Goal: Task Accomplishment & Management: Complete application form

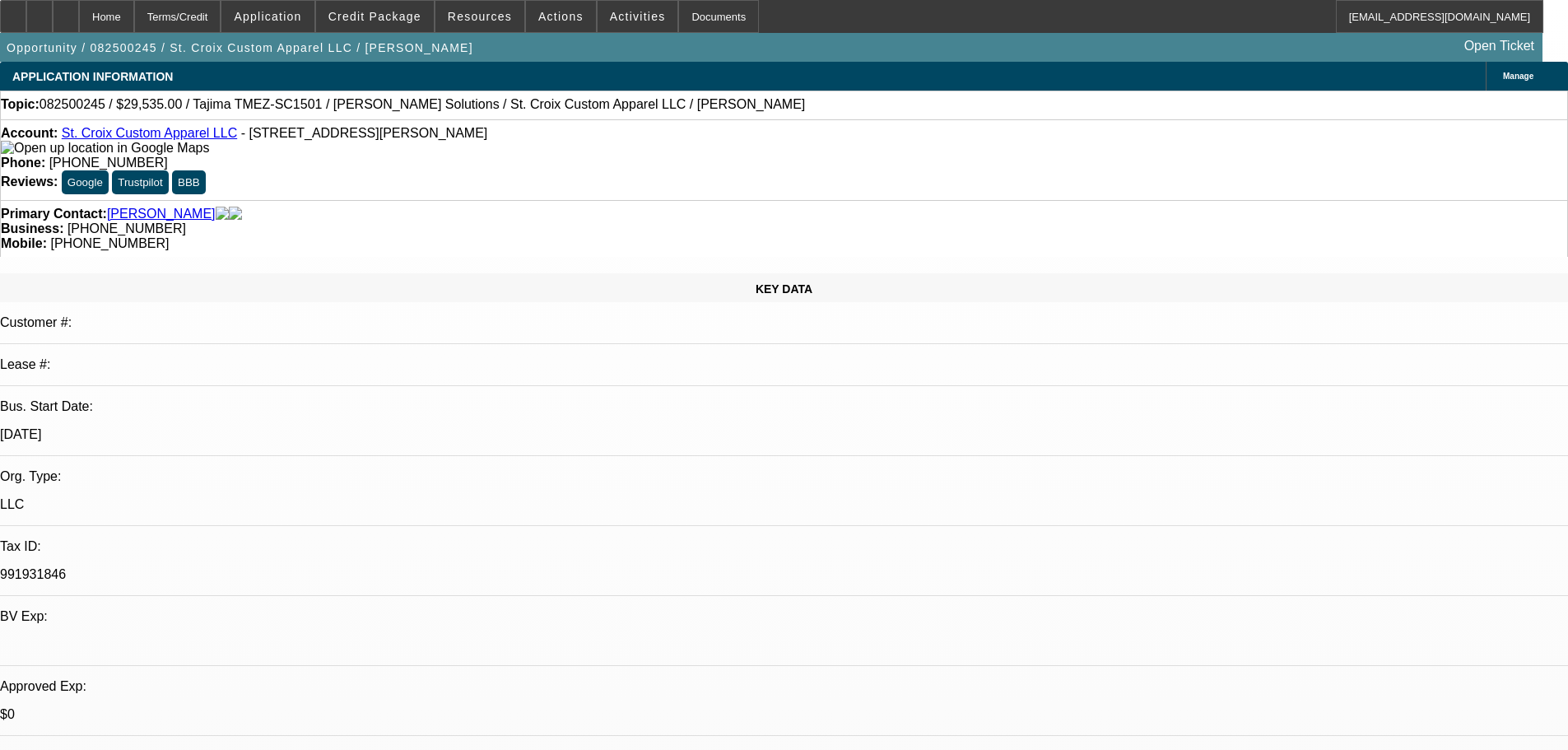
select select "0"
select select "2"
select select "0"
select select "6"
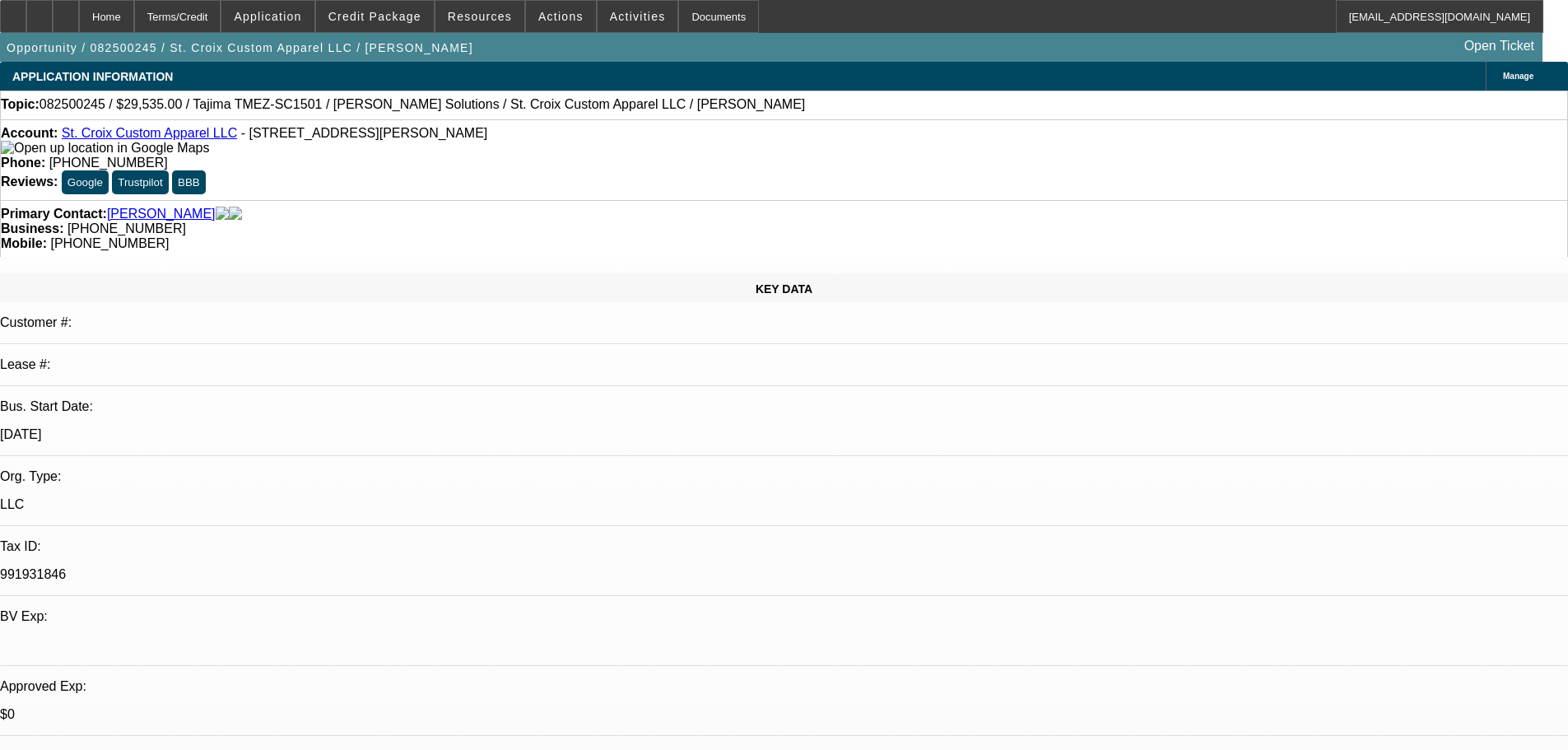
select select "0"
select select "2"
select select "0"
select select "6"
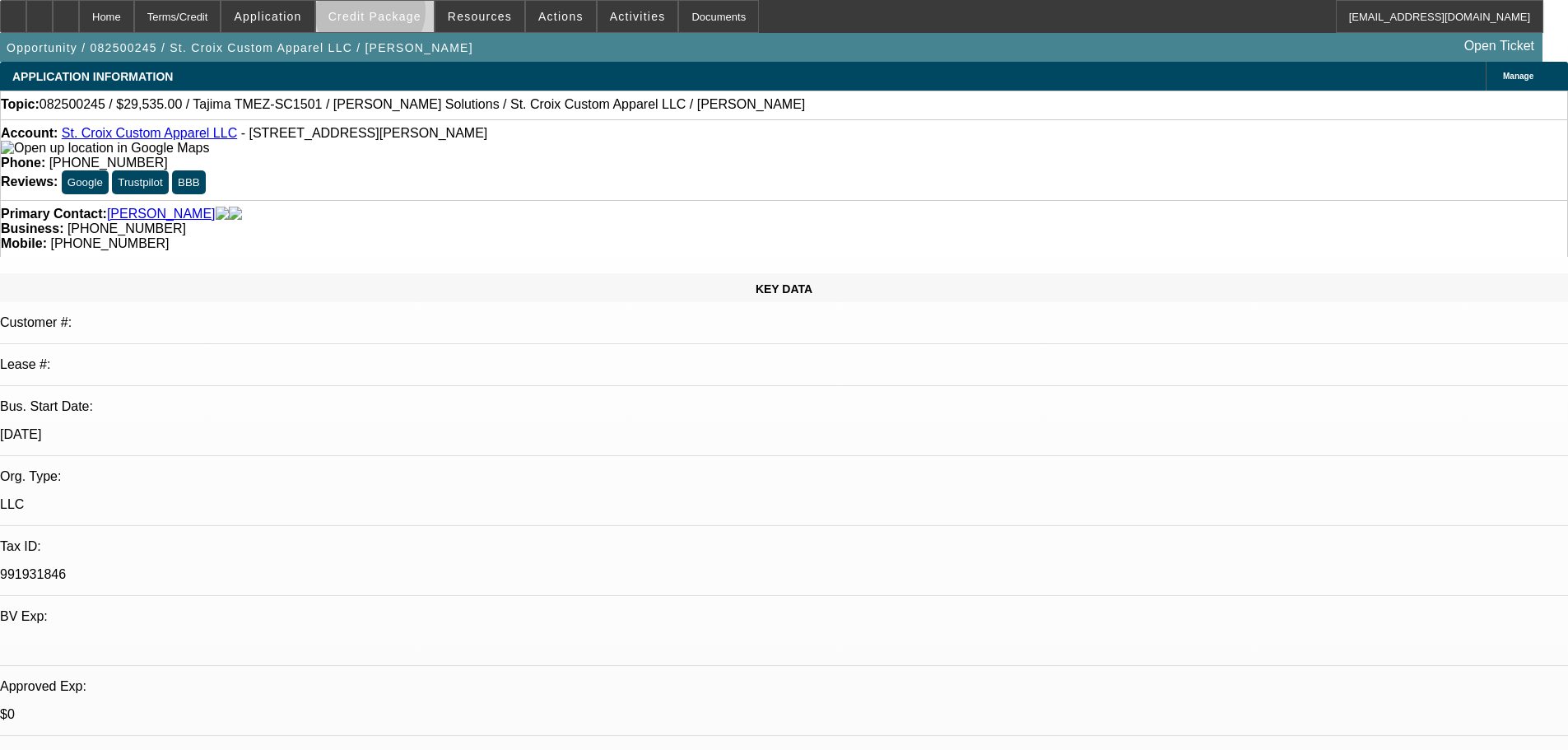
click at [396, 15] on span "Credit Package" at bounding box center [375, 17] width 93 height 13
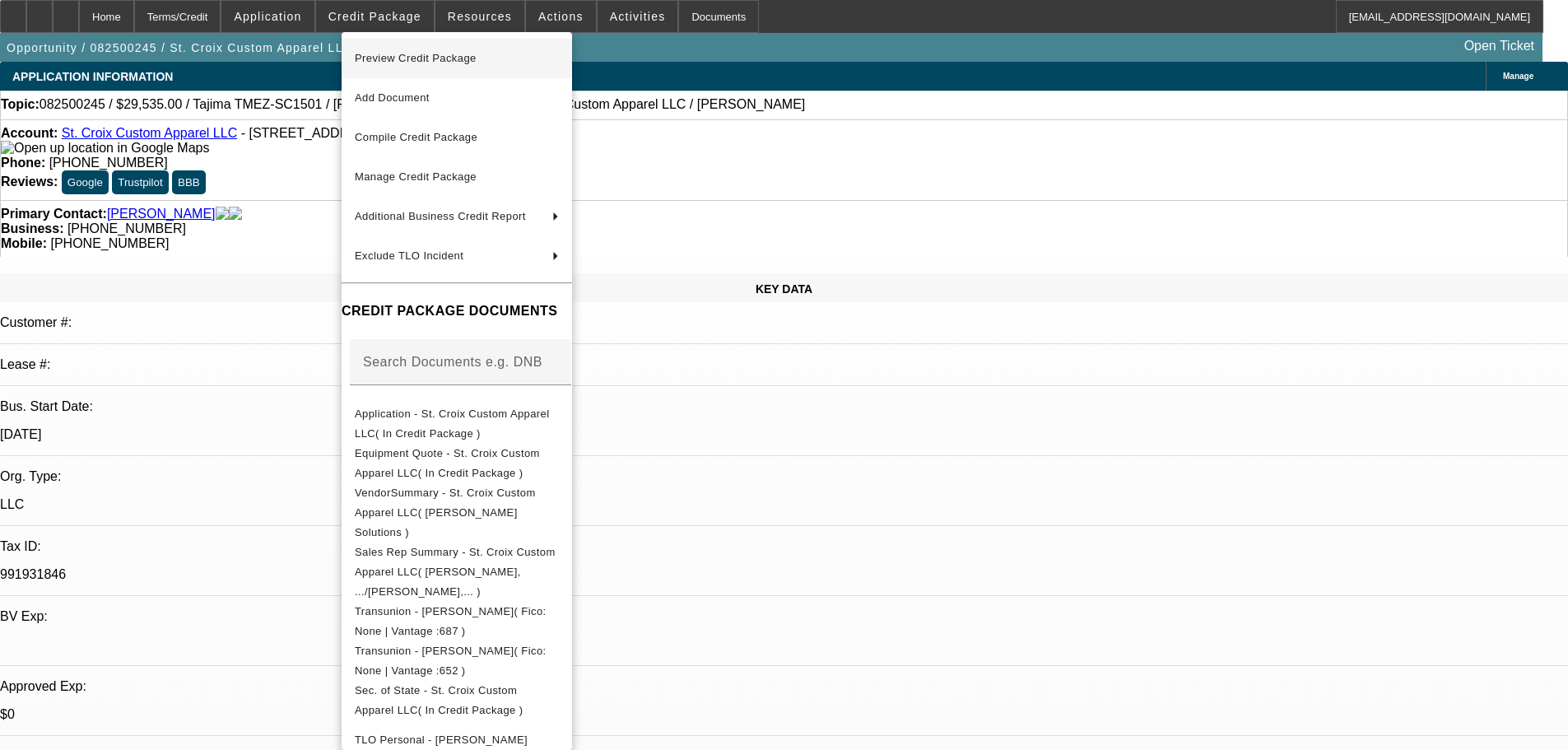
click at [400, 55] on span "Preview Credit Package" at bounding box center [415, 57] width 122 height 12
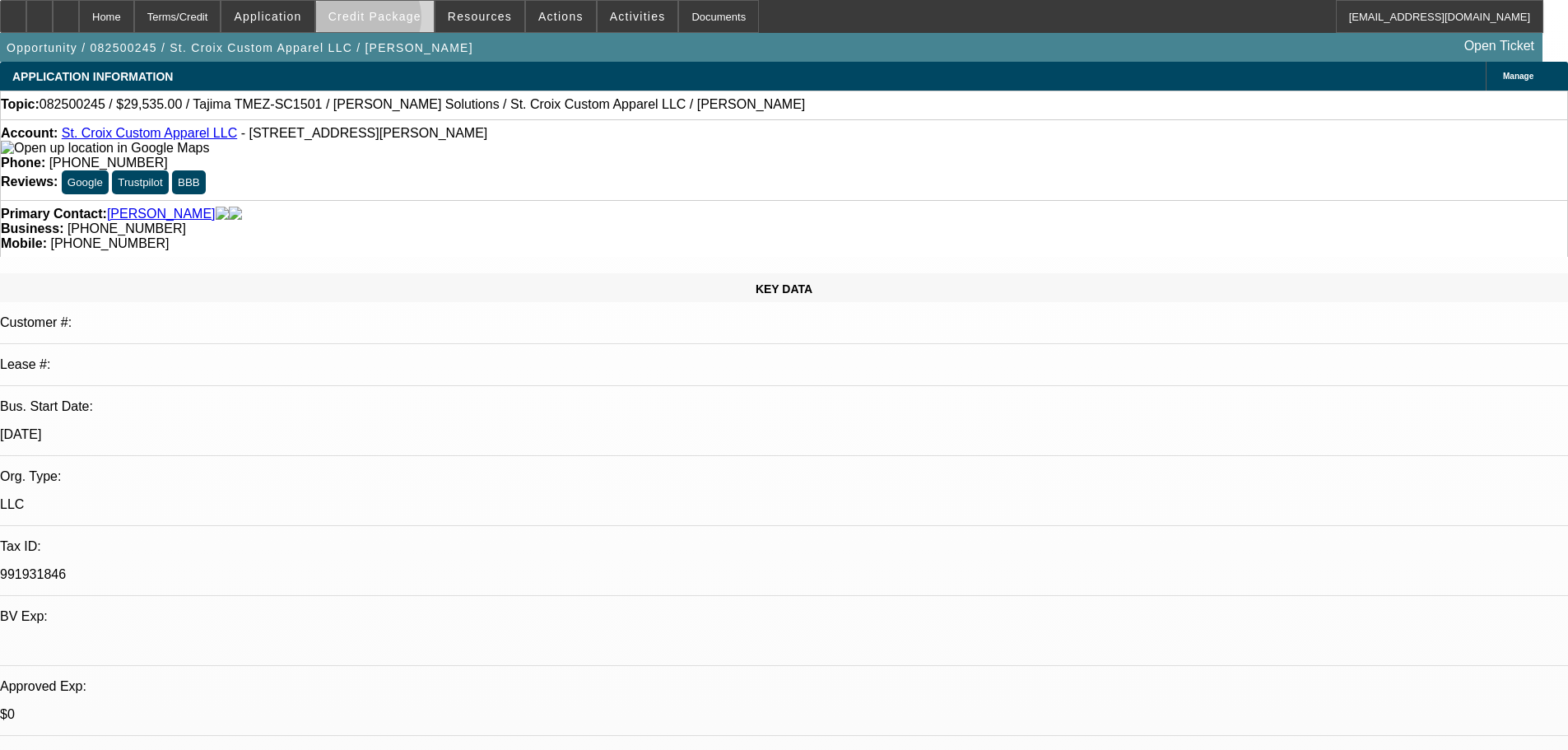
click at [393, 21] on span "Credit Package" at bounding box center [375, 17] width 93 height 13
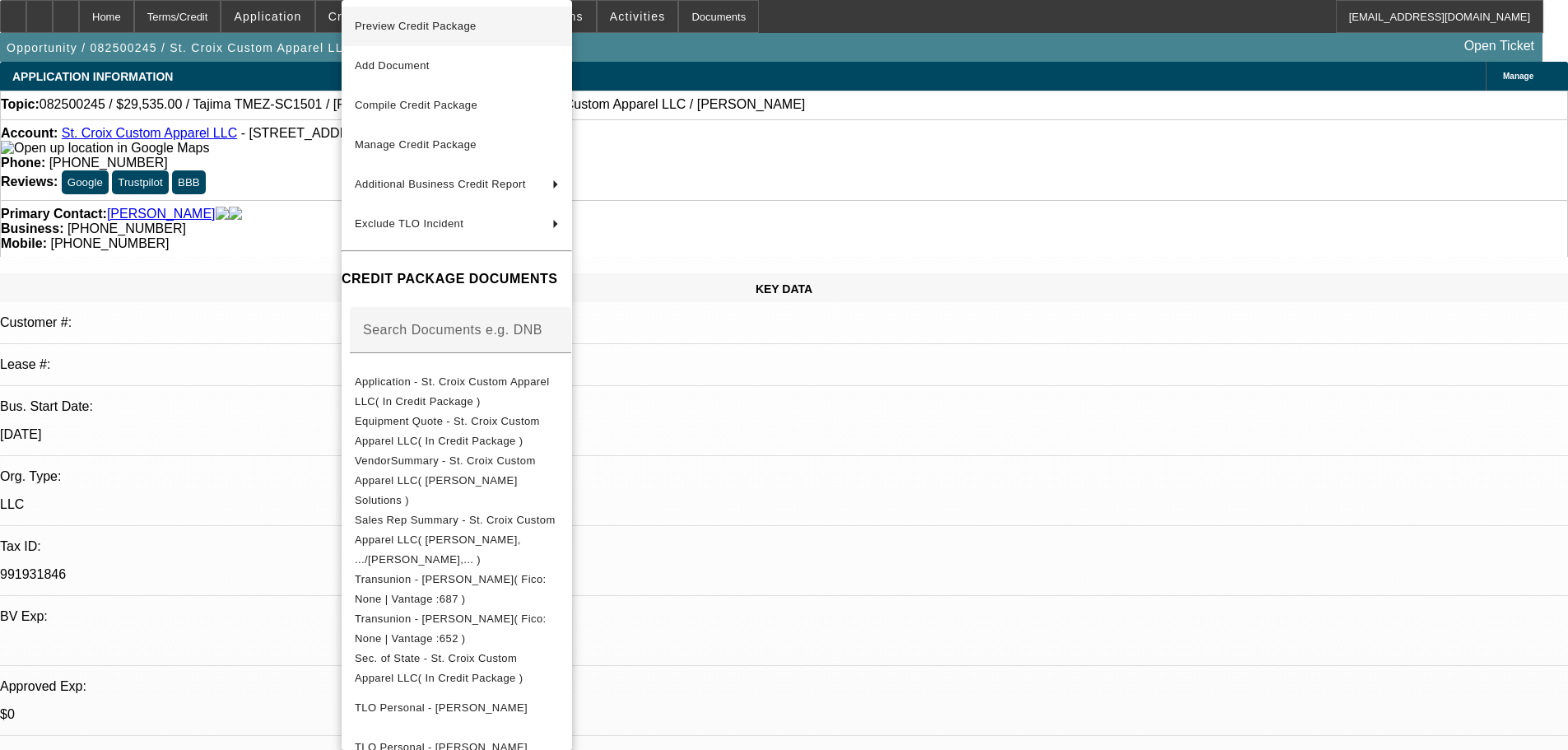
click at [410, 20] on span "Preview Credit Package" at bounding box center [415, 26] width 122 height 12
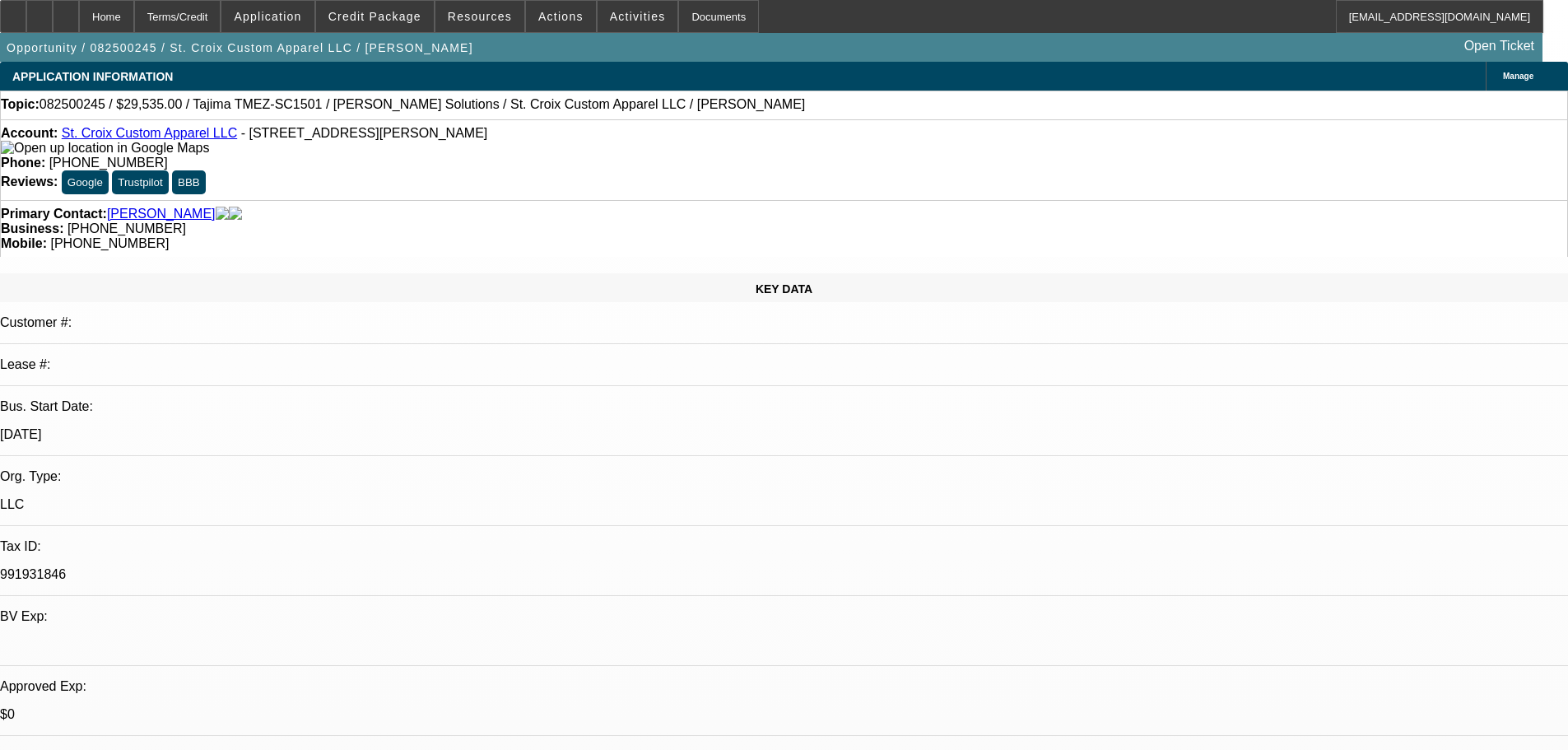
scroll to position [38, 0]
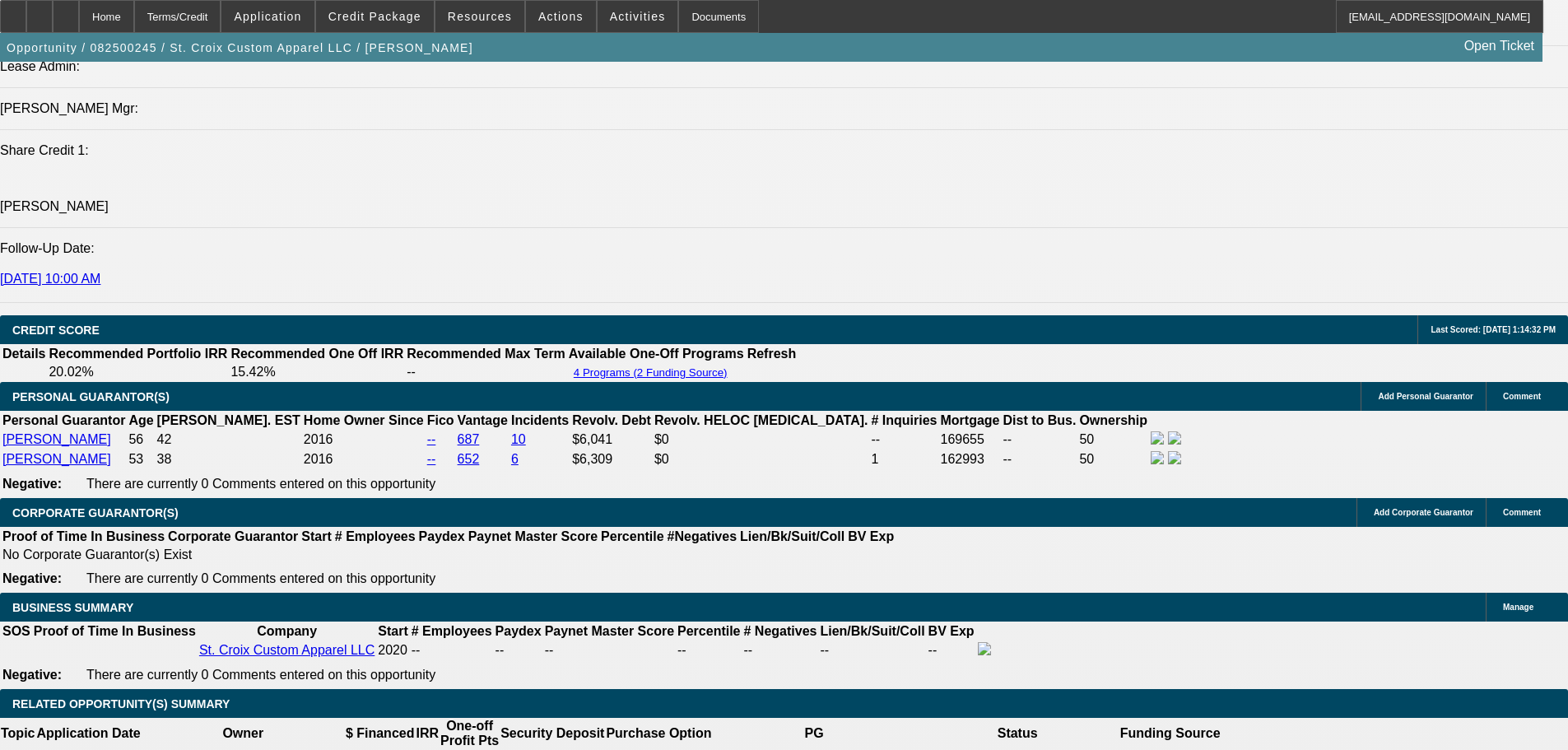
scroll to position [1894, 0]
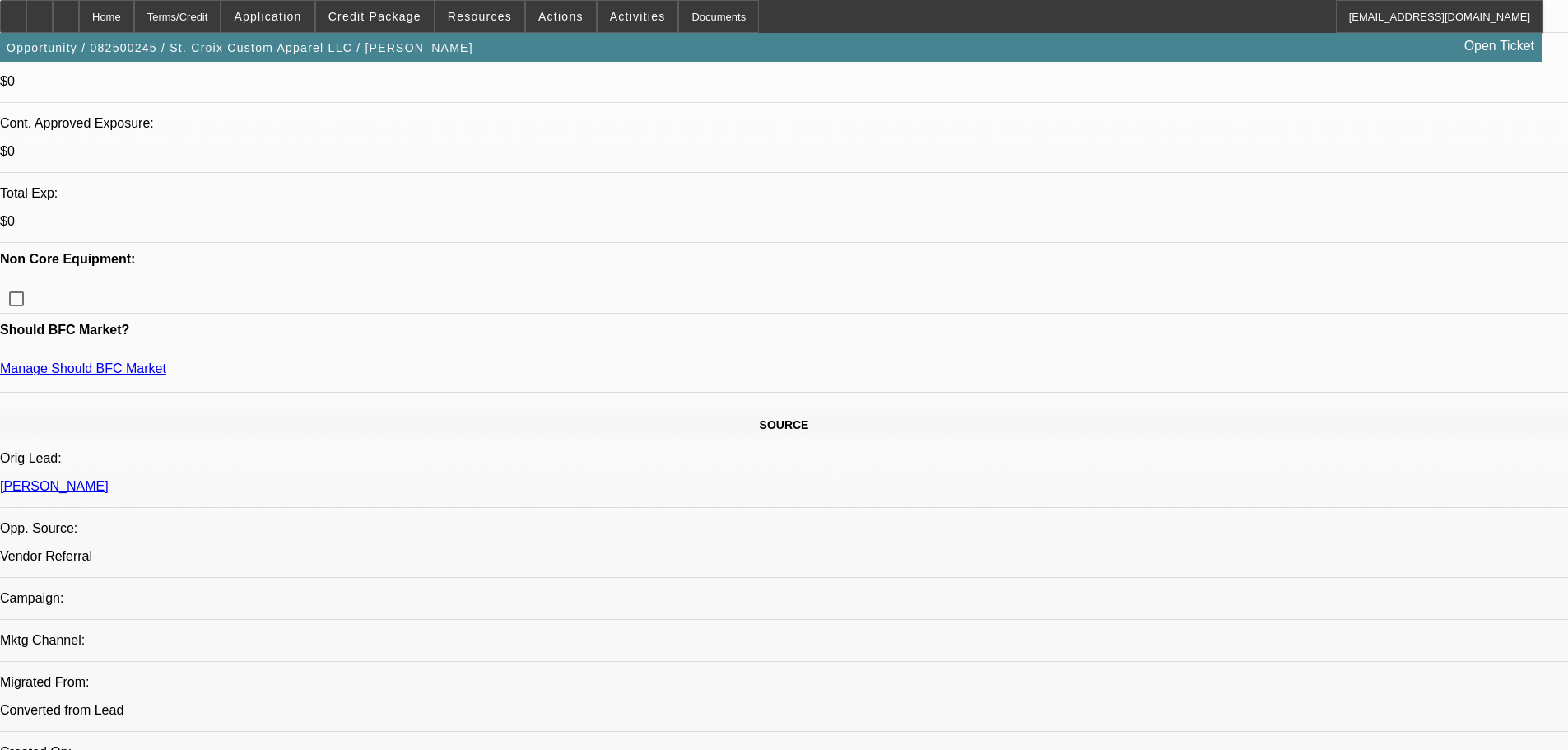
scroll to position [412, 0]
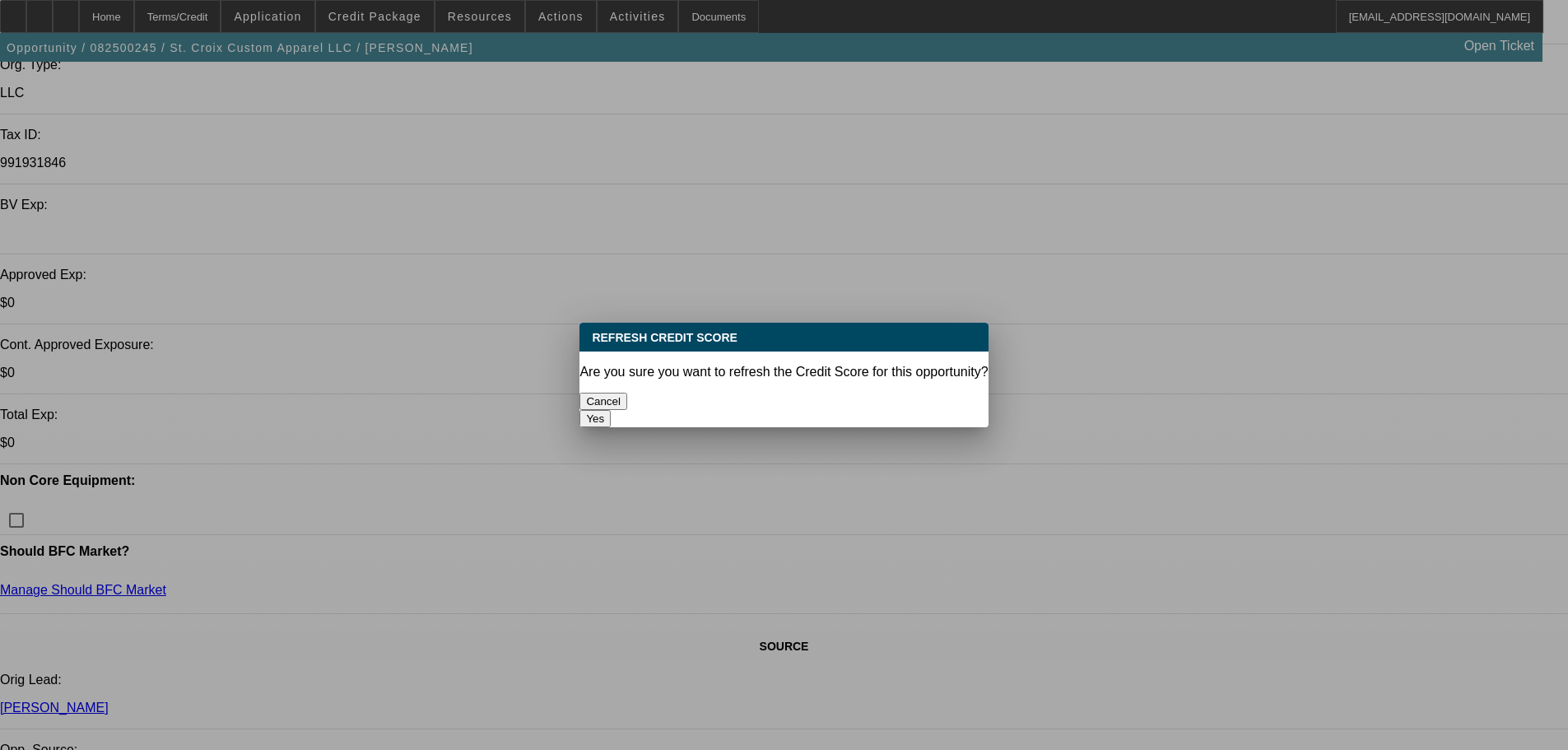
click at [611, 410] on button "Yes" at bounding box center [595, 418] width 31 height 17
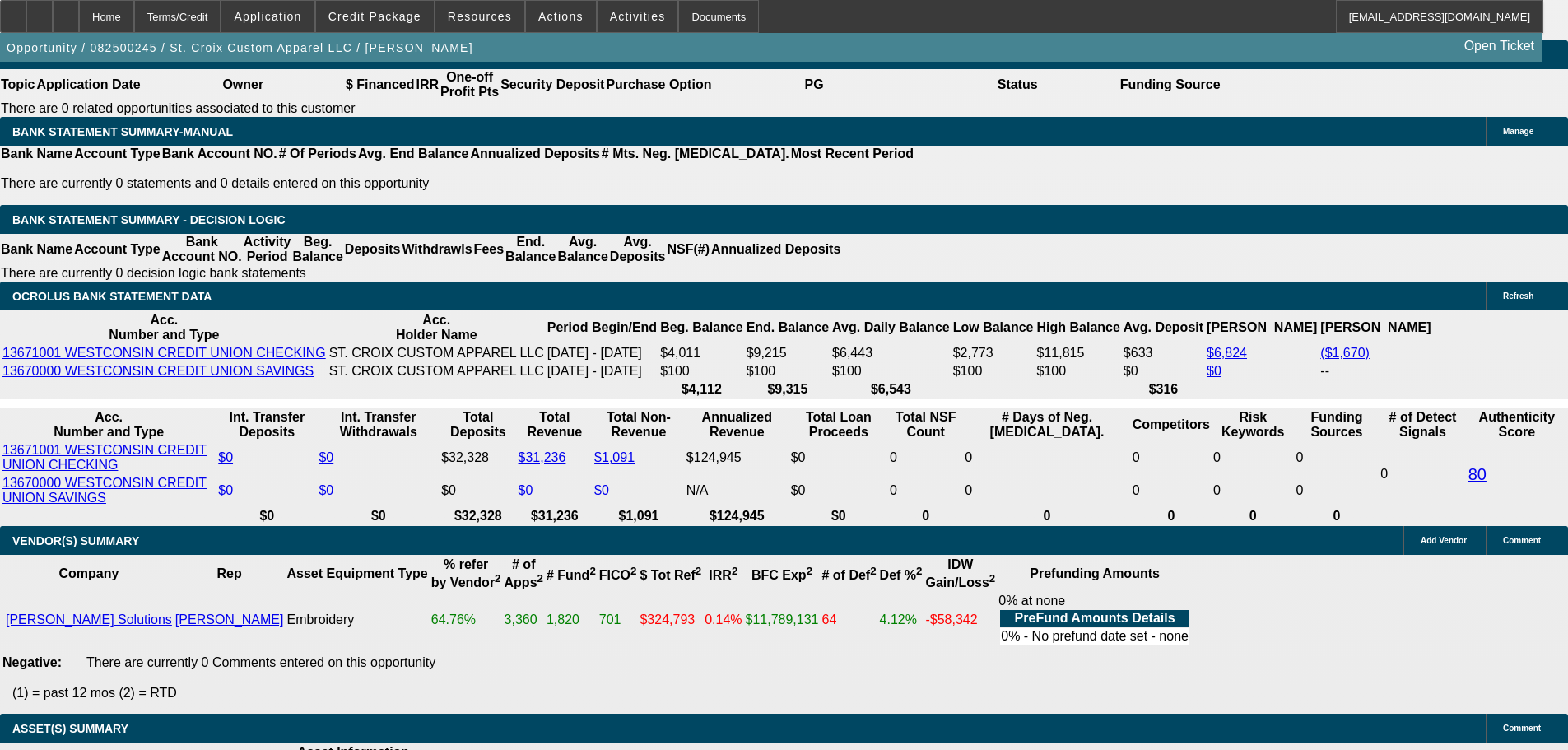
scroll to position [2965, 0]
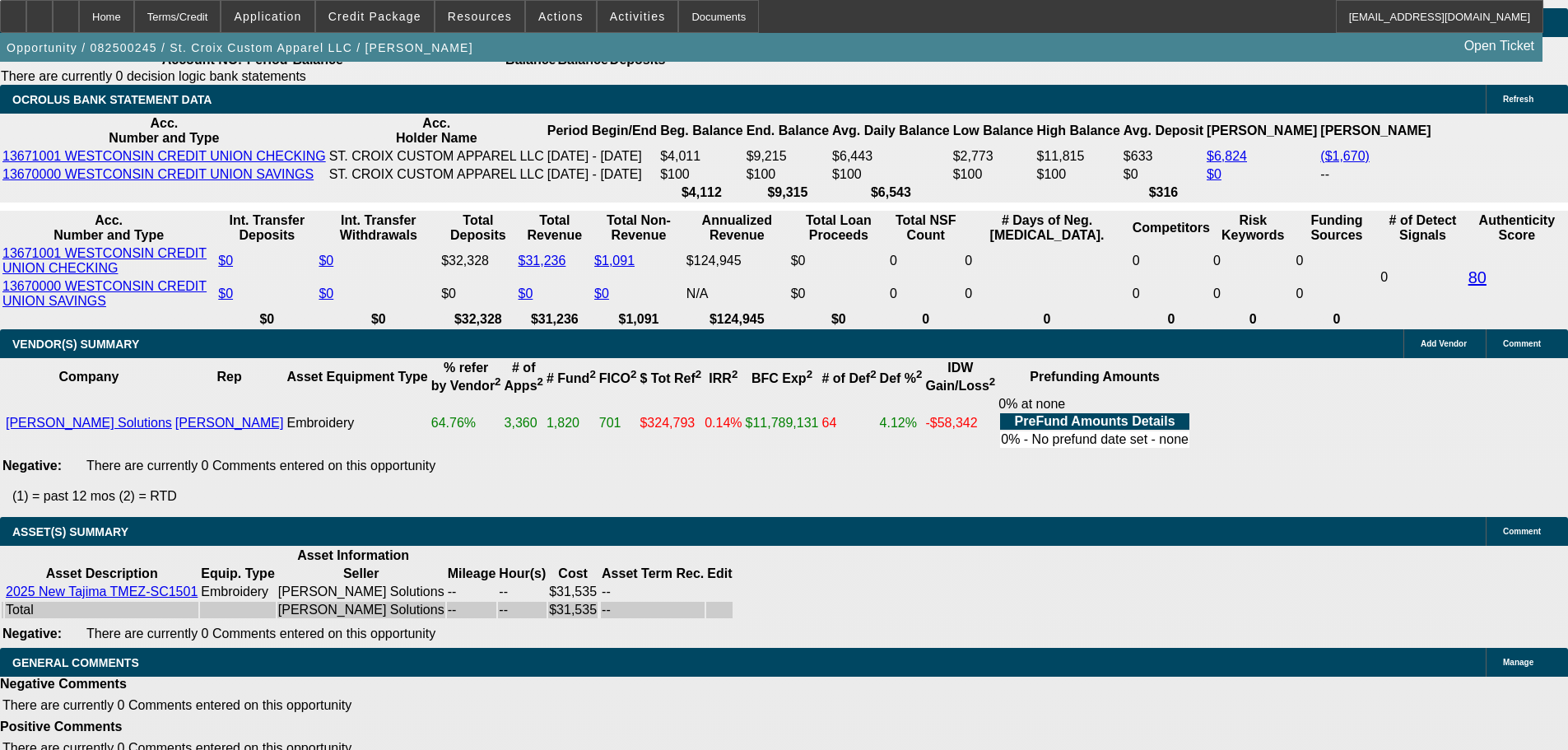
select select "5"
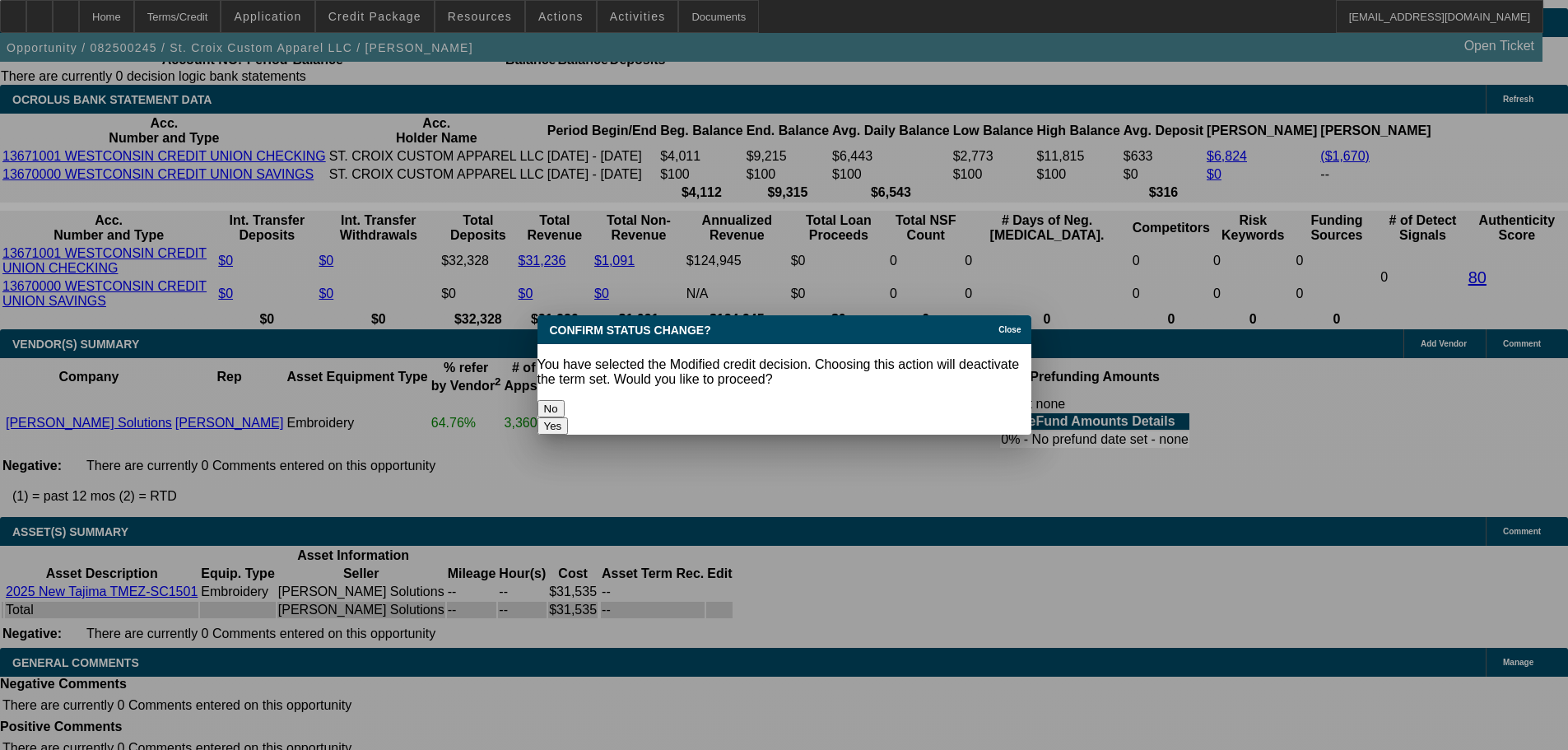
click at [569, 417] on button "Yes" at bounding box center [553, 426] width 31 height 17
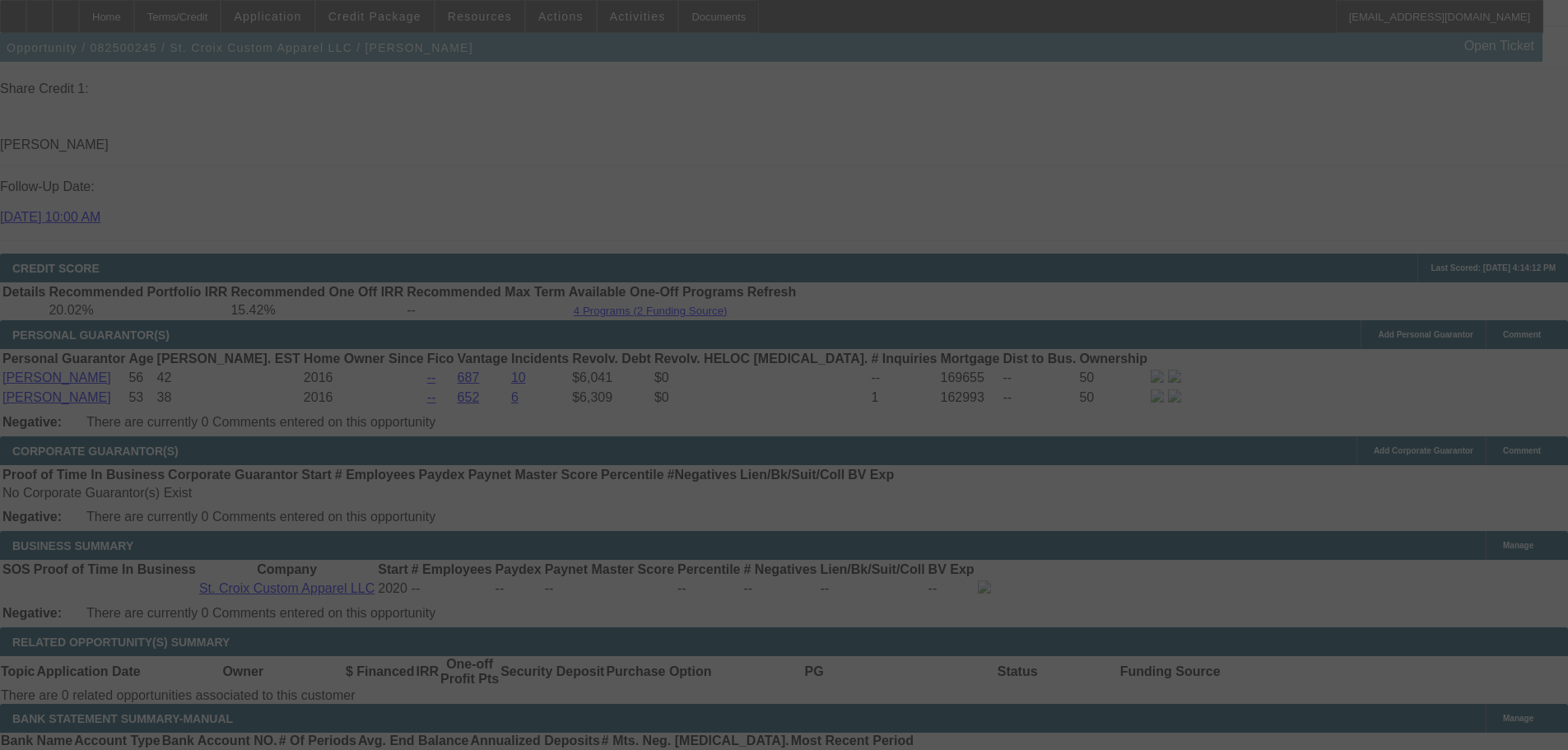
scroll to position [2060, 0]
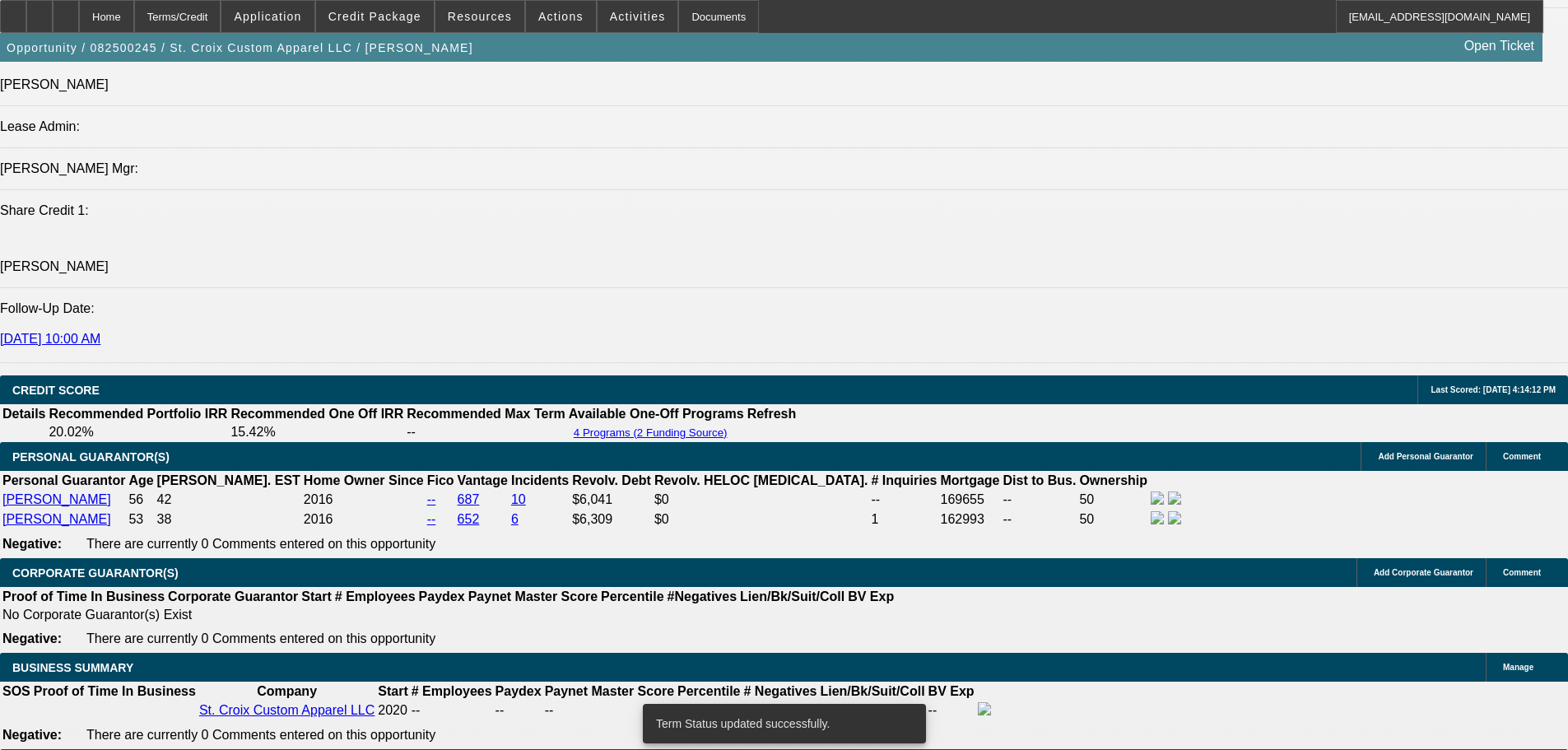
select select "0"
select select "2"
select select "0"
select select "6"
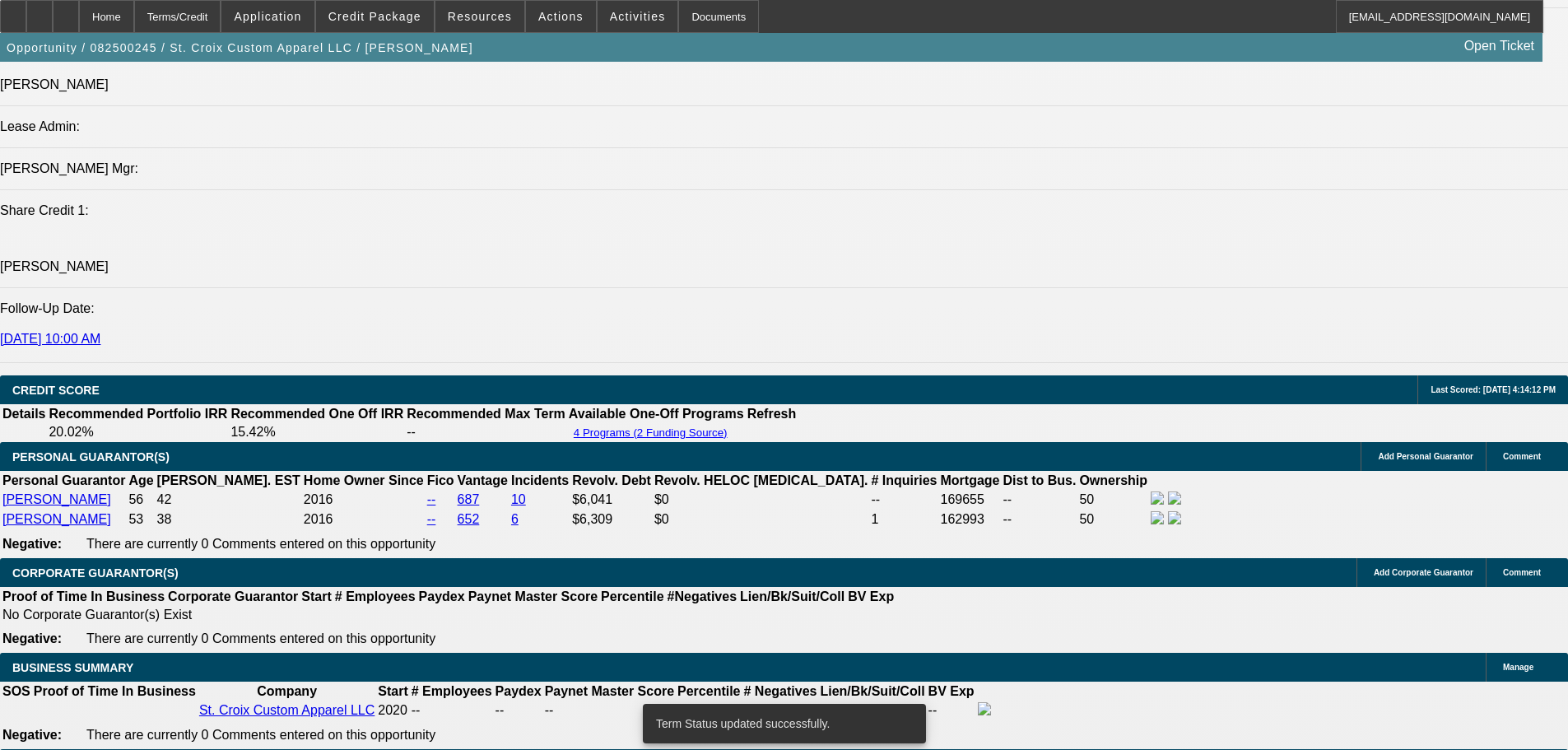
select select "0"
select select "2"
select select "0"
select select "6"
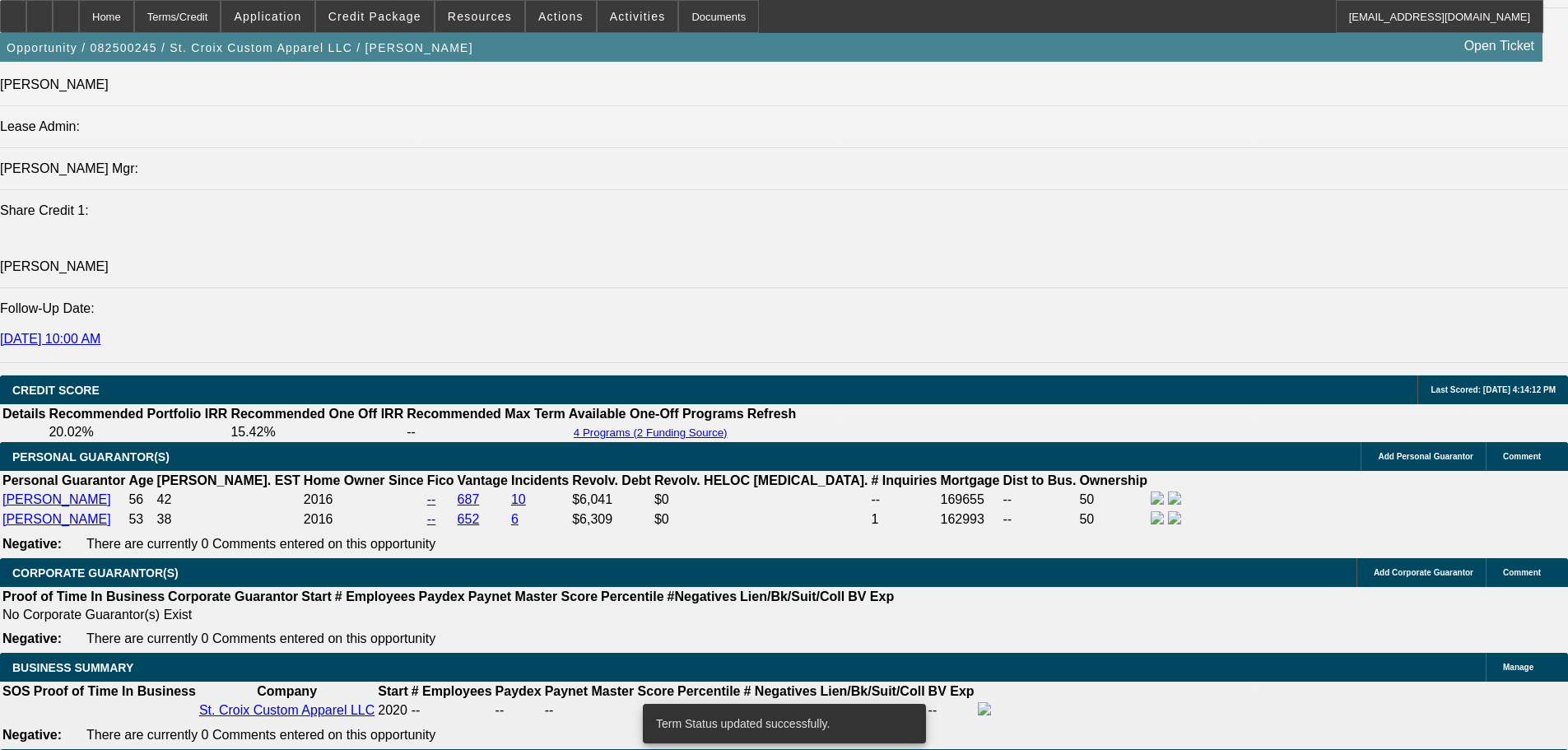
select select "0"
select select "2"
select select "0"
select select "6"
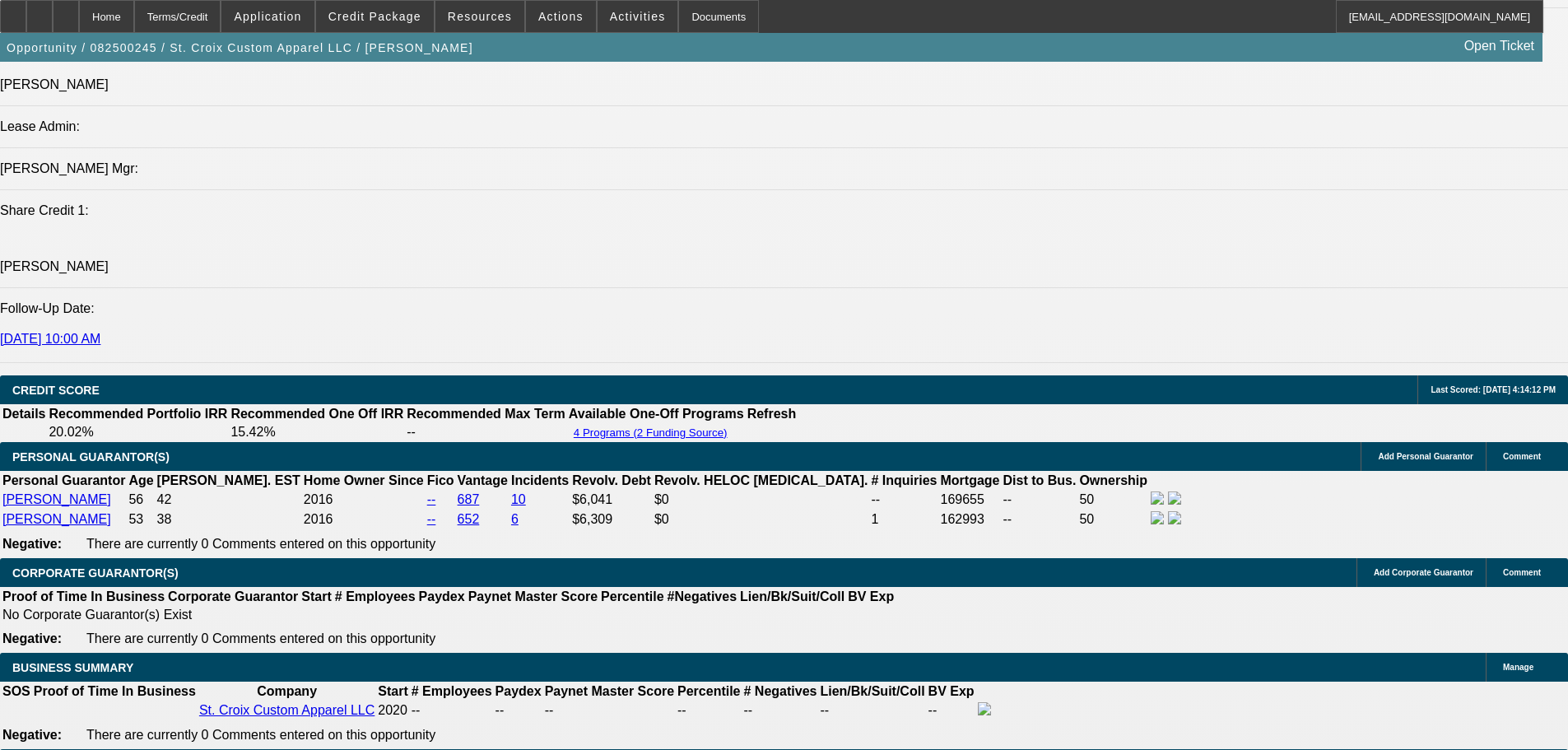
scroll to position [2719, 0]
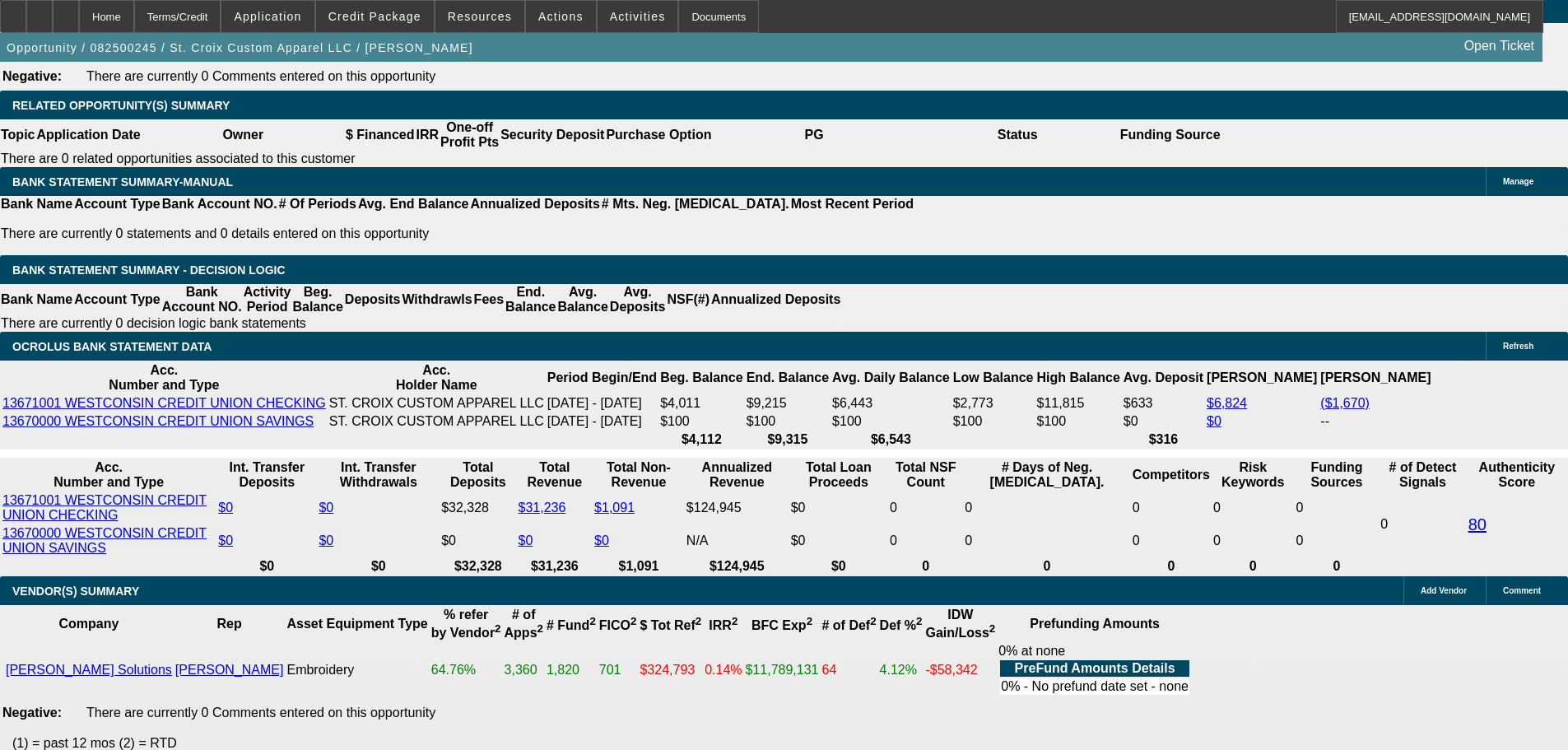
drag, startPoint x: 290, startPoint y: 165, endPoint x: 423, endPoint y: 178, distance: 133.6
type input "$4,535.00"
type input "UNKNOWN"
type input "$1,223.16"
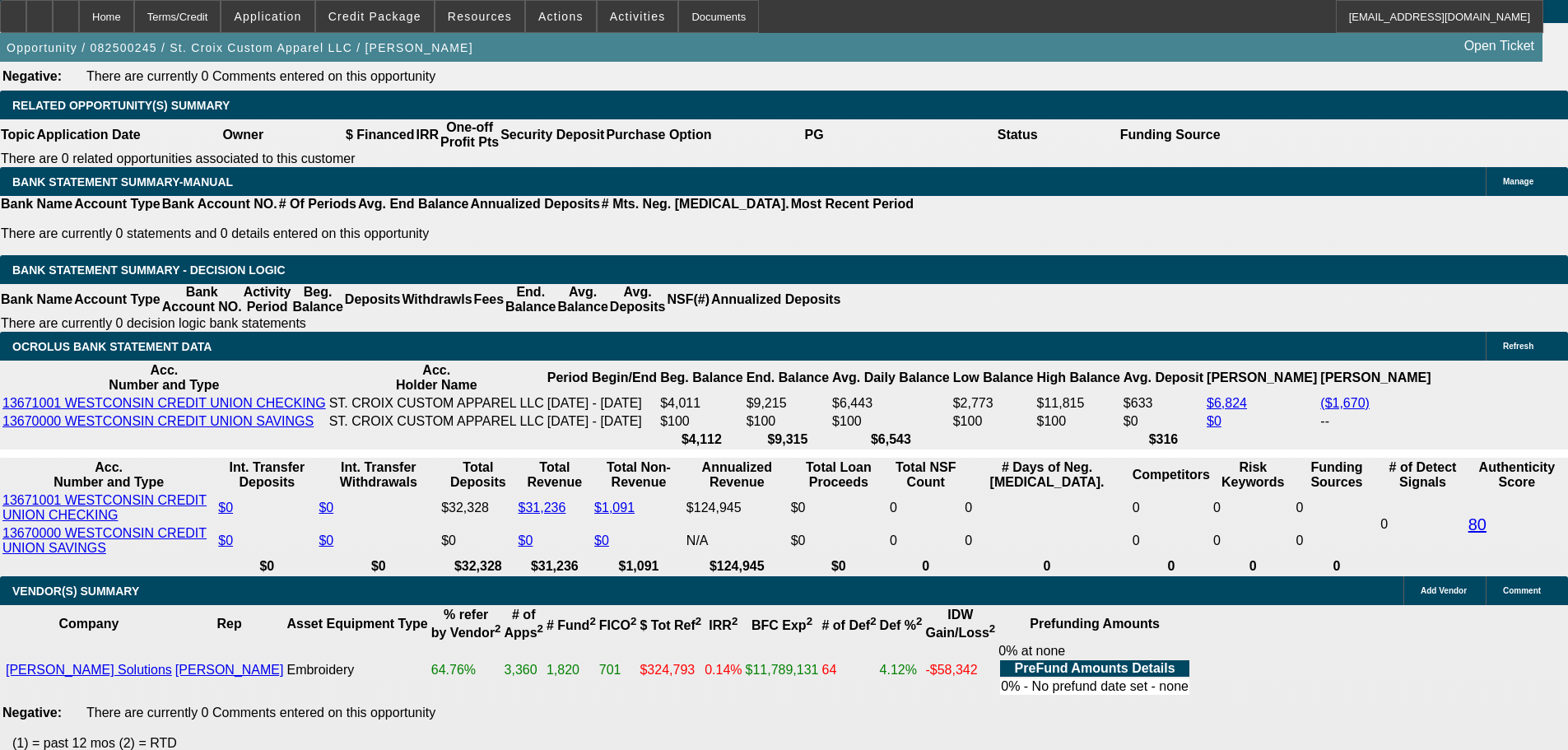
type input "$611.58"
drag, startPoint x: 353, startPoint y: 294, endPoint x: 394, endPoint y: 297, distance: 41.1
type input "1"
type input "$841.22"
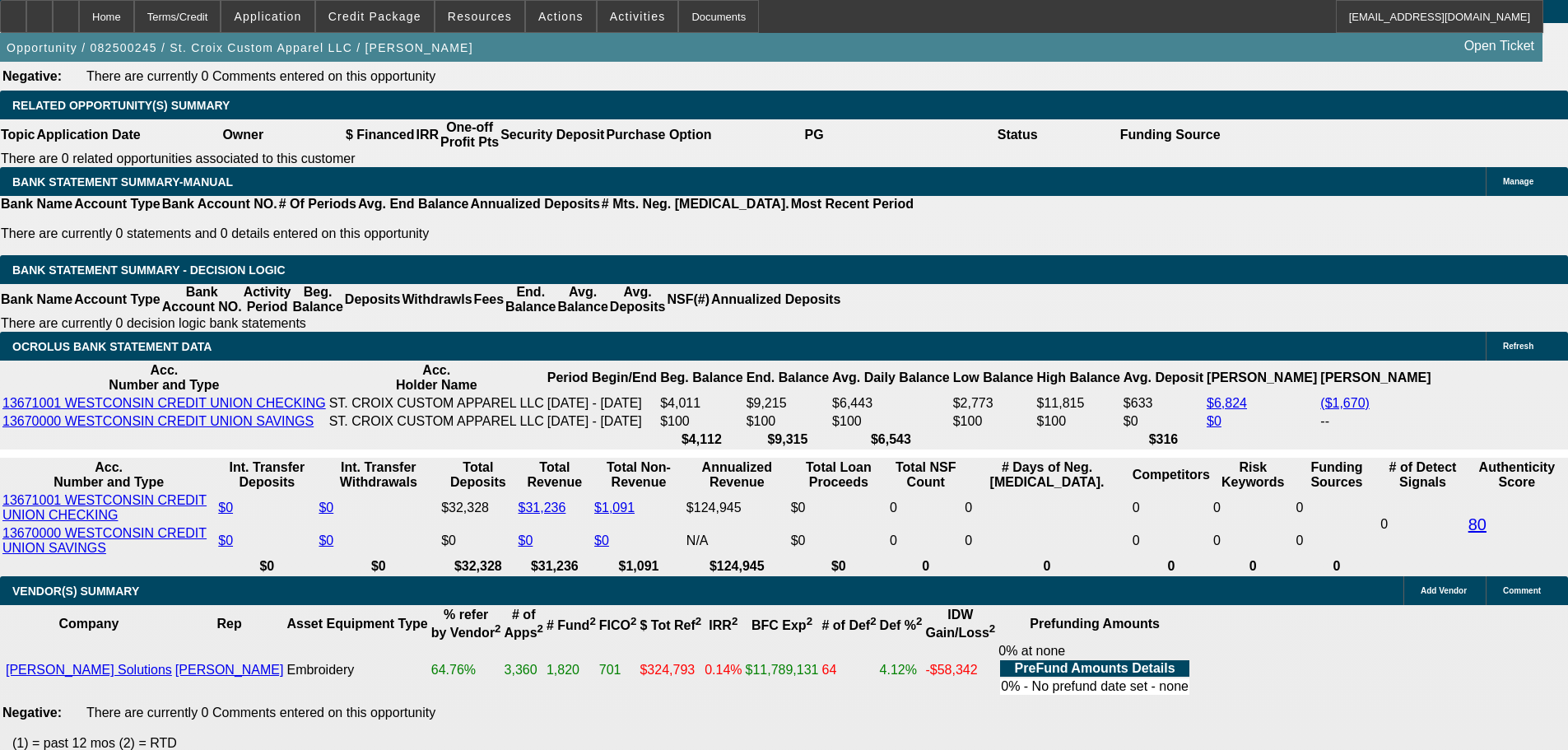
type input "$420.61"
type input "18"
type input "$1,294.58"
type input "$647.29"
type input "18"
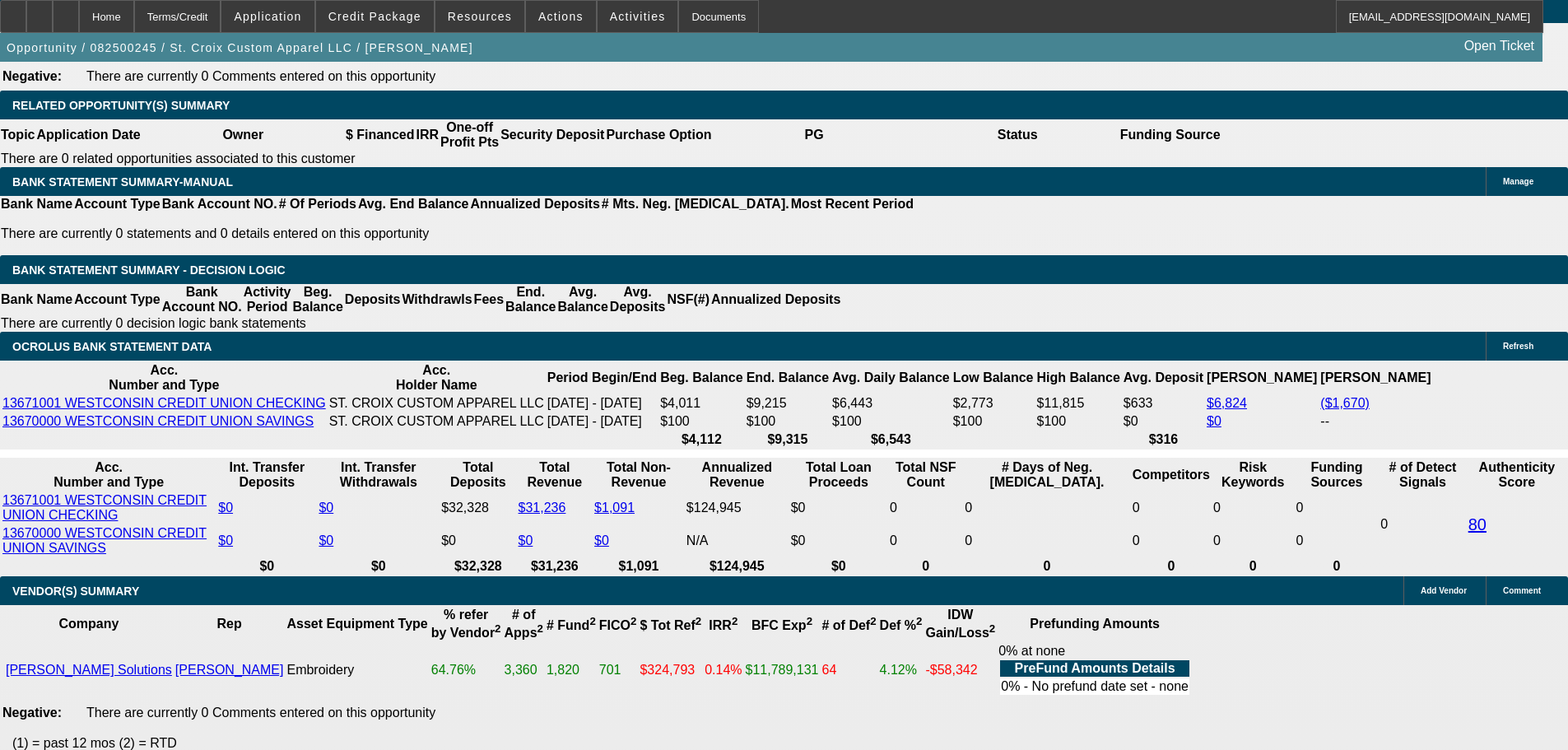
scroll to position [2389, 0]
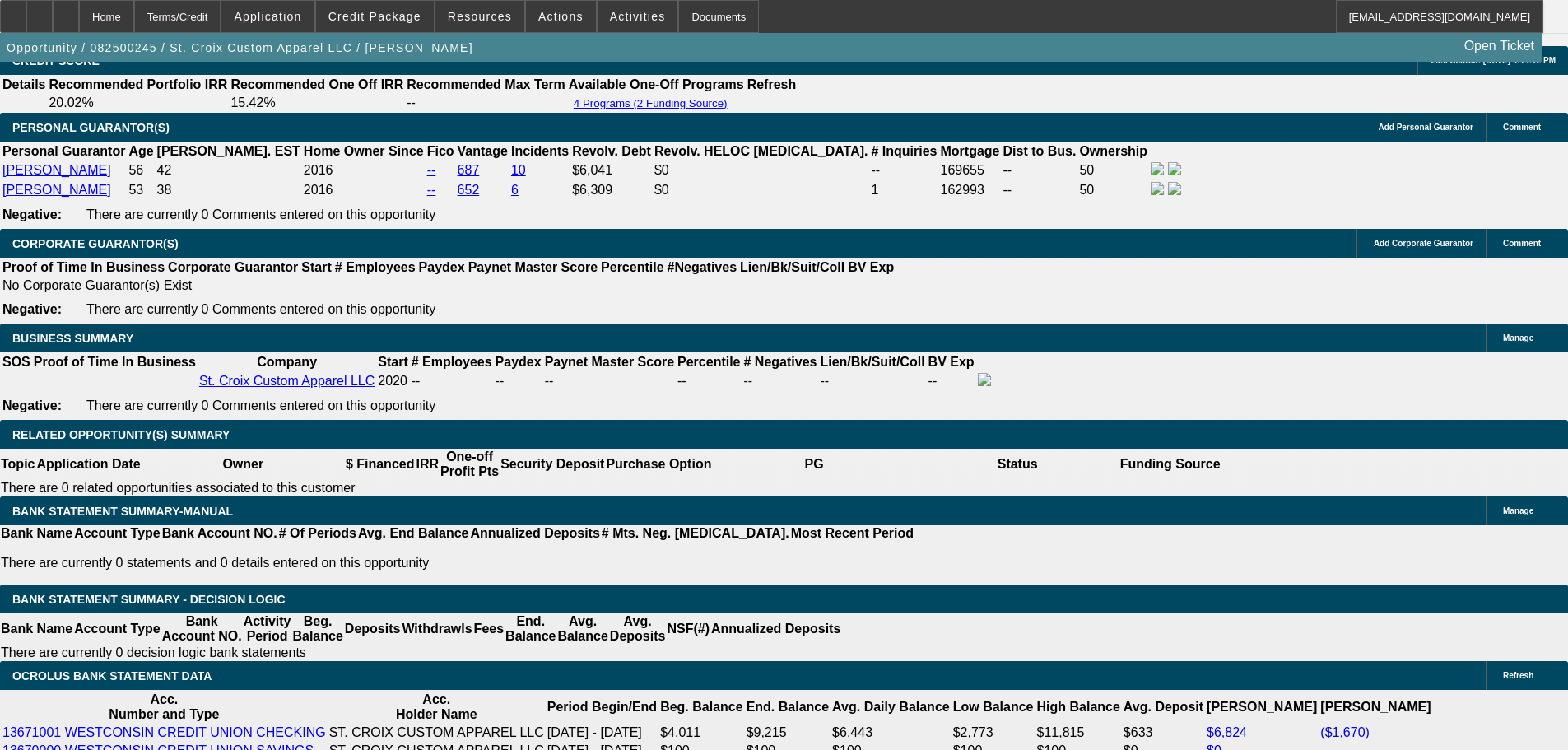
type input "$0.00"
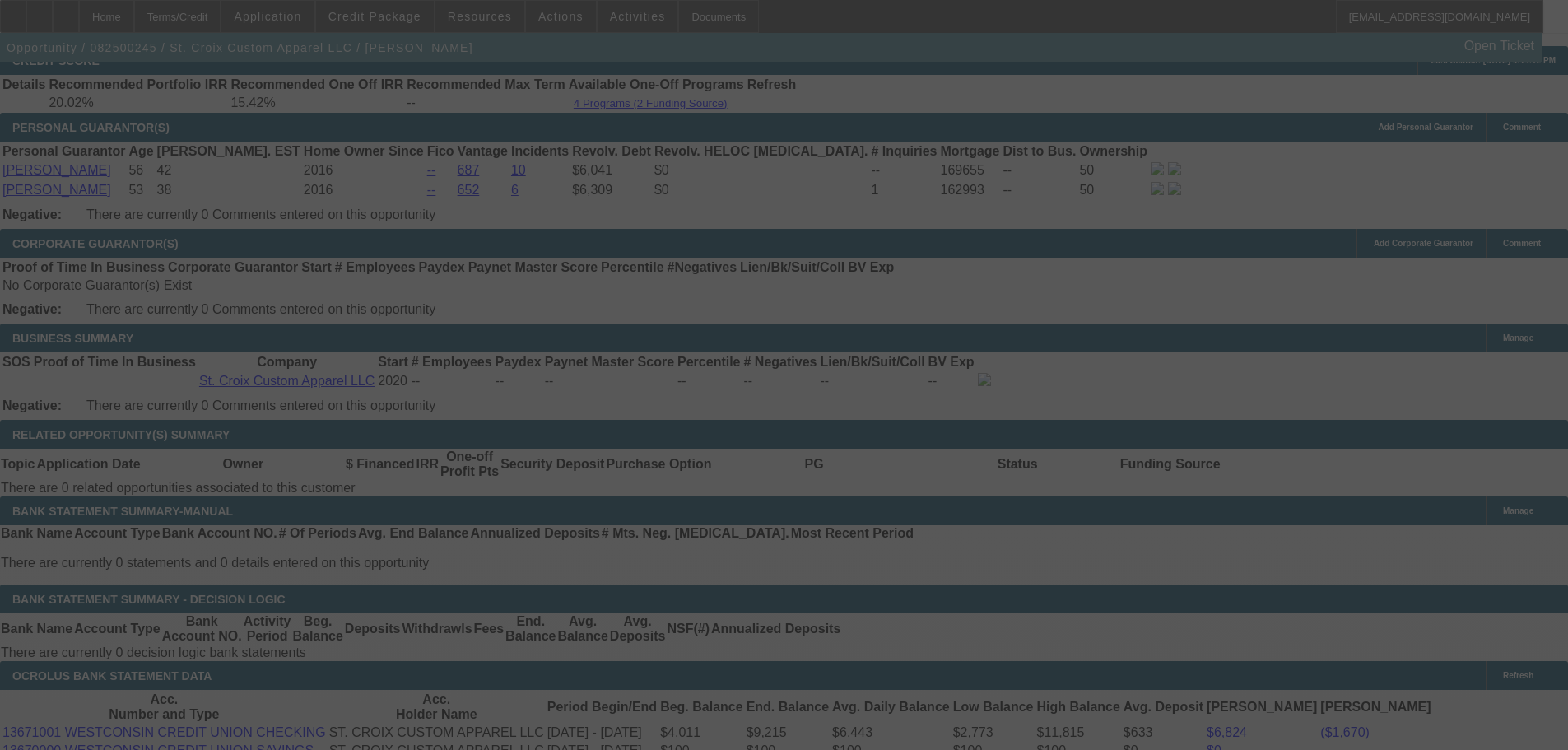
select select "0"
select select "2"
select select "0"
select select "6"
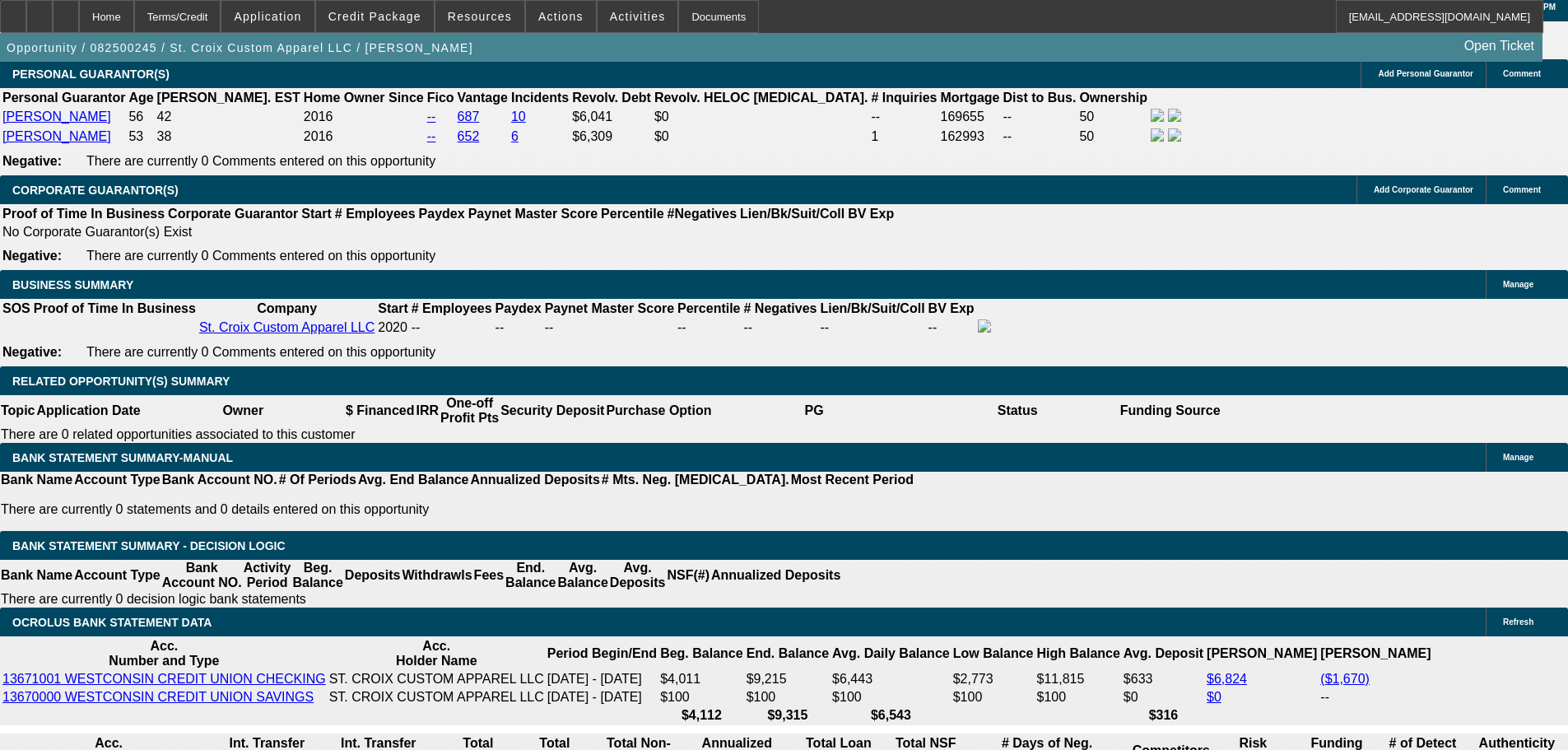
scroll to position [2636, 0]
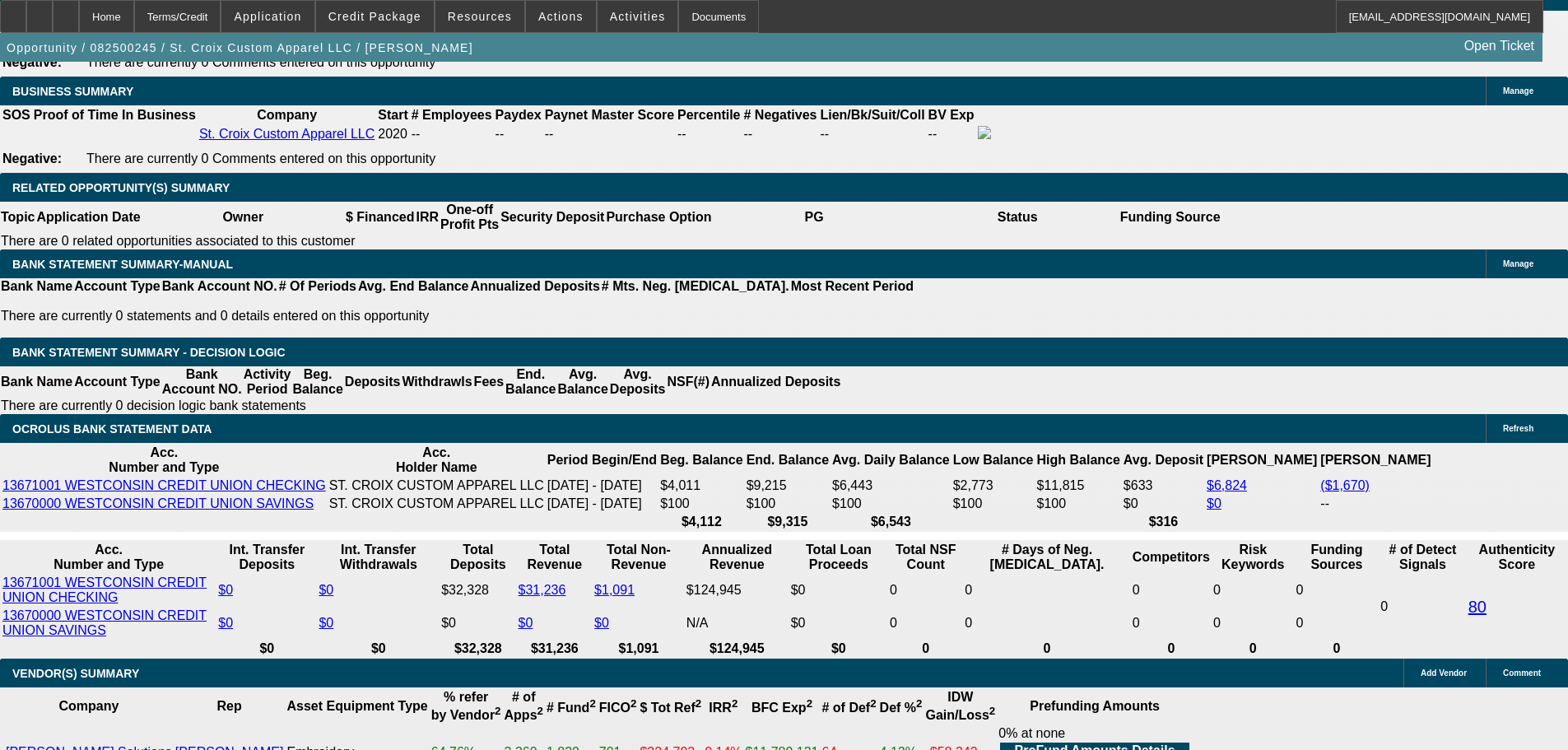
drag, startPoint x: 359, startPoint y: 376, endPoint x: 412, endPoint y: 374, distance: 53.0
type input "UNKNOWN"
type input "1"
type input "$841.22"
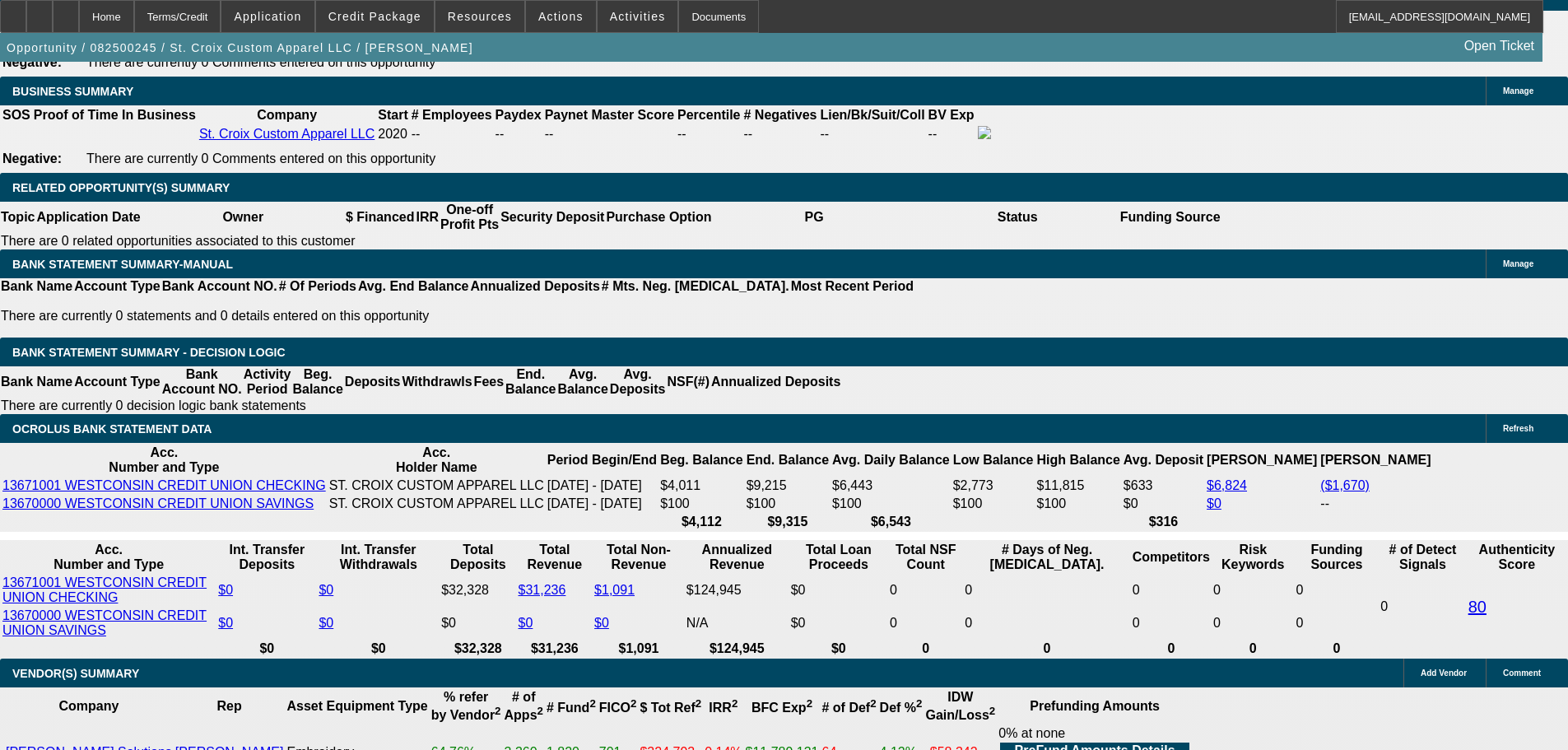
type input "$420.61"
type input "19"
type input "0"
type input "$1,324.72"
type input "$662.36"
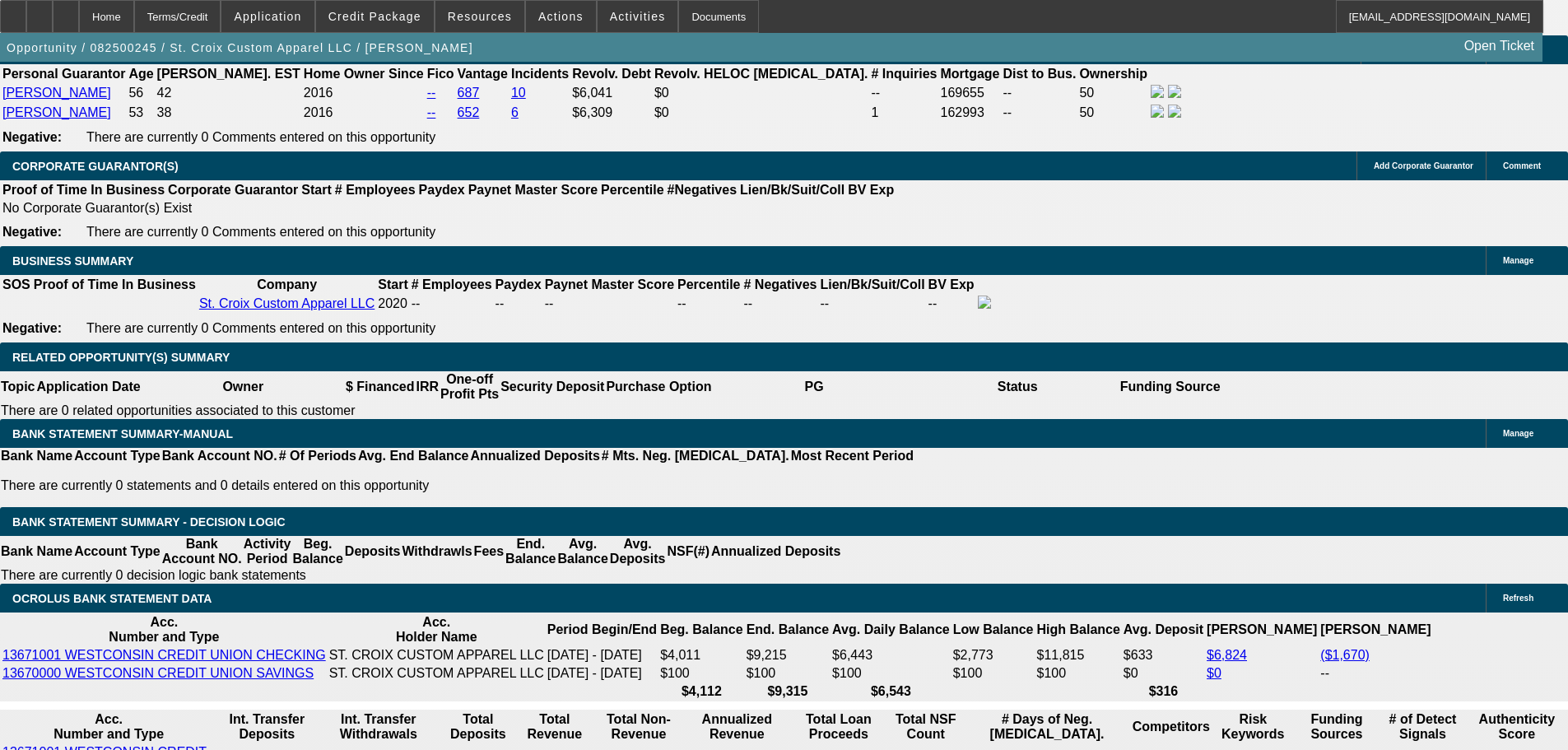
scroll to position [2142, 0]
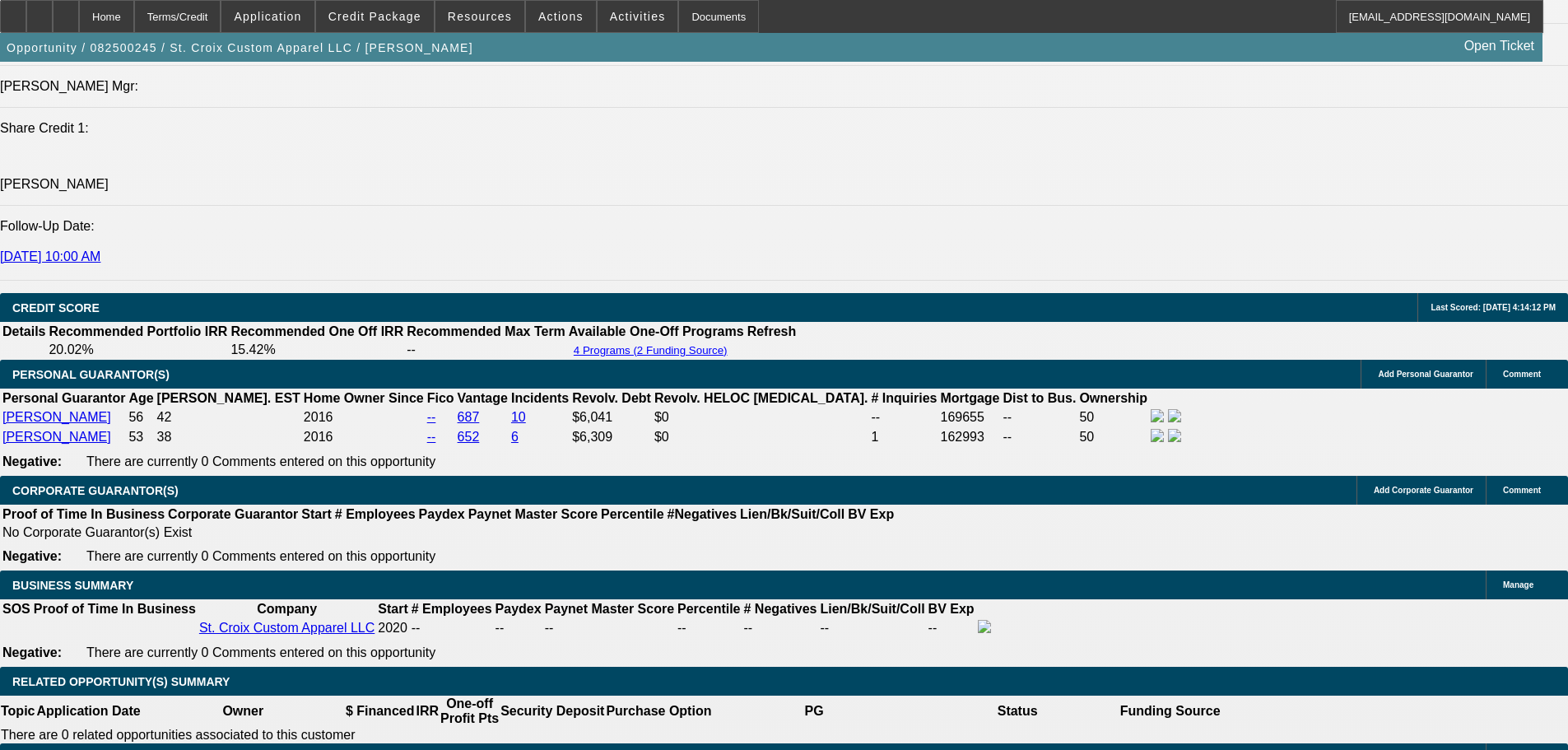
type input "$0.00"
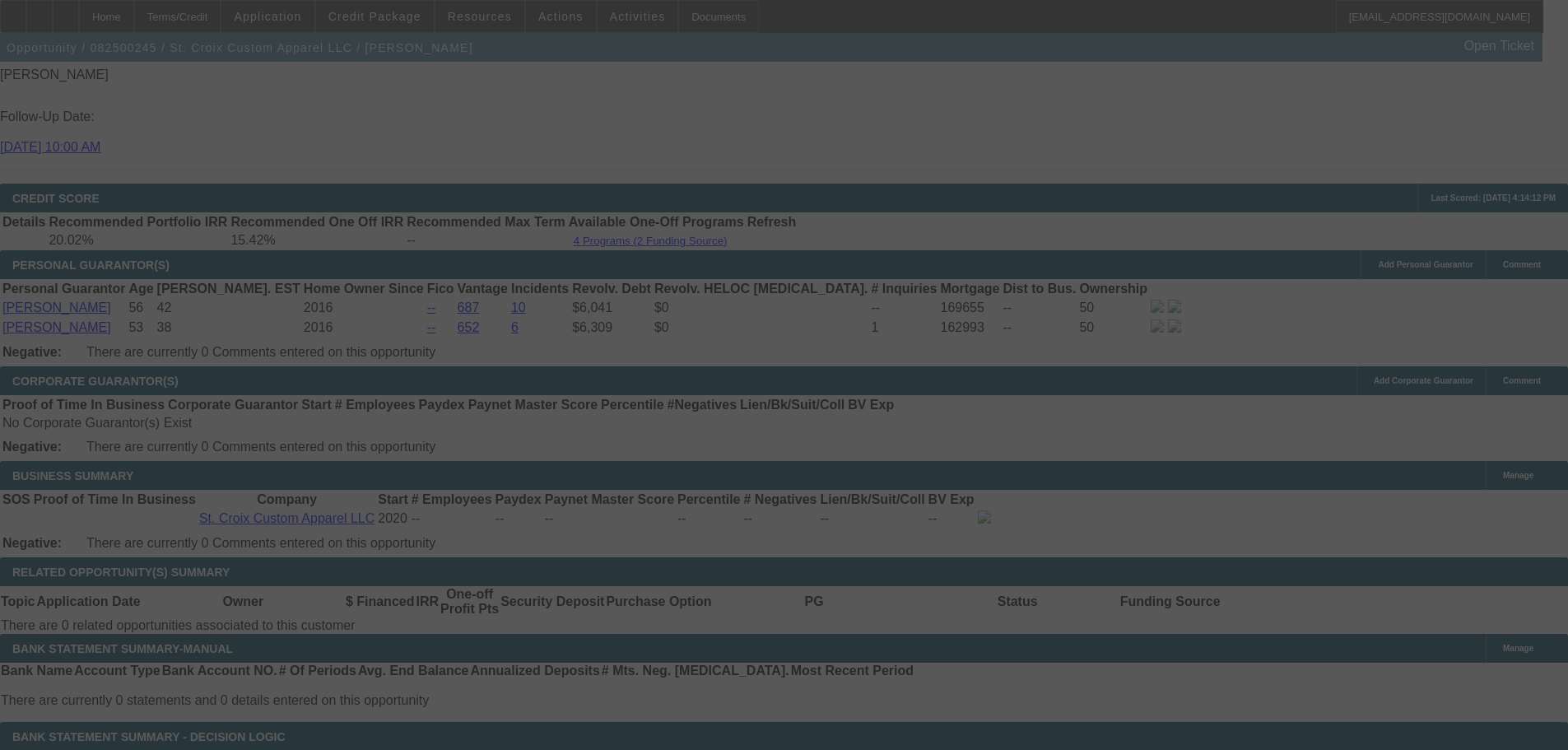
scroll to position [2553, 0]
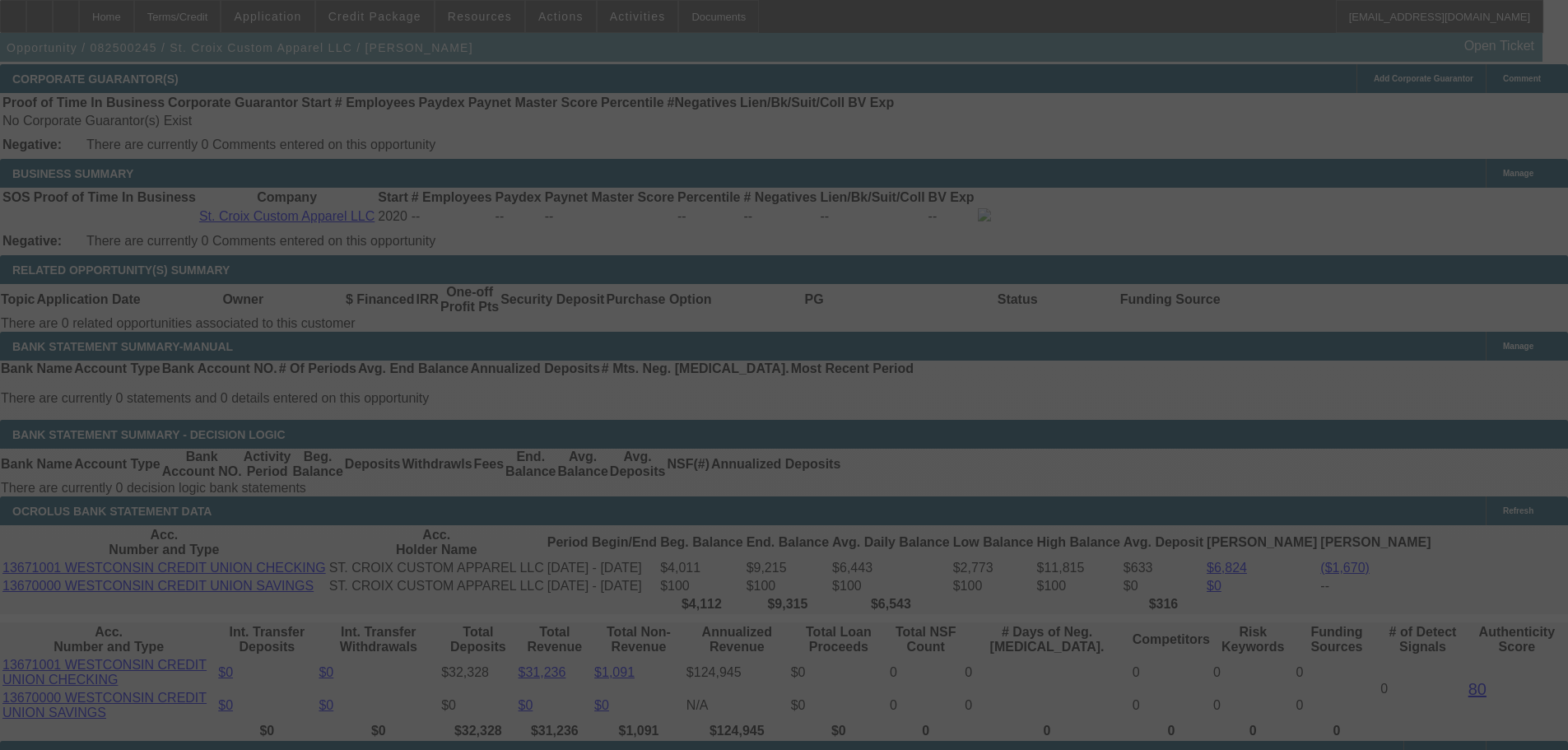
select select "0"
select select "2"
select select "0"
select select "6"
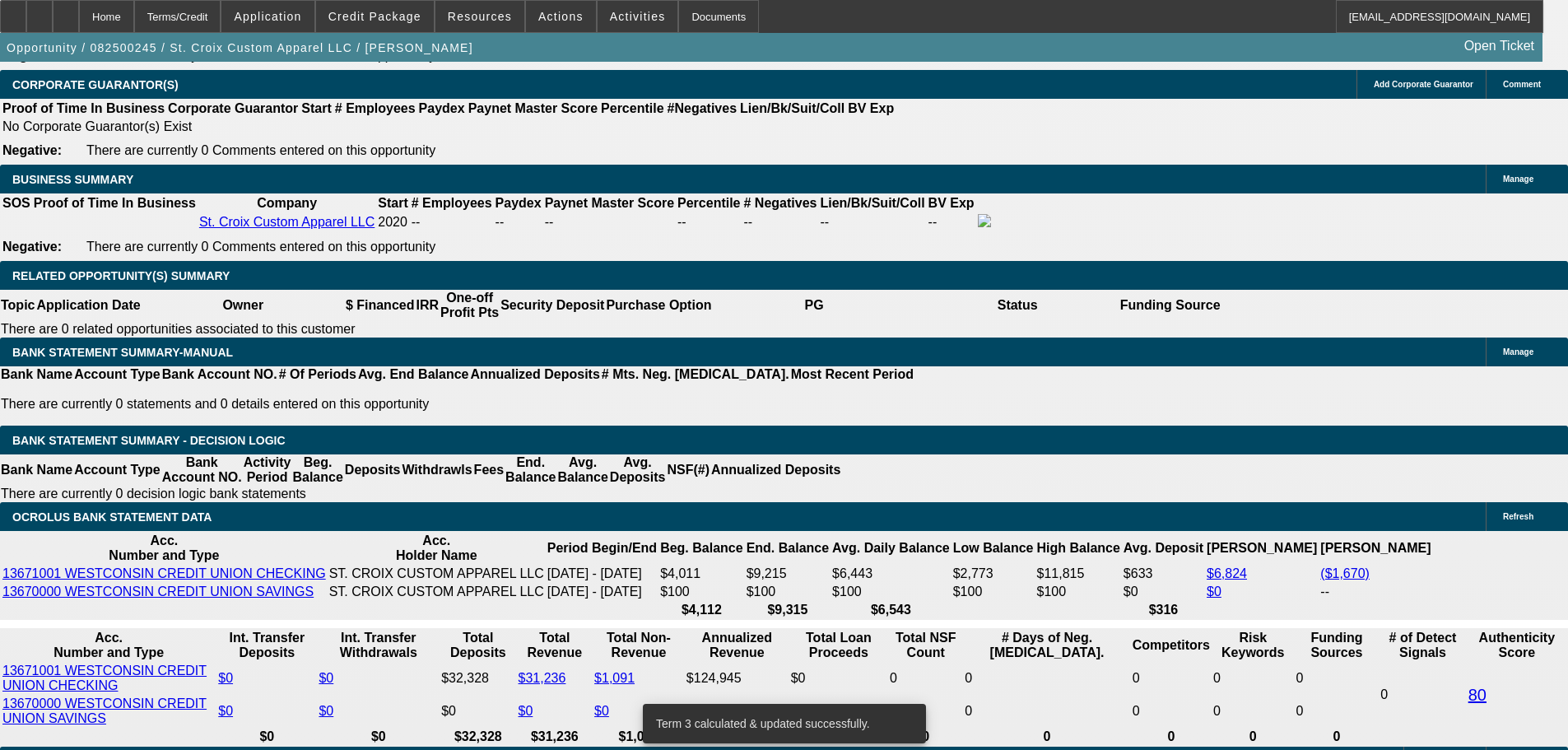
scroll to position [2389, 0]
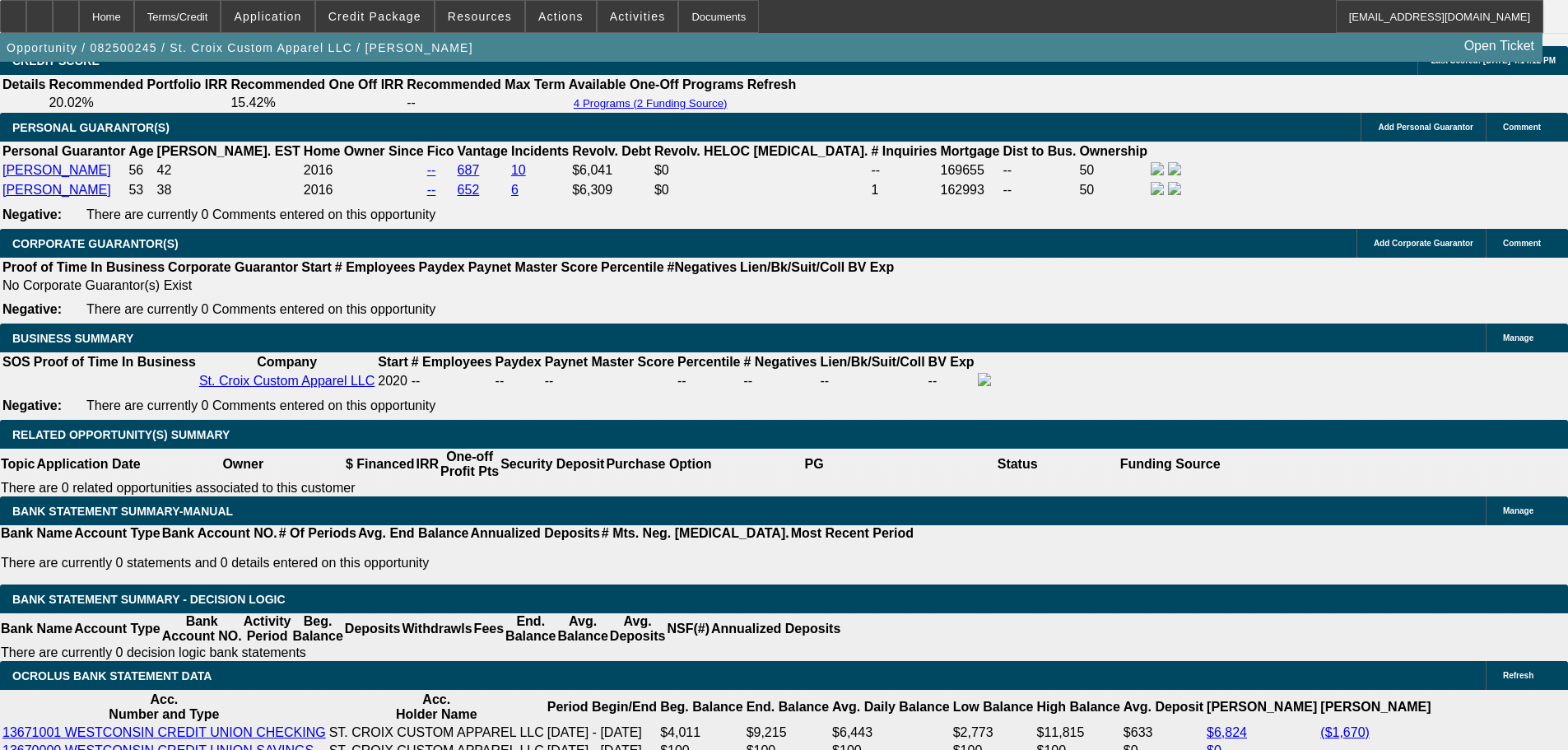
type input "66.36"
type input "$132.72"
type input "UNKNOWN"
type input "665.36"
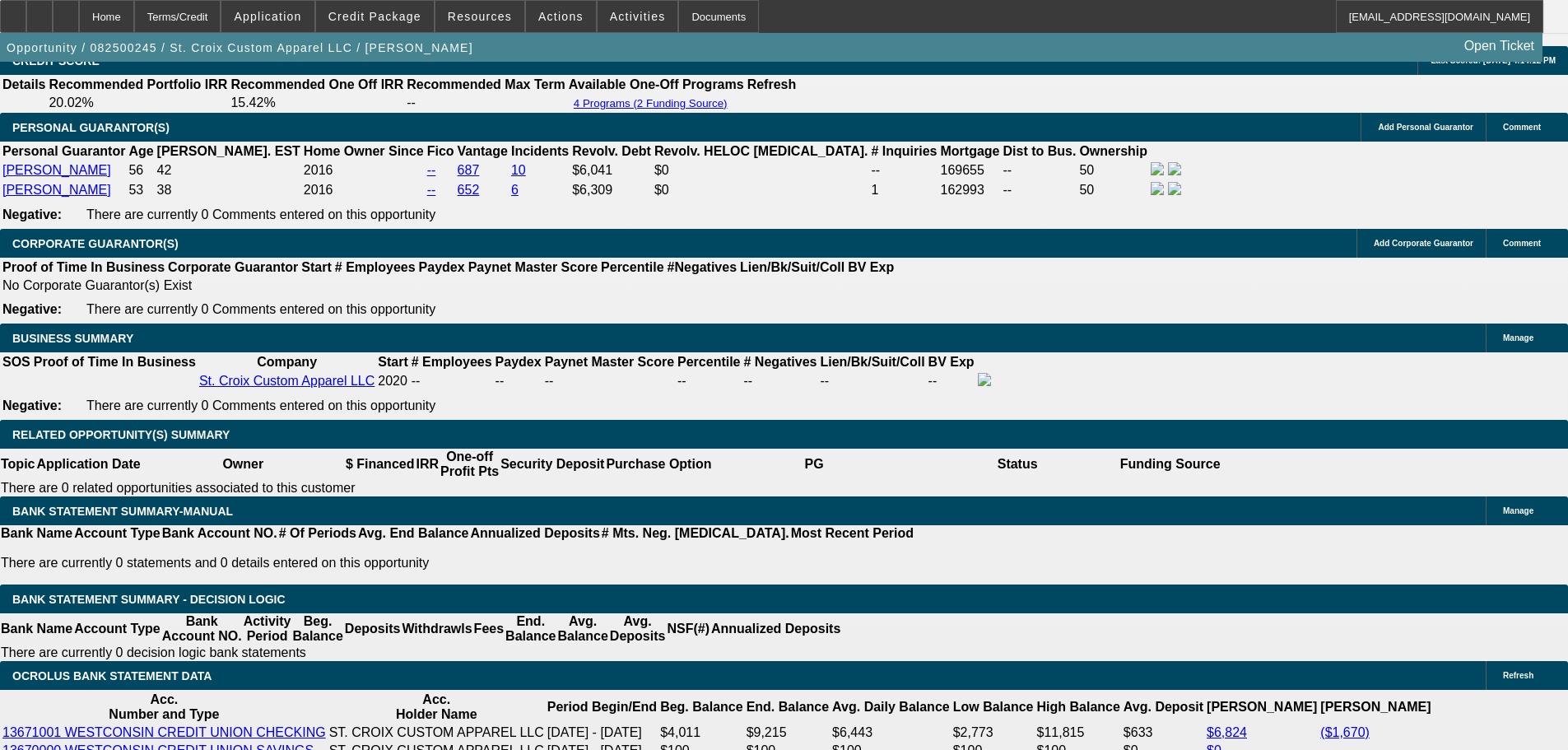
type input "$1,330.72"
type input "19.2"
type input "66.36"
type input "$132.72"
type input "667.36"
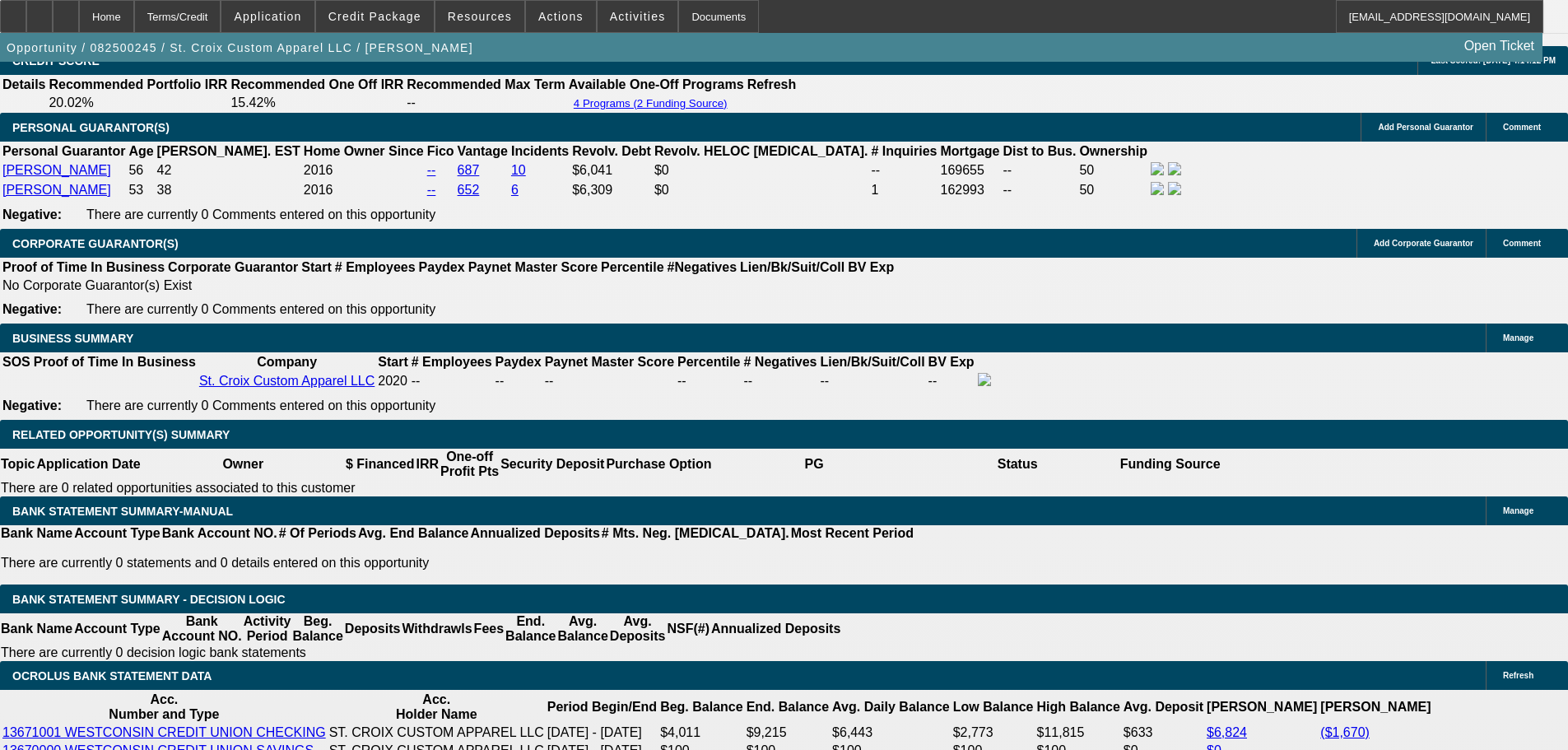
type input "$1,334.72"
type input "19.3"
type input "$667.36"
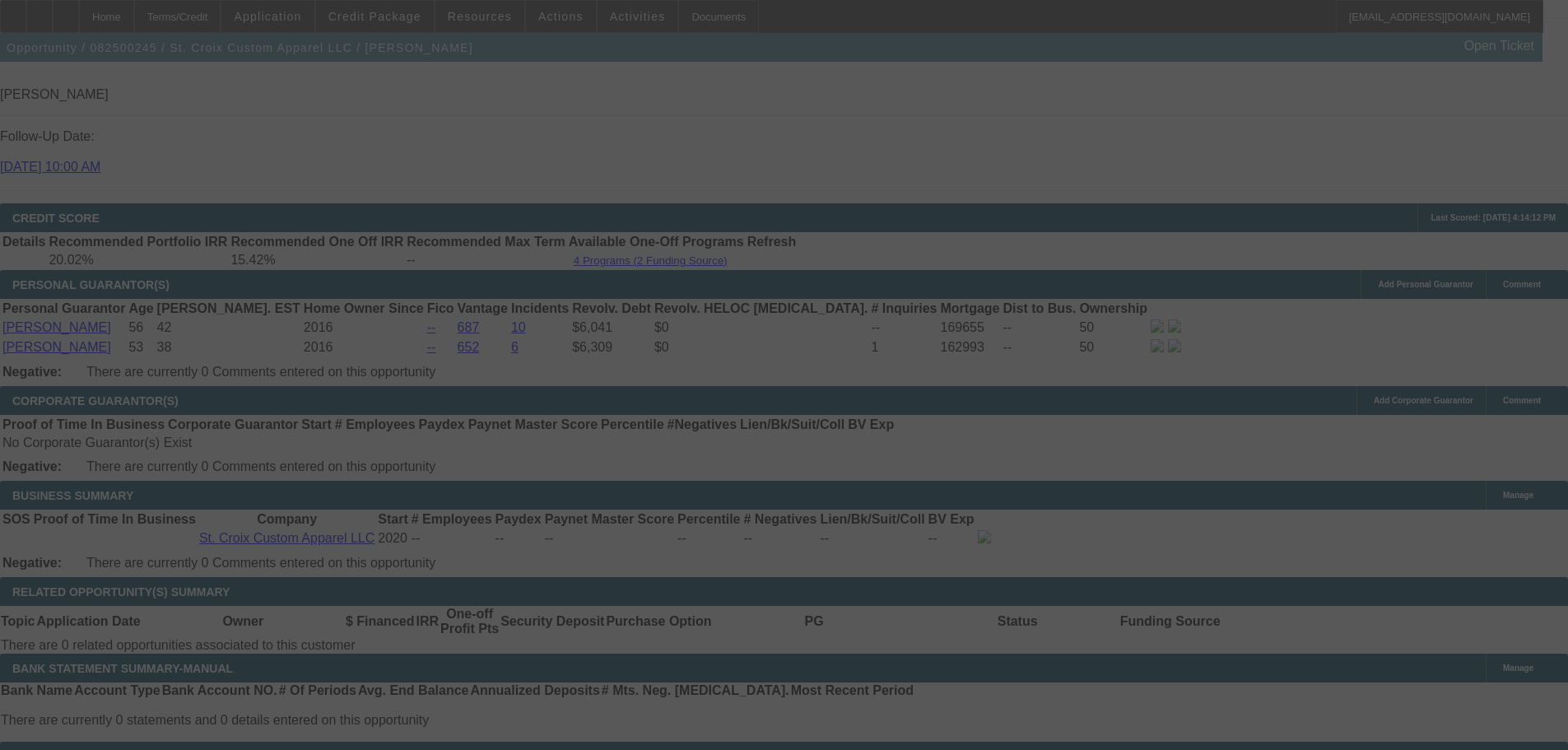
scroll to position [2553, 0]
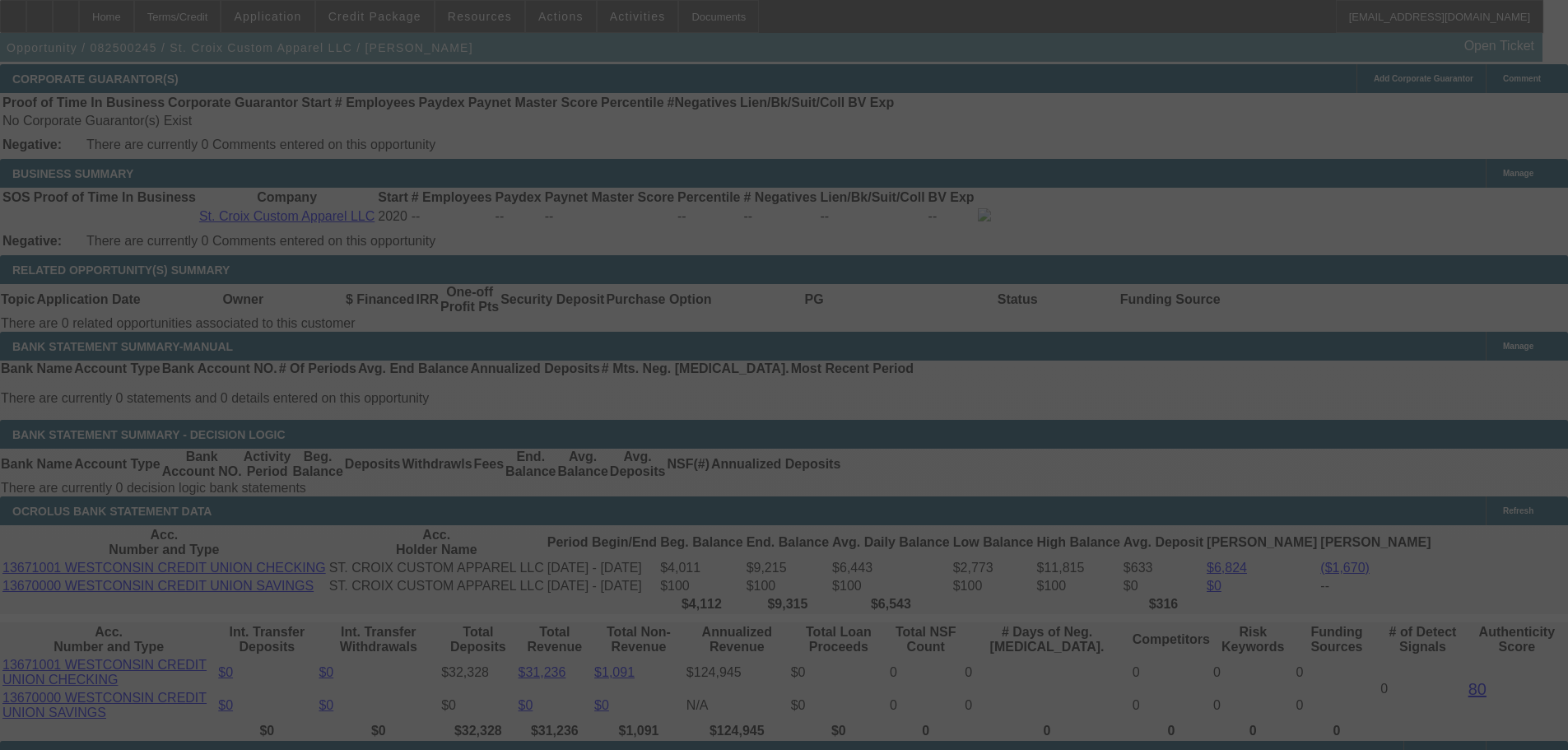
select select "0"
select select "2"
select select "0"
select select "6"
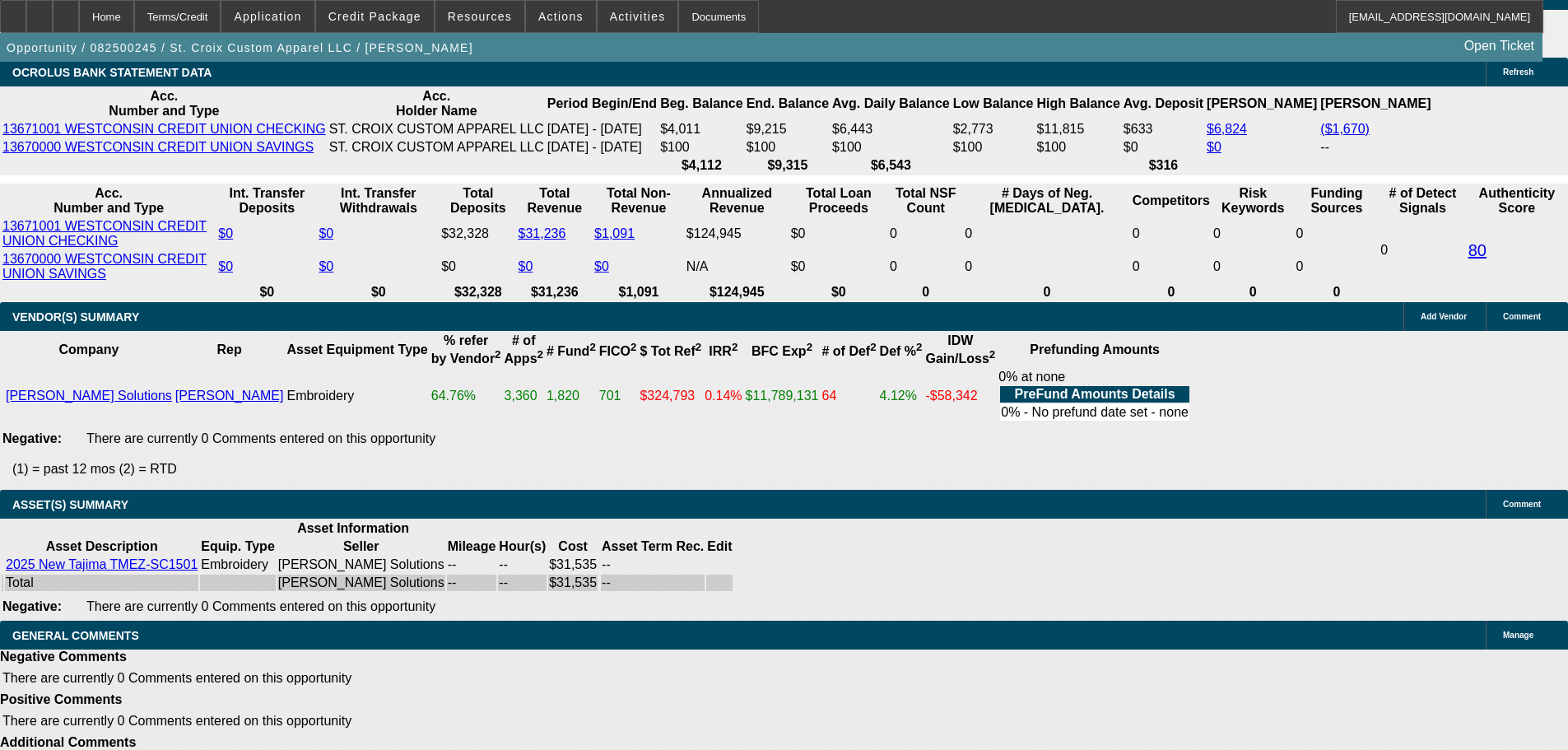
scroll to position [2846, 0]
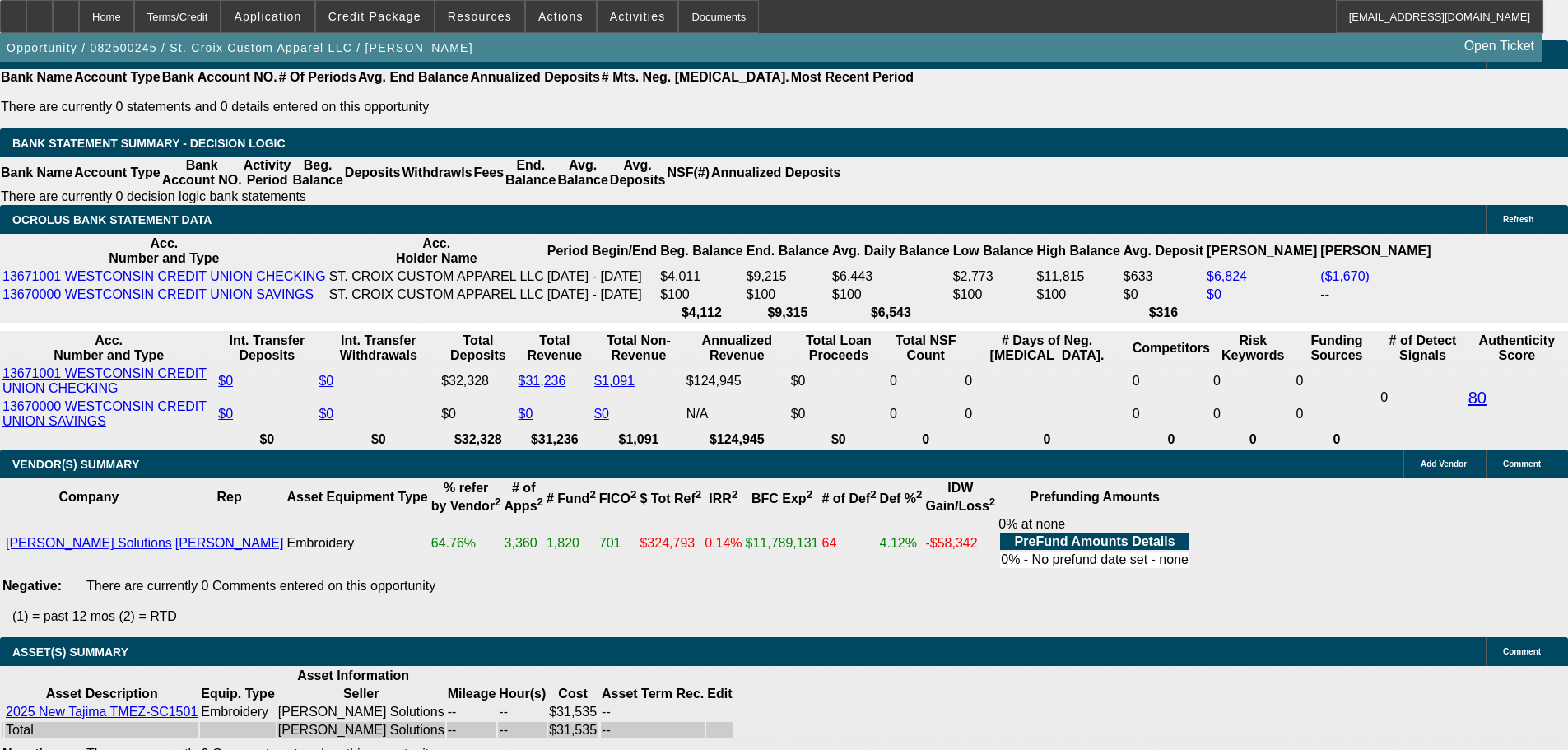
type input "$668.36"
type input "$1,336.72"
type input "UNKNOWN"
type input "19.4"
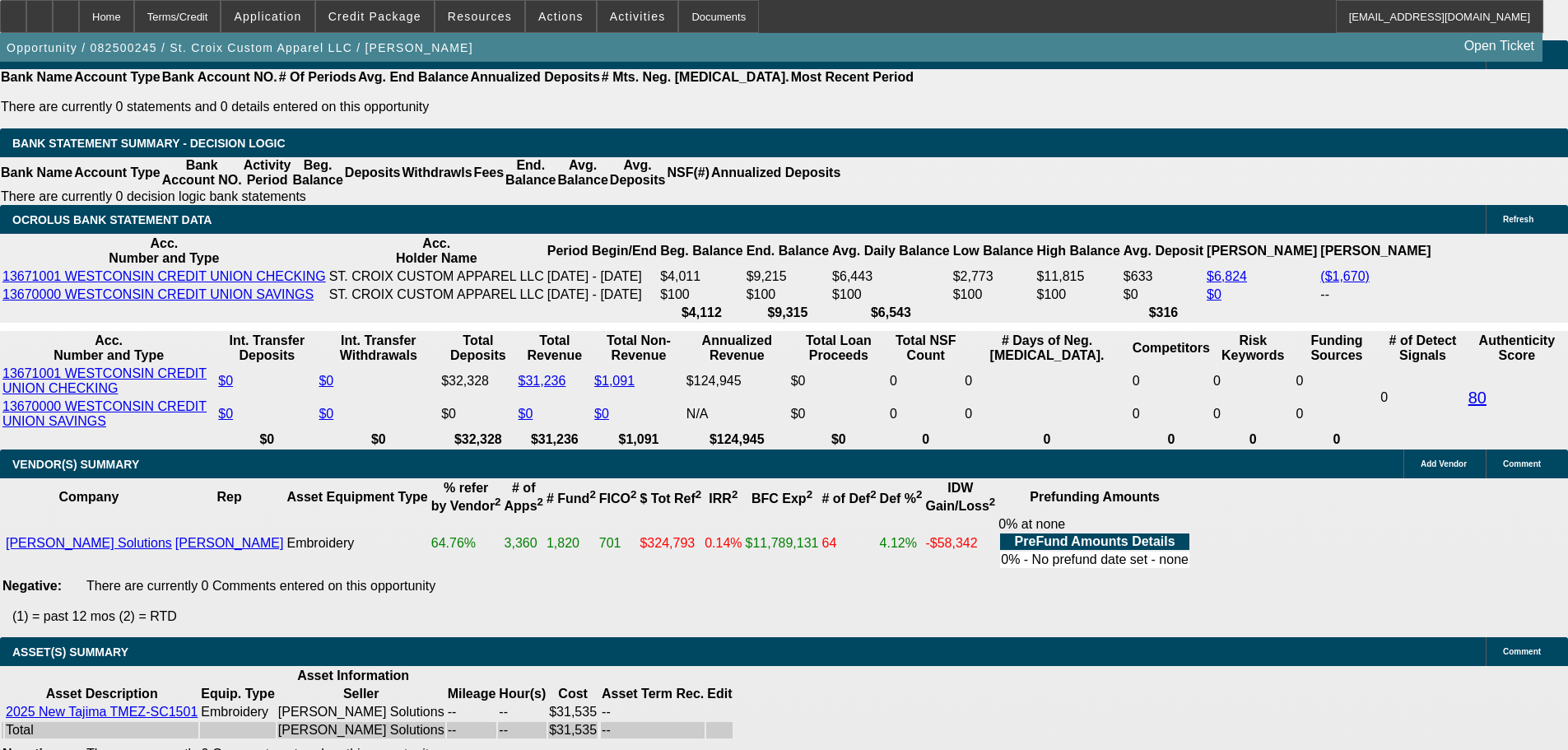
scroll to position [2351, 0]
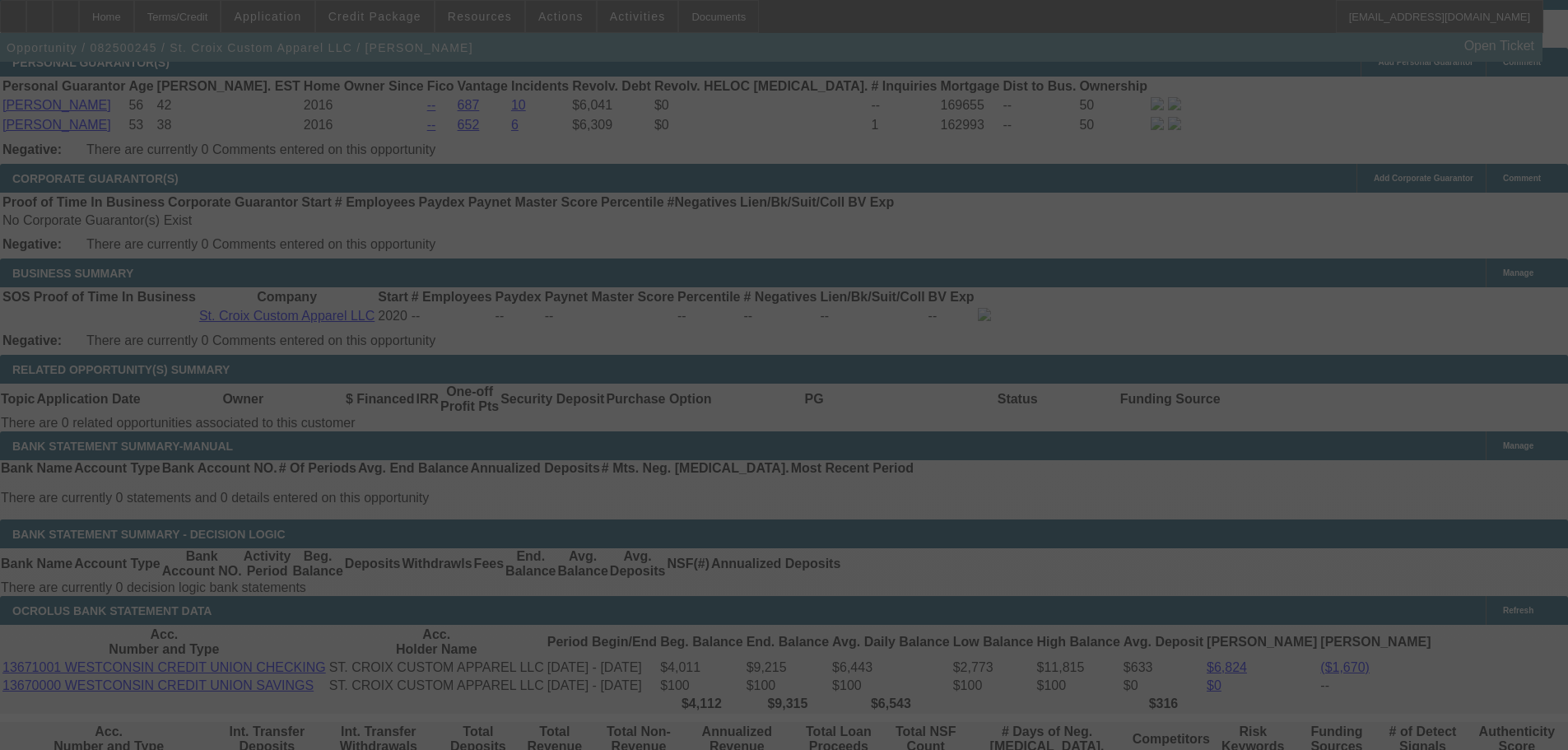
scroll to position [2598, 0]
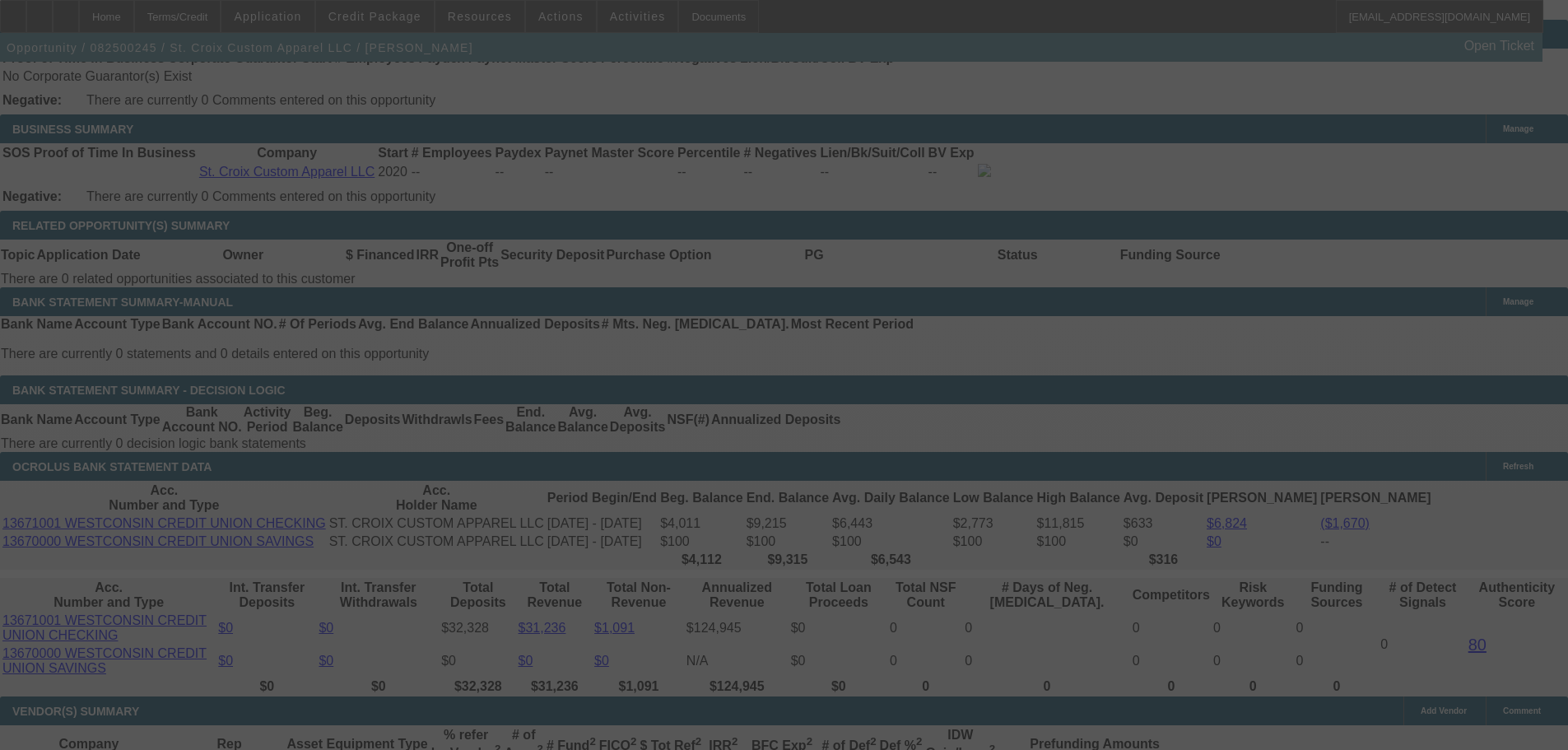
select select "0"
select select "2"
select select "0"
select select "6"
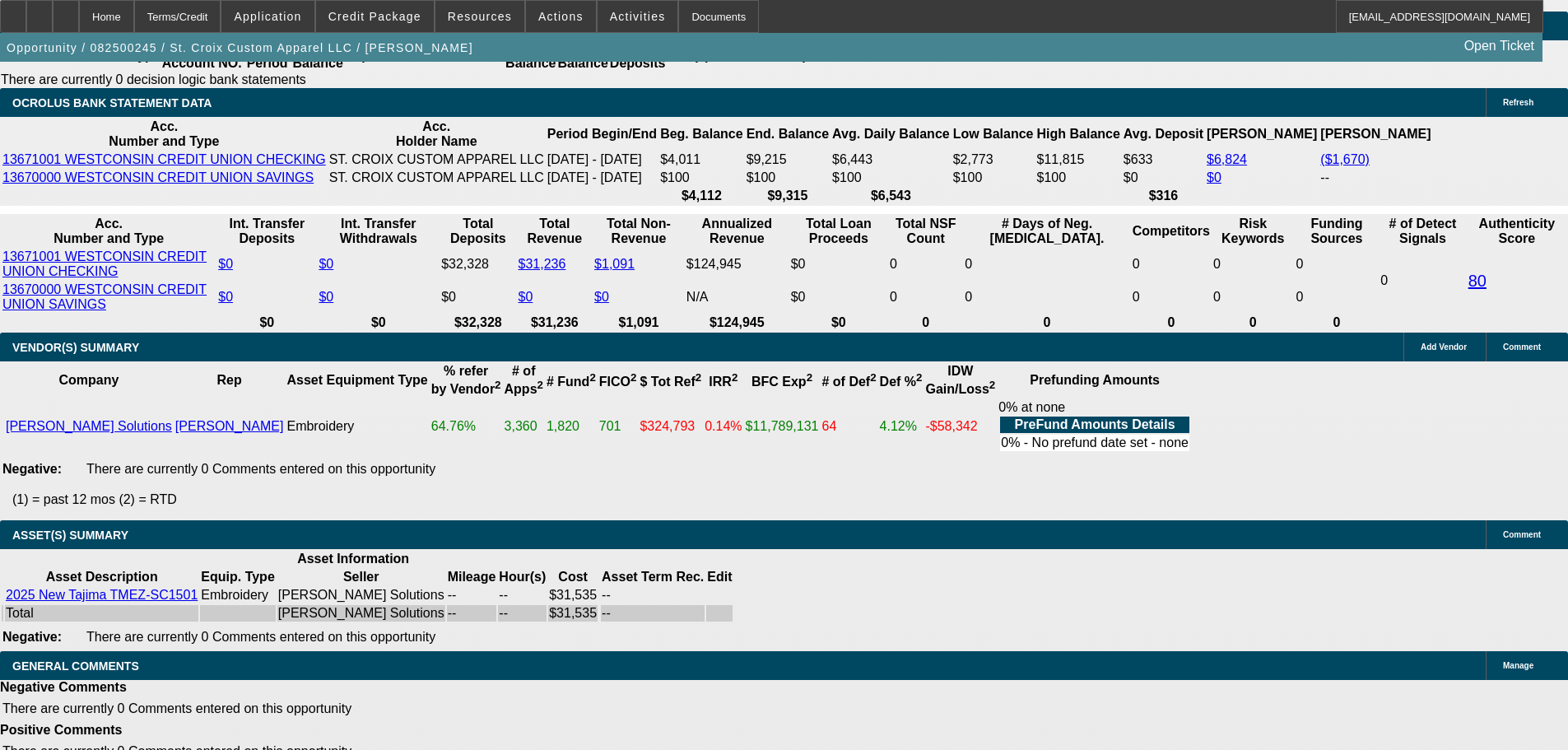
scroll to position [3092, 0]
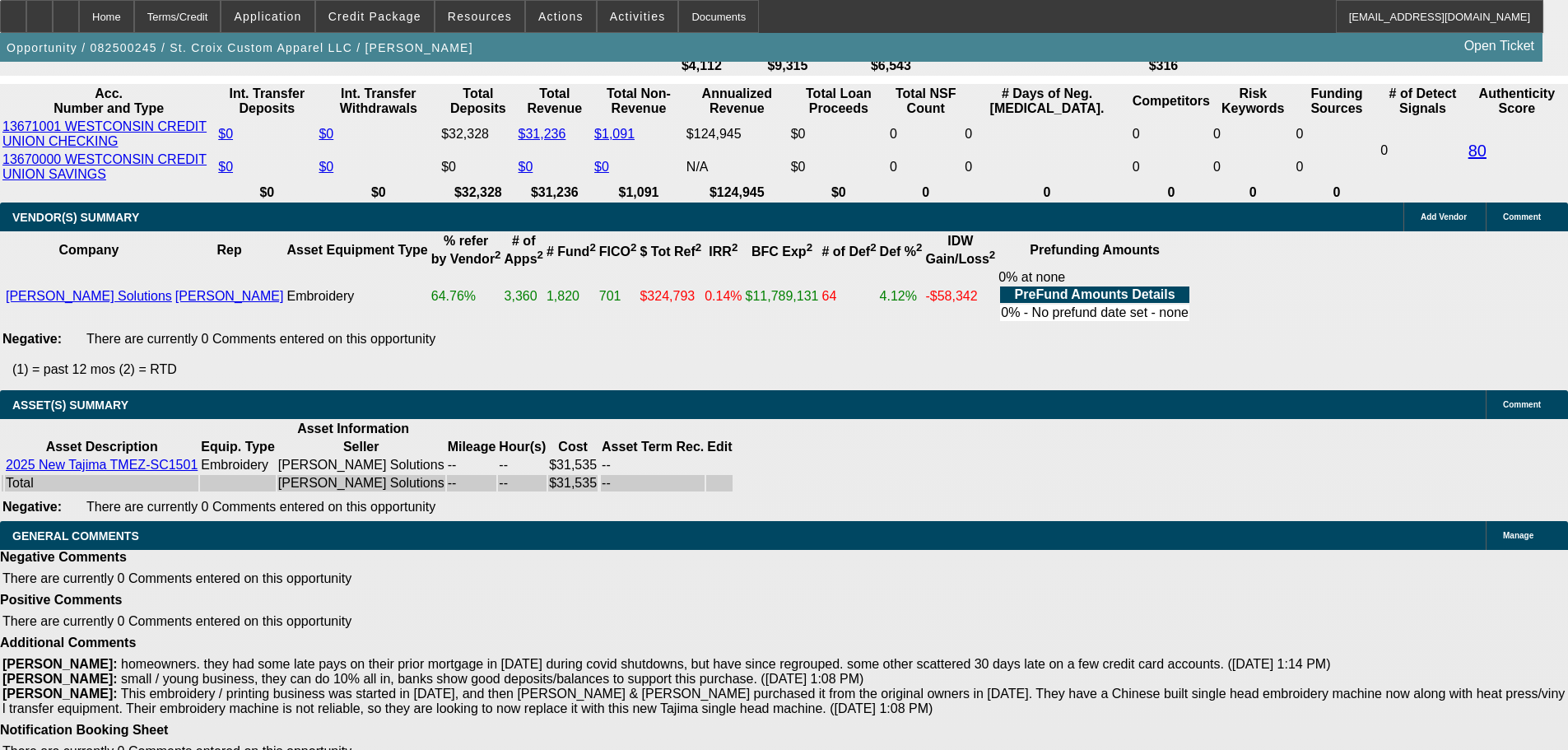
select select "3"
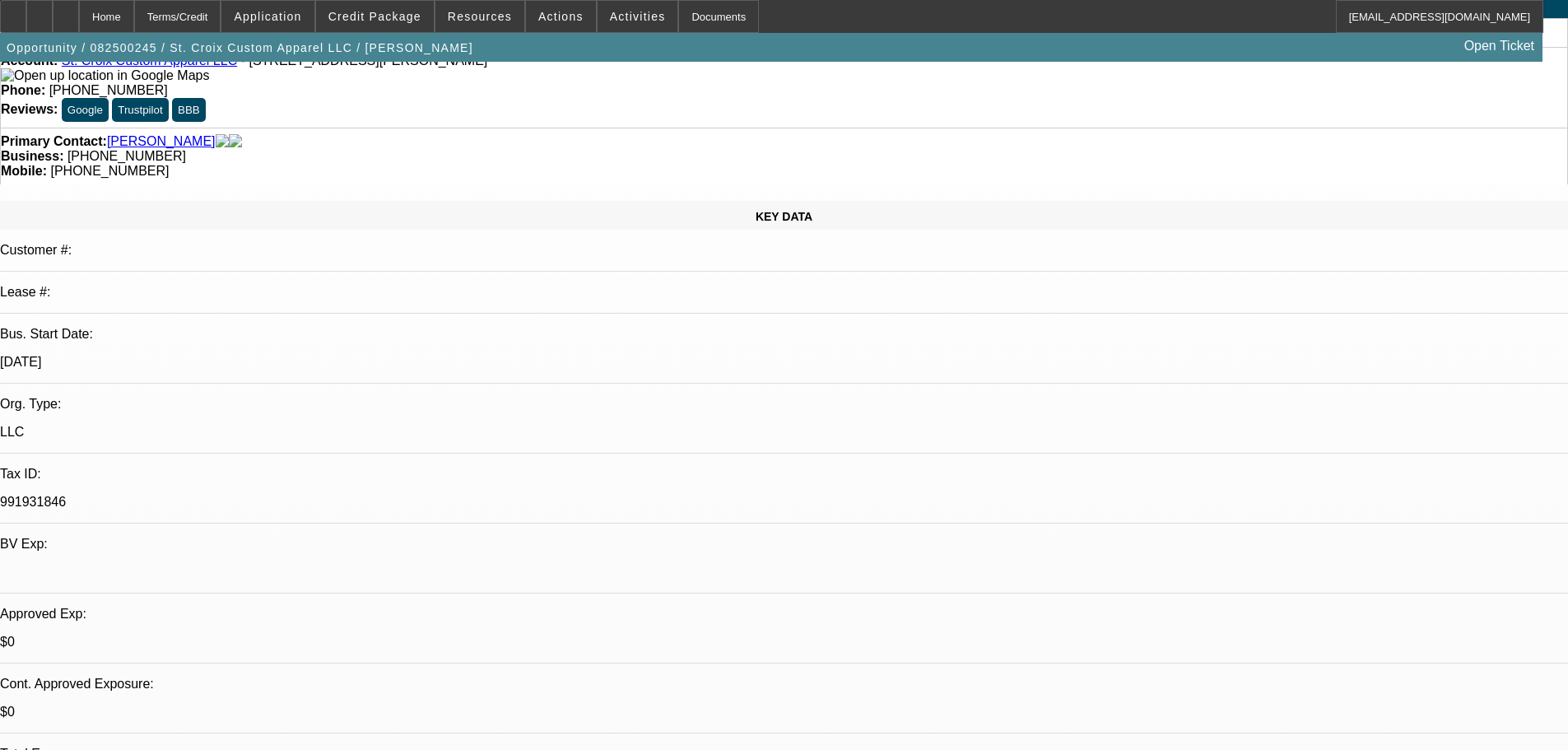
scroll to position [165, 0]
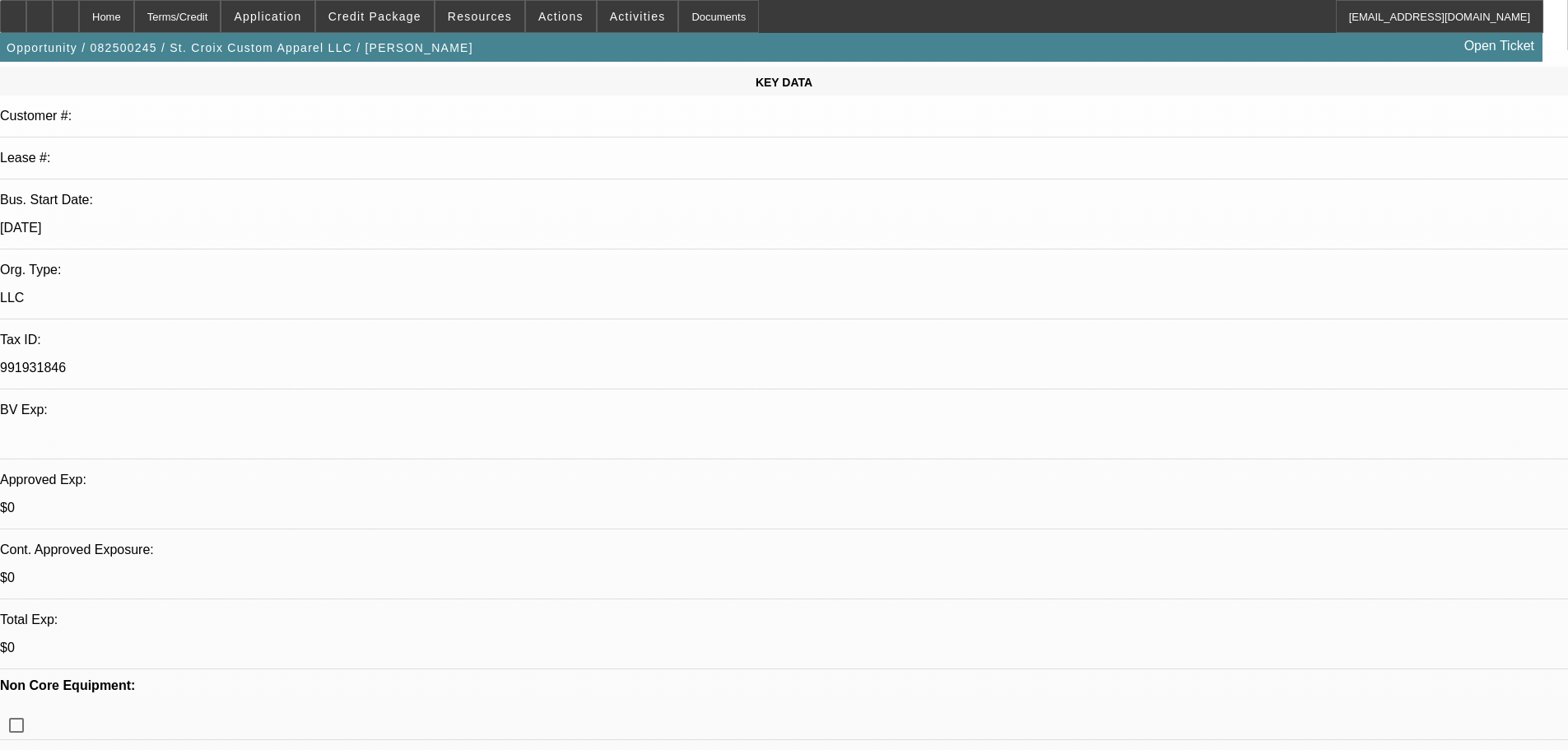
scroll to position [247, 0]
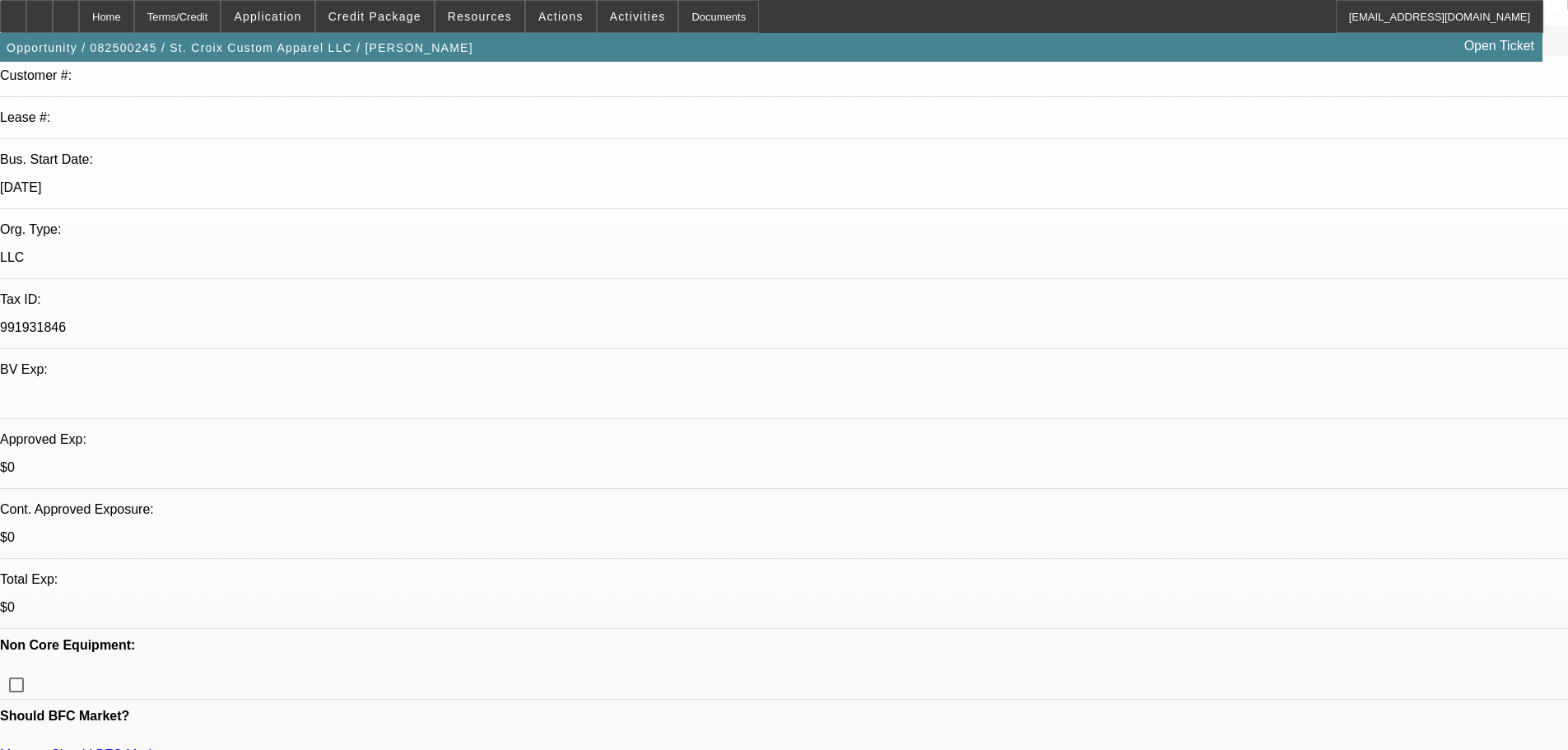
type textarea "GIVEN THE NOTED NEGATIVES THIS IS ALL ID EXTEND FOR 66 MOS MAX."
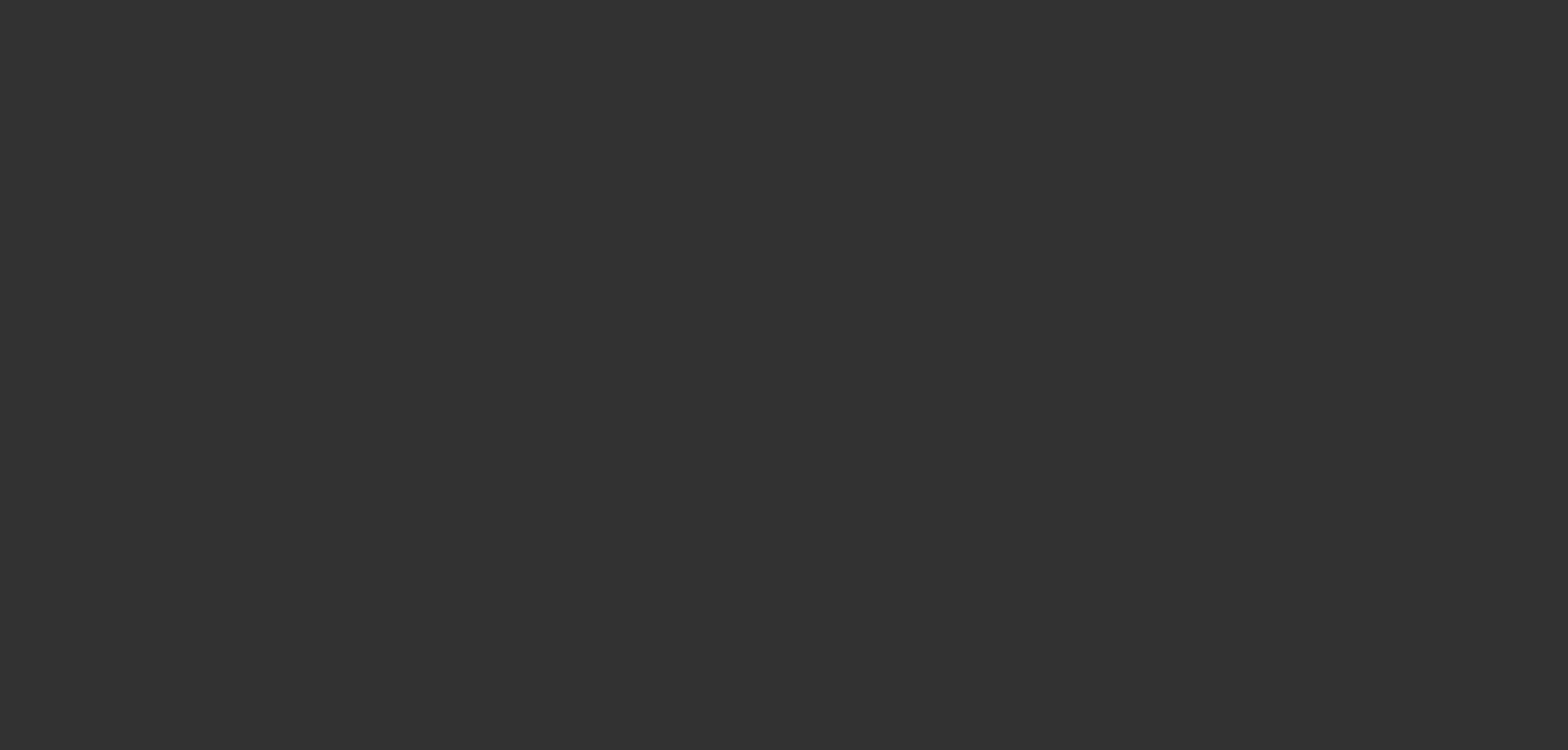
scroll to position [0, 0]
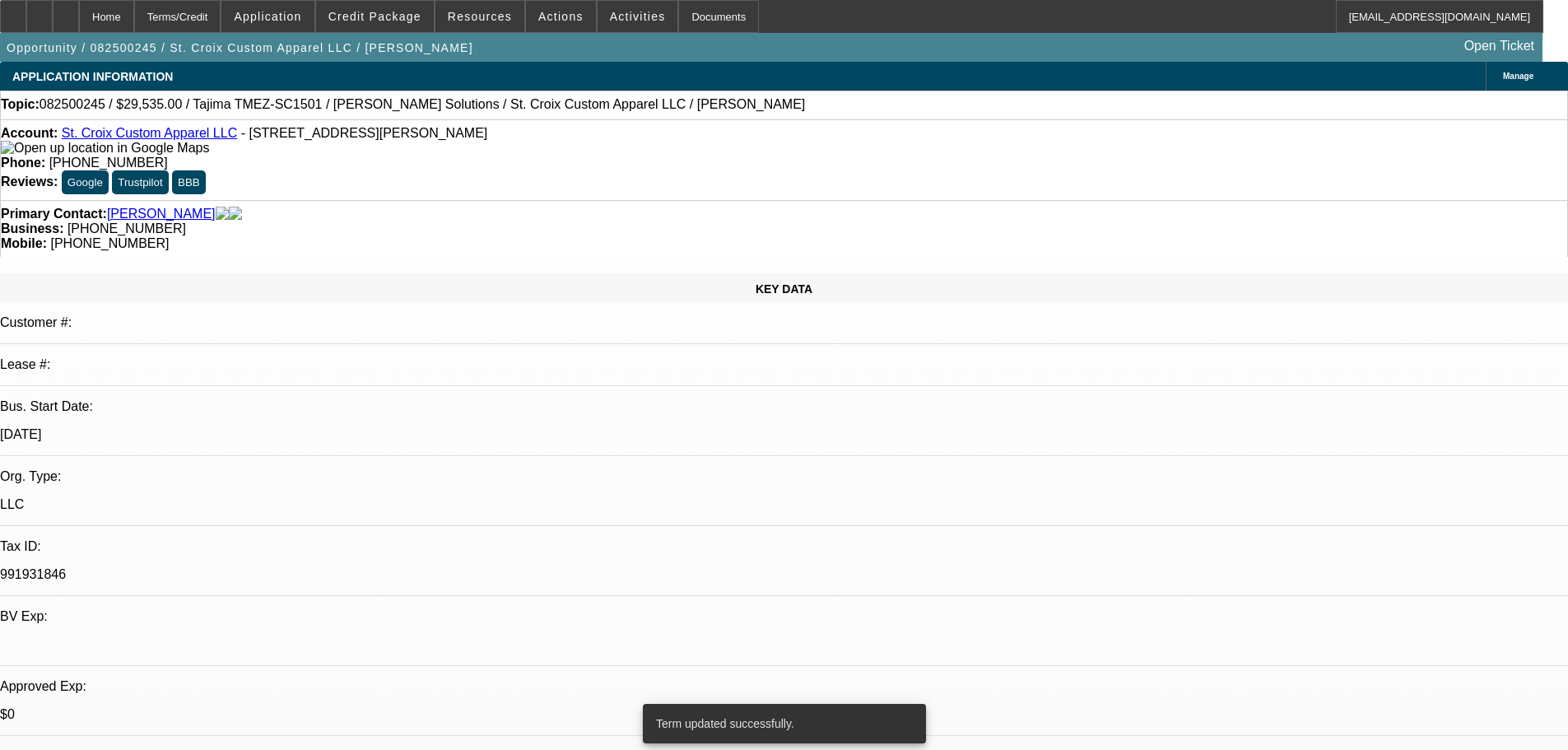
select select "0"
select select "2"
select select "0"
select select "6"
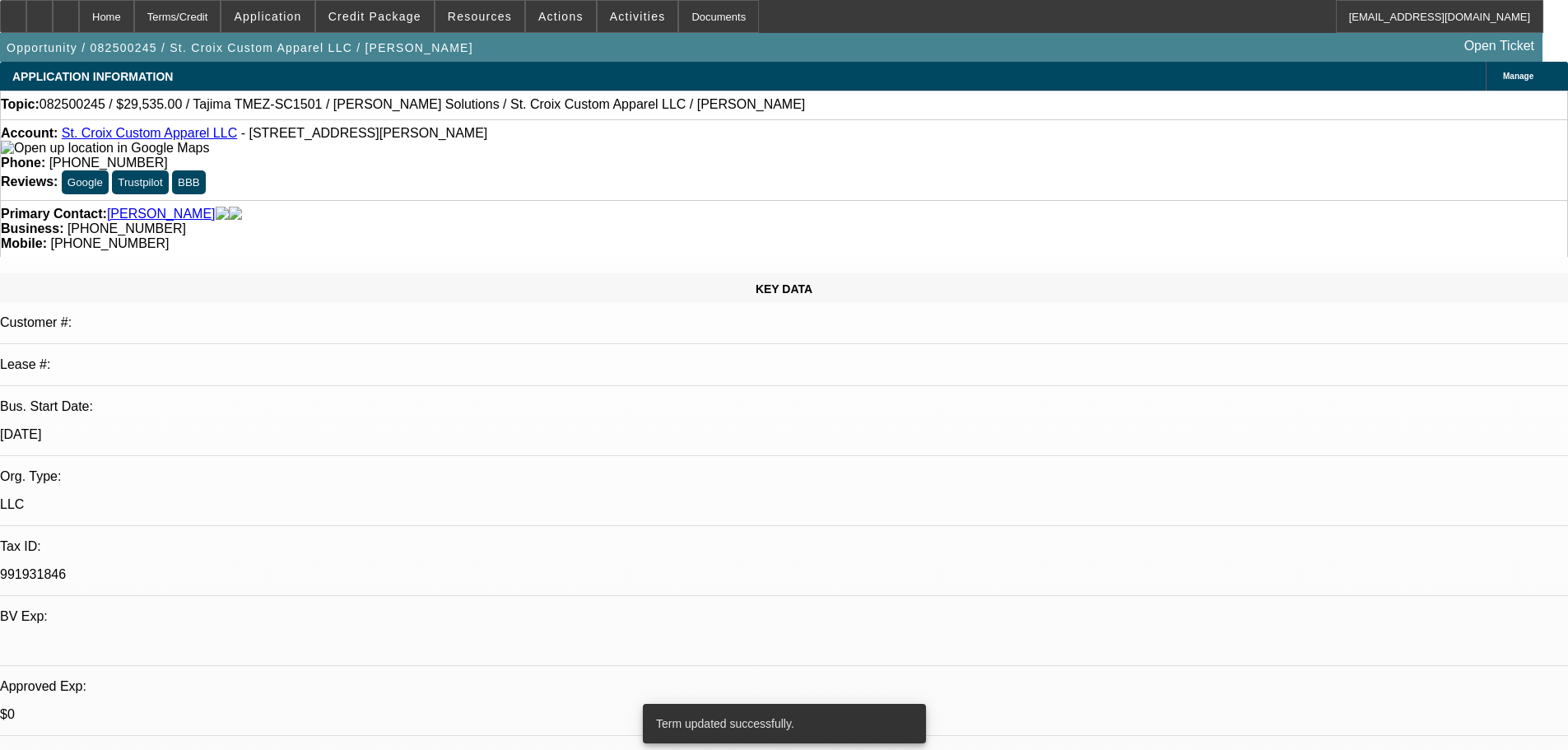
select select "0"
select select "2"
select select "0"
select select "6"
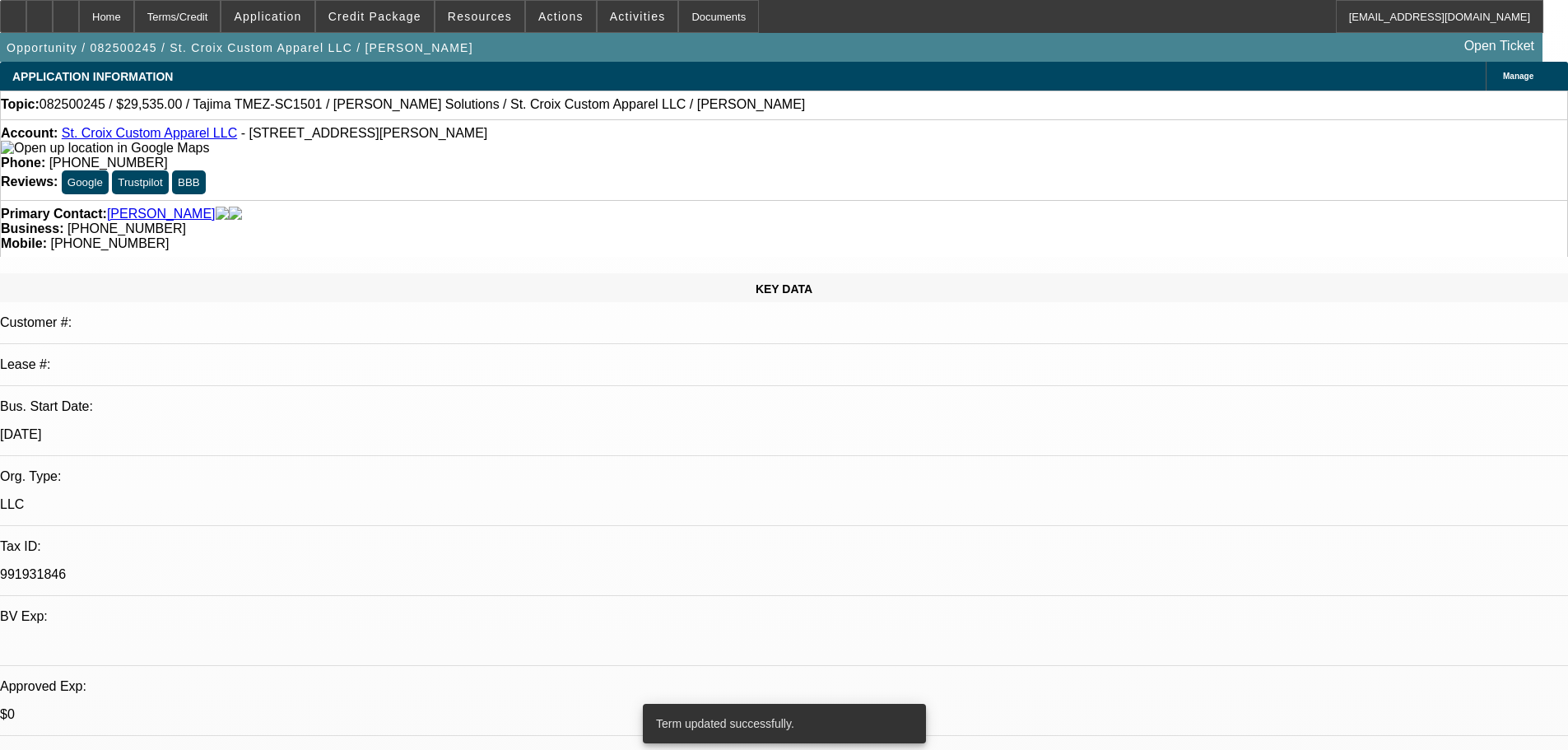
select select "0"
select select "2"
select select "0"
select select "6"
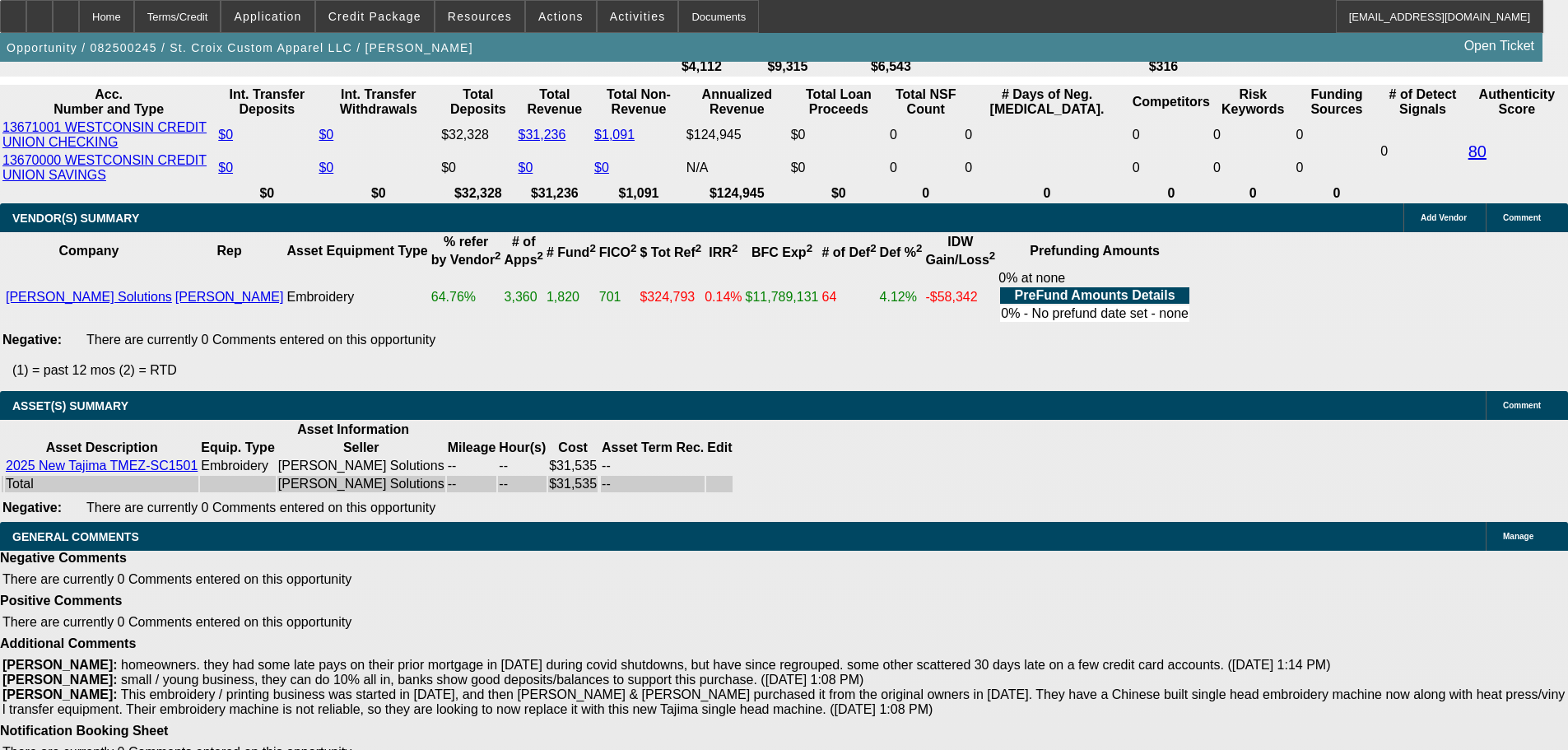
scroll to position [3092, 0]
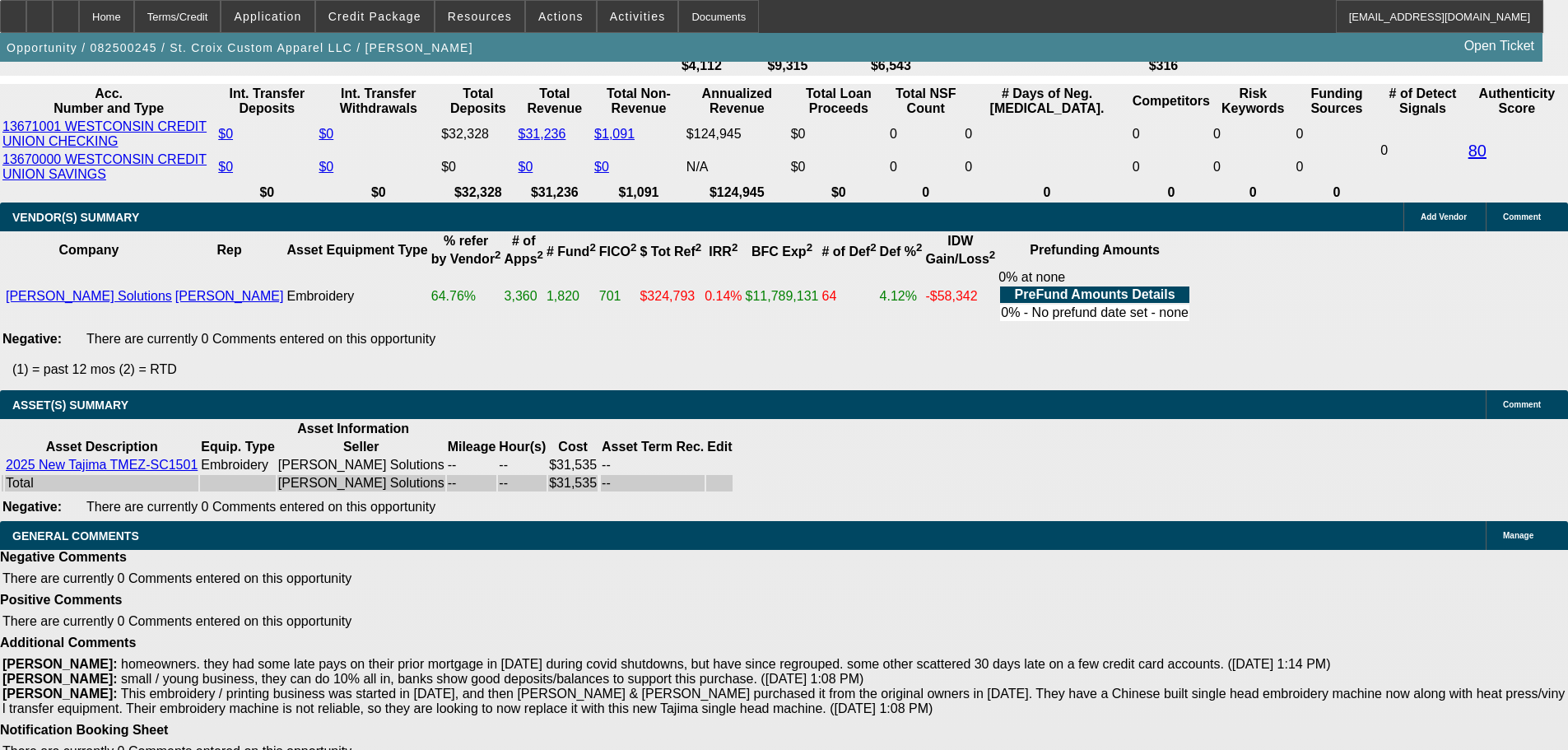
select select "4"
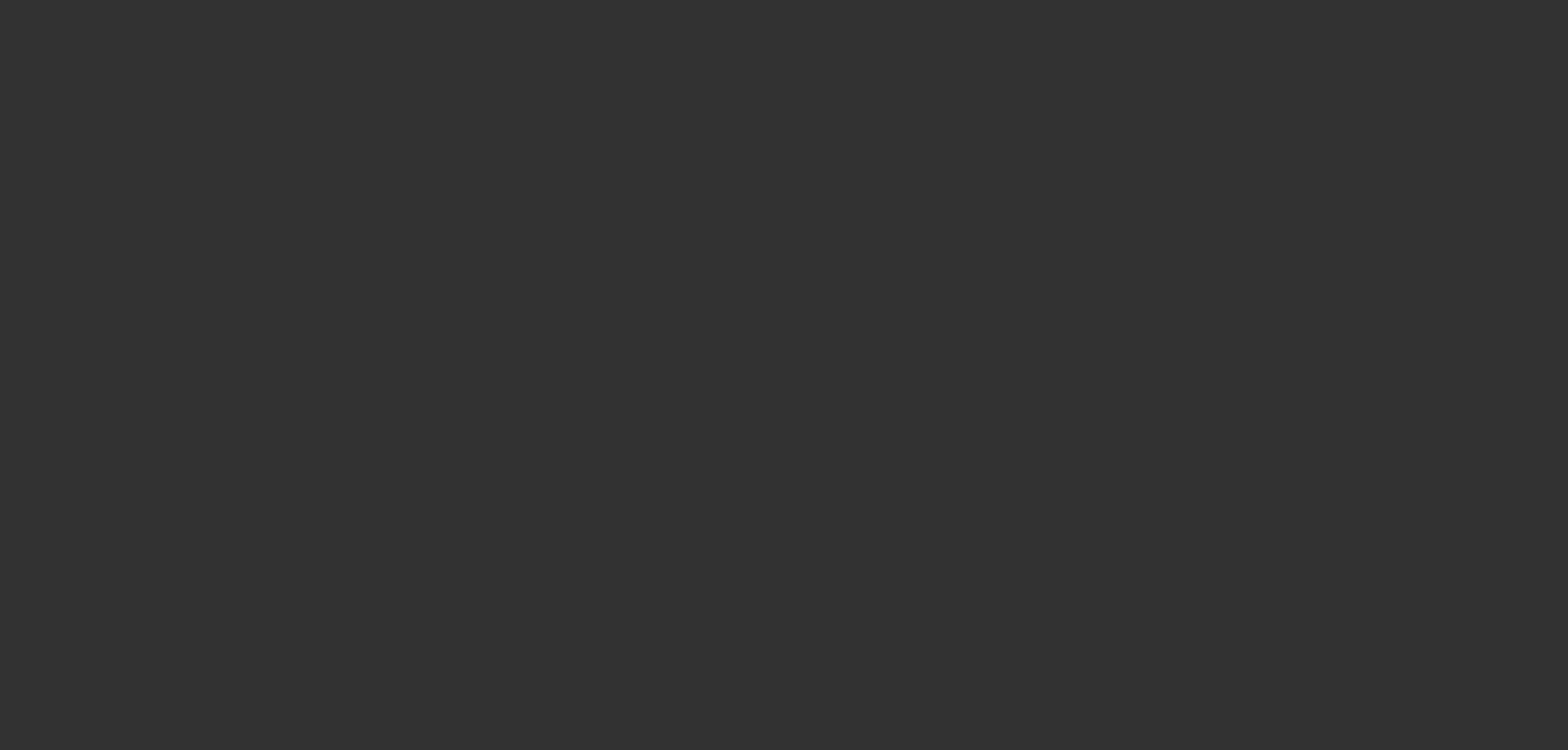
scroll to position [0, 0]
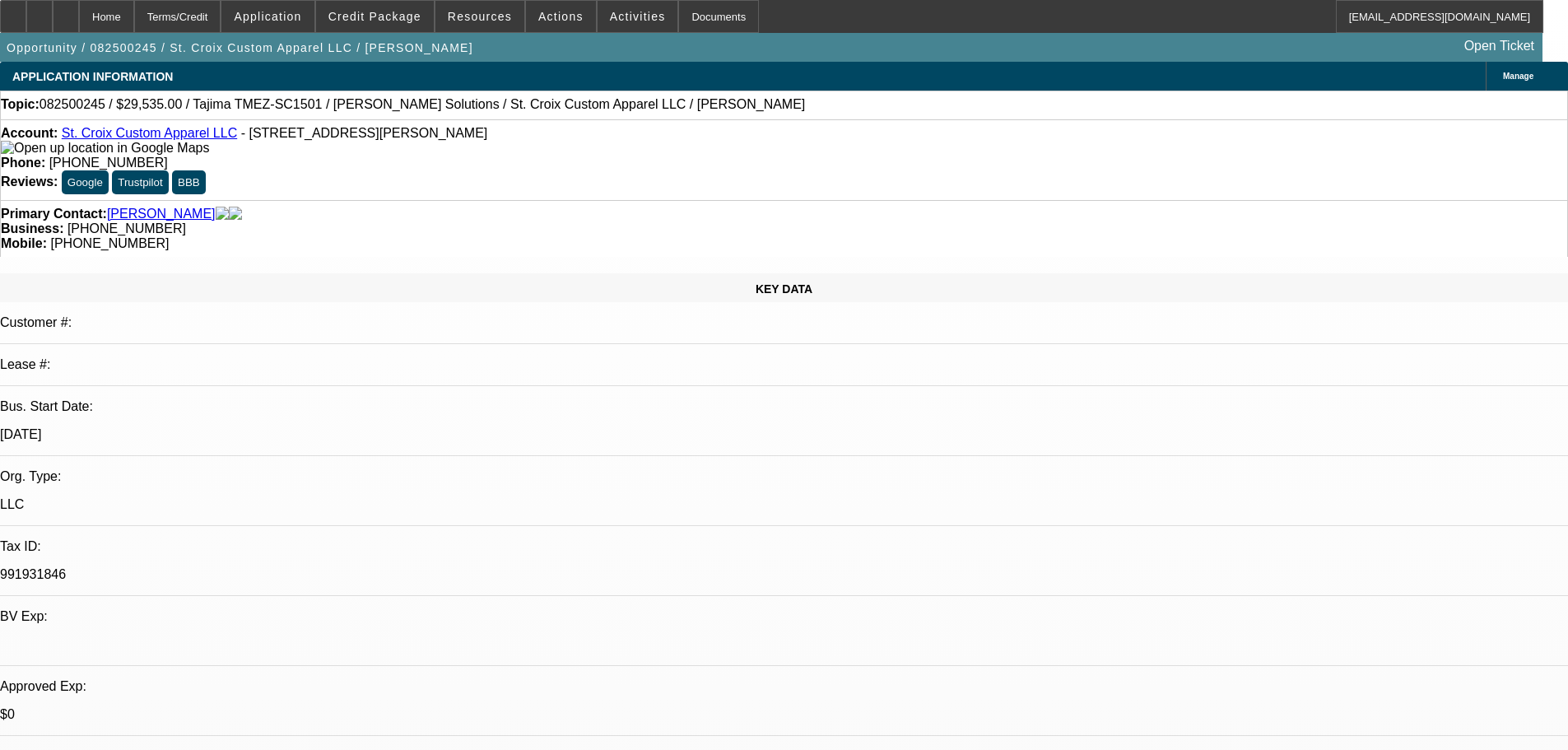
type textarea "SEE OTHER APPROVAL"
select select "0"
select select "2"
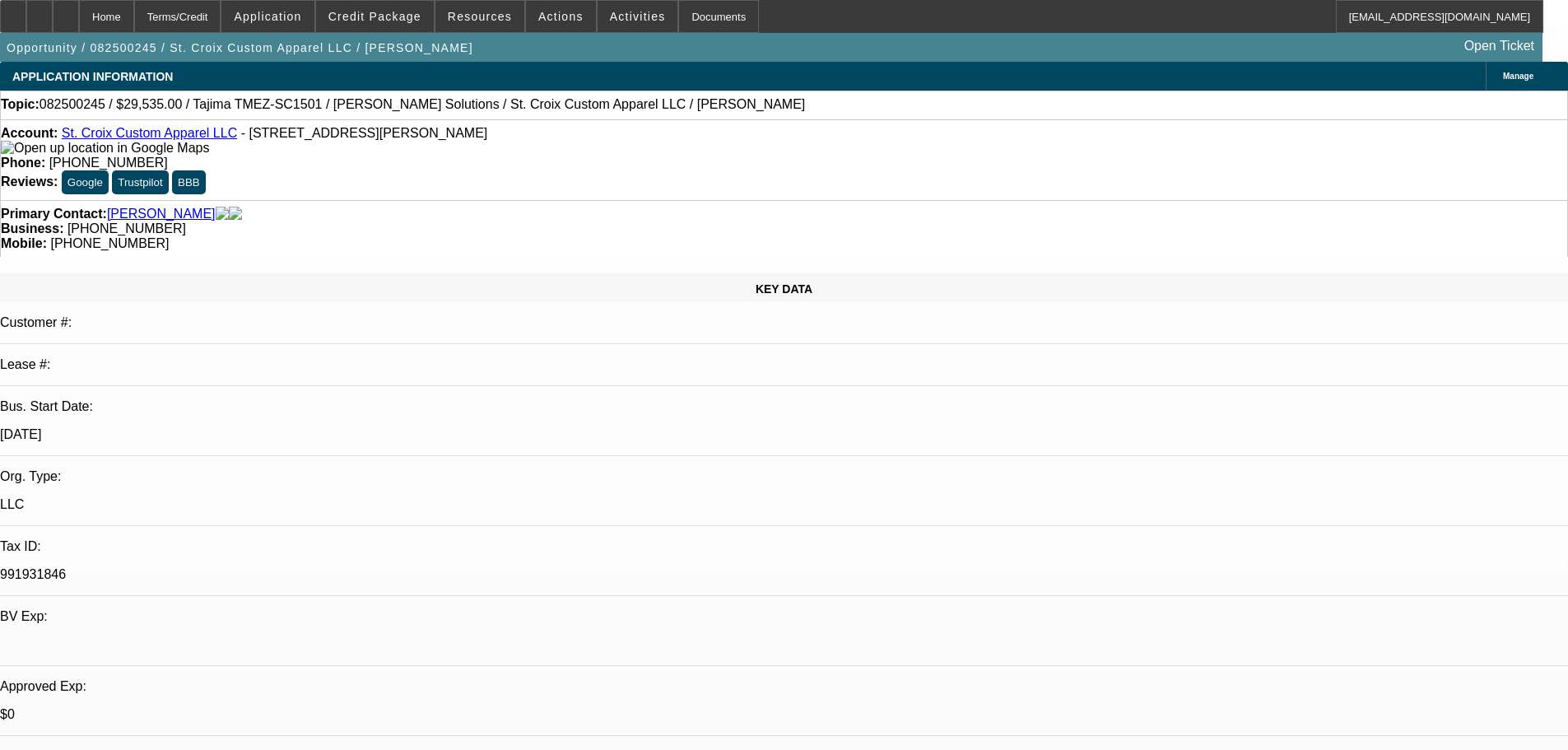
select select "2"
select select "0"
select select "6"
select select "0"
select select "2"
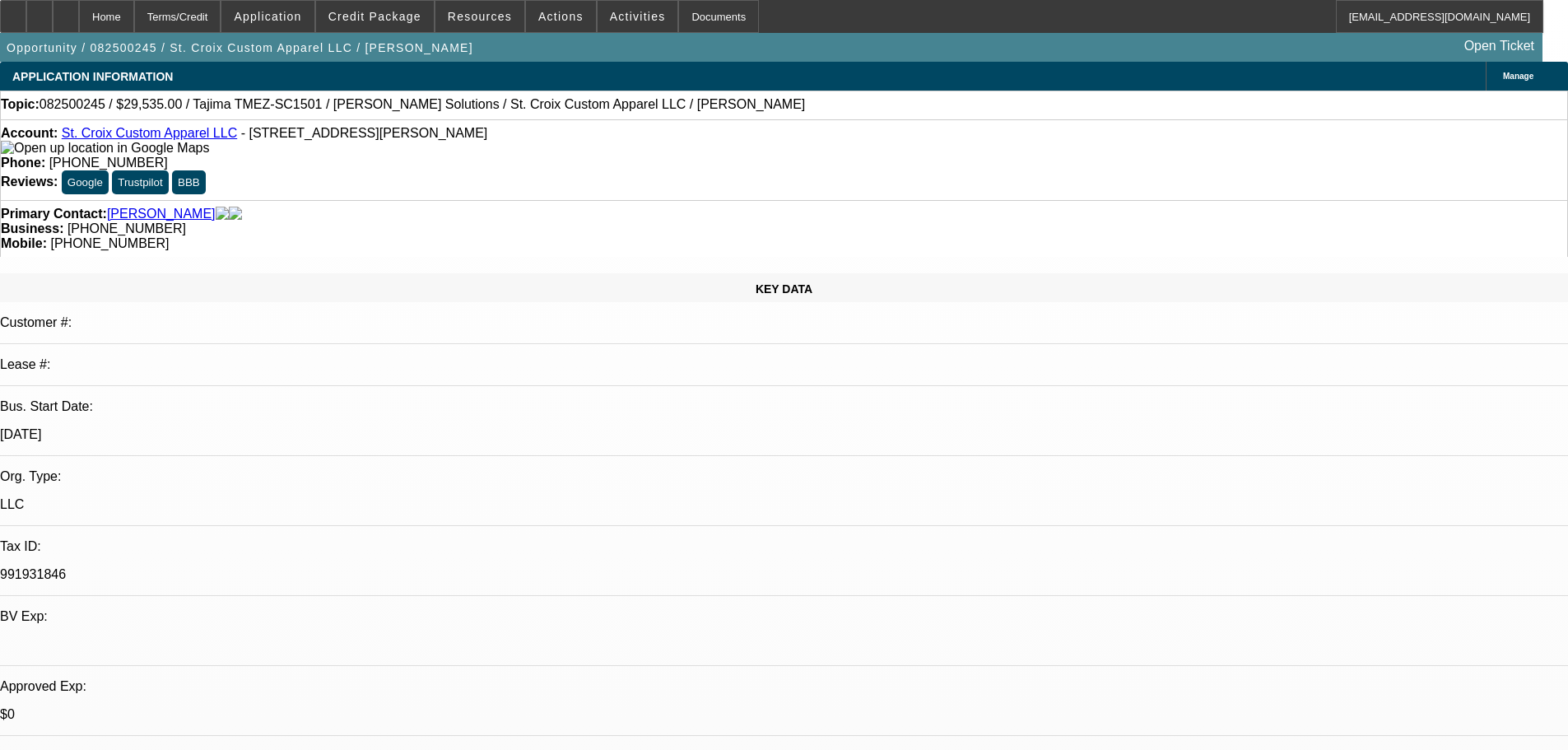
select select "2"
select select "0"
select select "6"
select select "0"
select select "2"
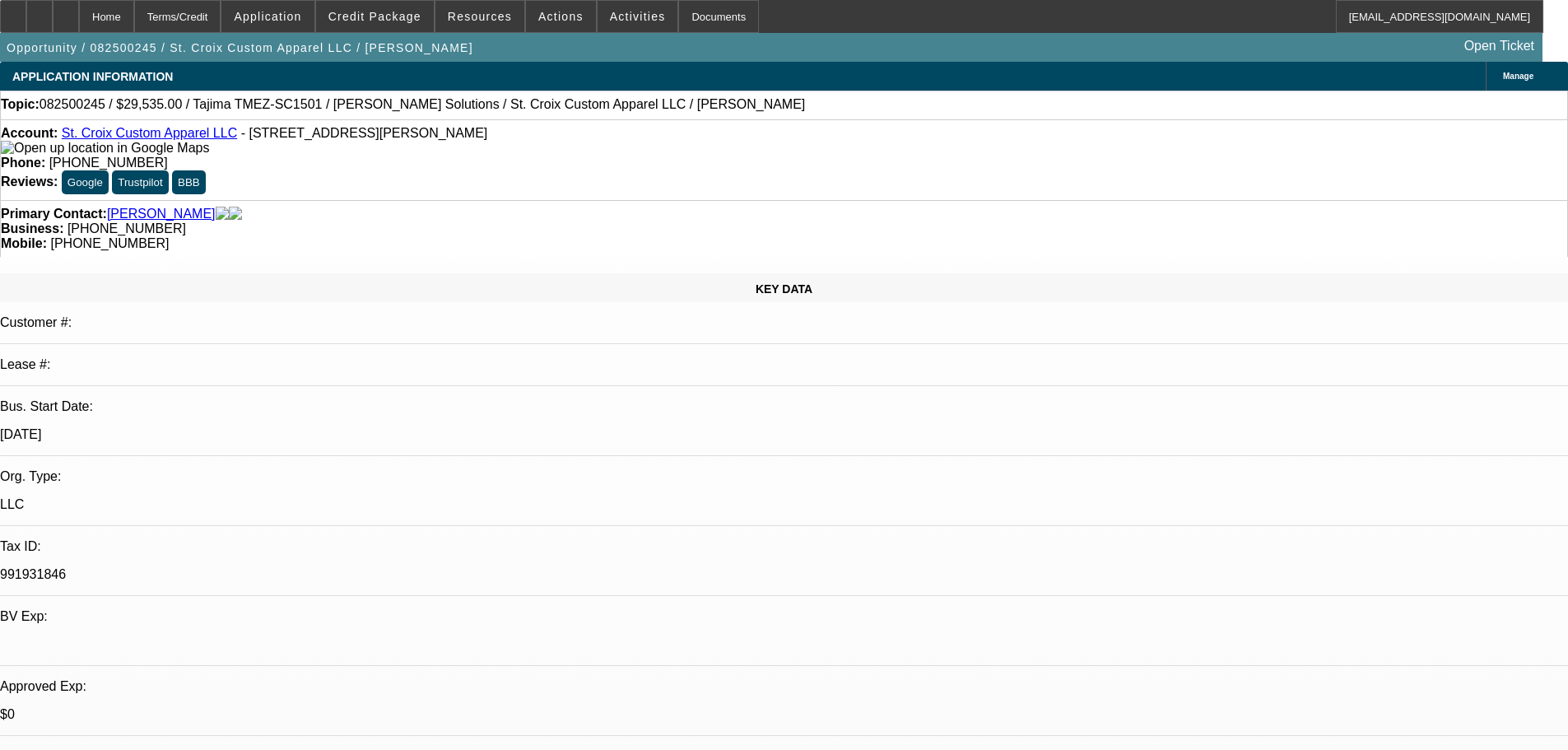
select select "2"
select select "0"
select select "6"
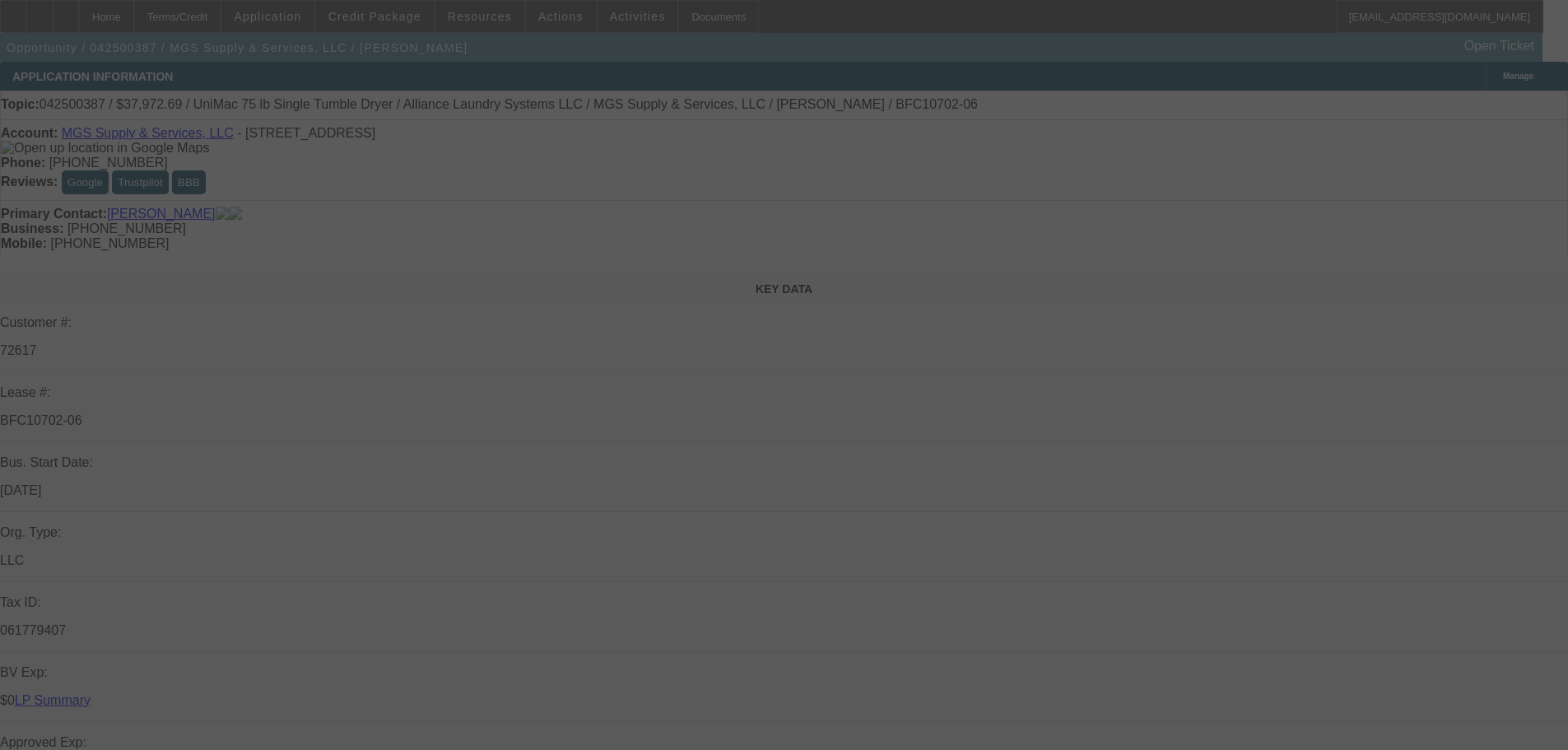
select select "0"
select select "6"
select select "0"
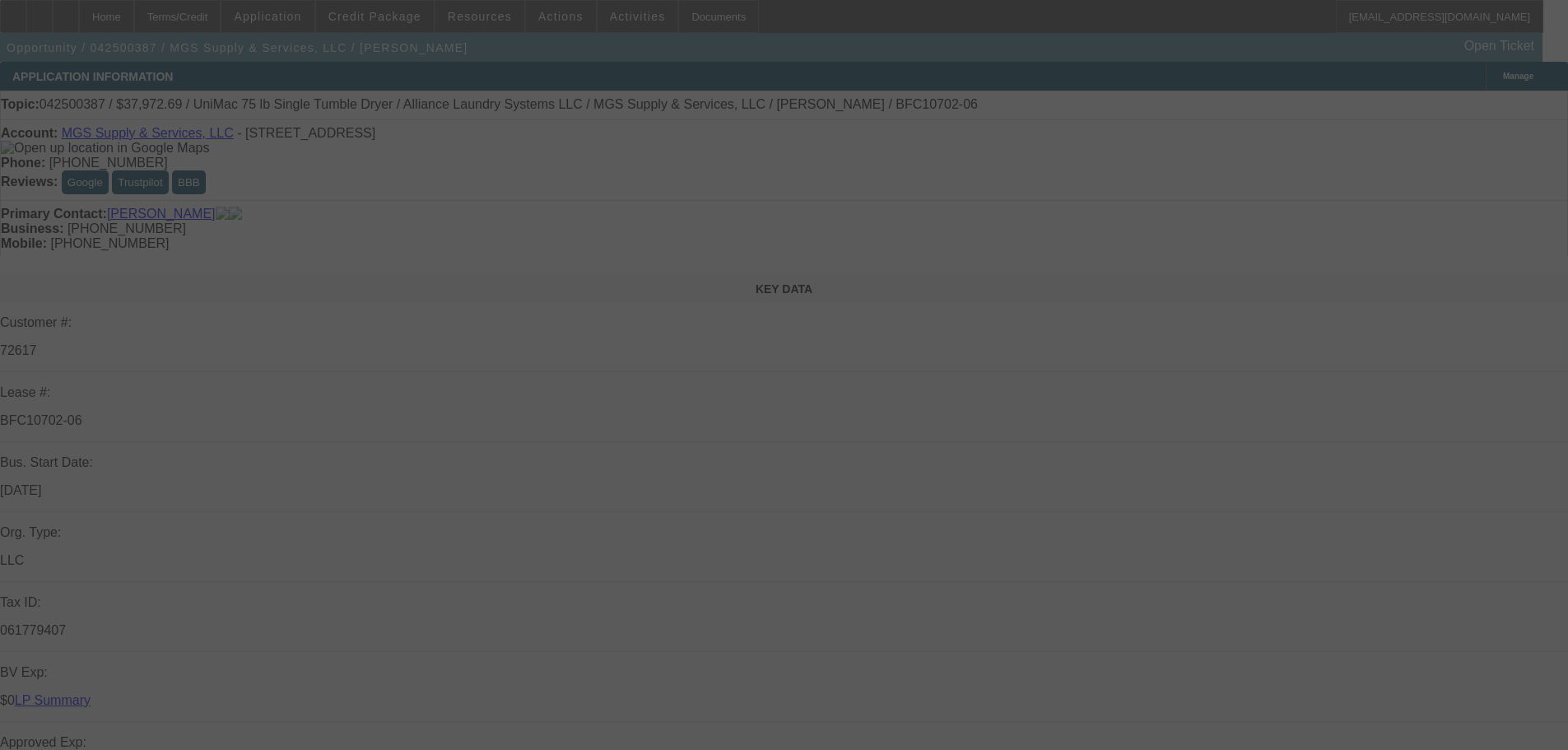
select select "0"
select select "6"
select select "0"
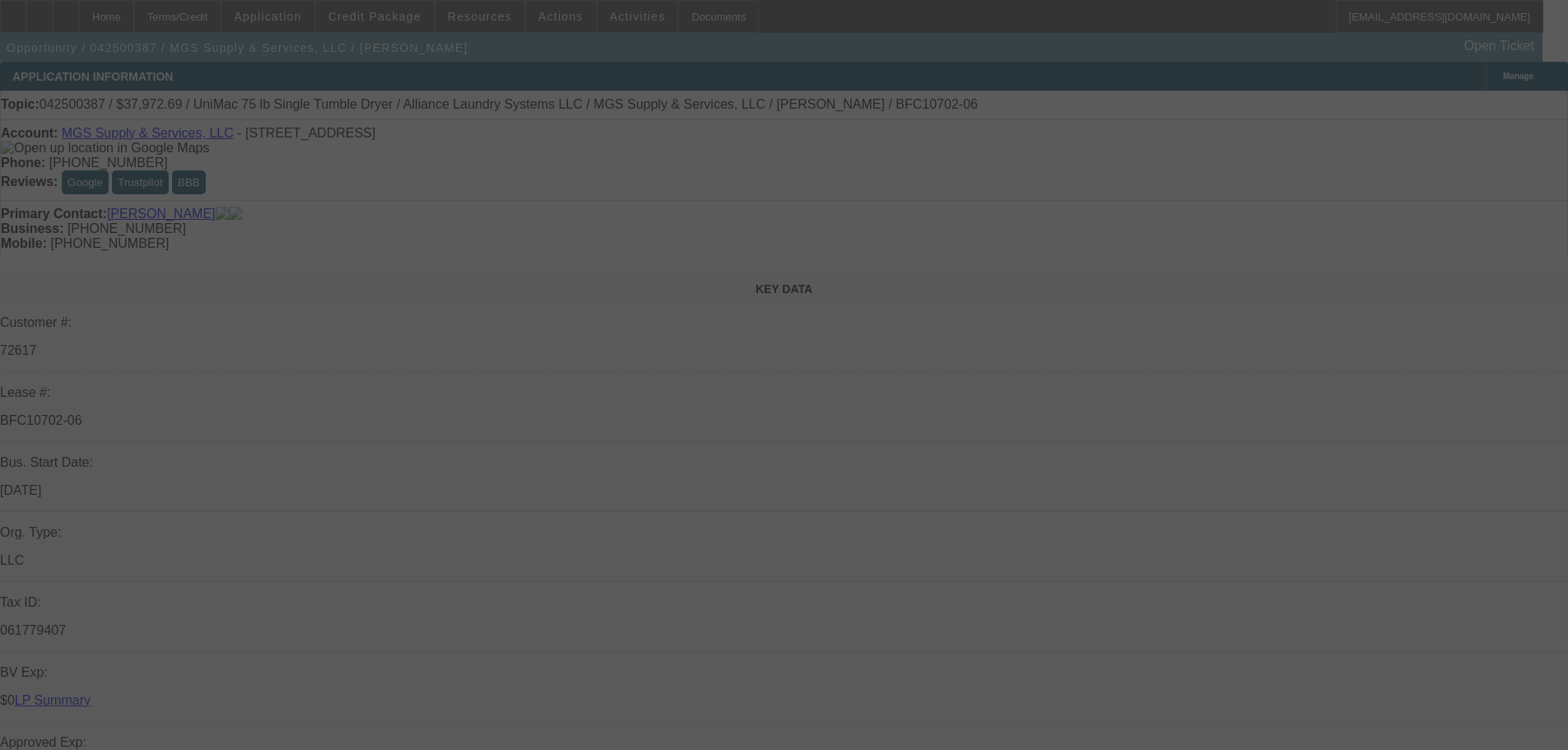
select select "0"
select select "6"
select select "0"
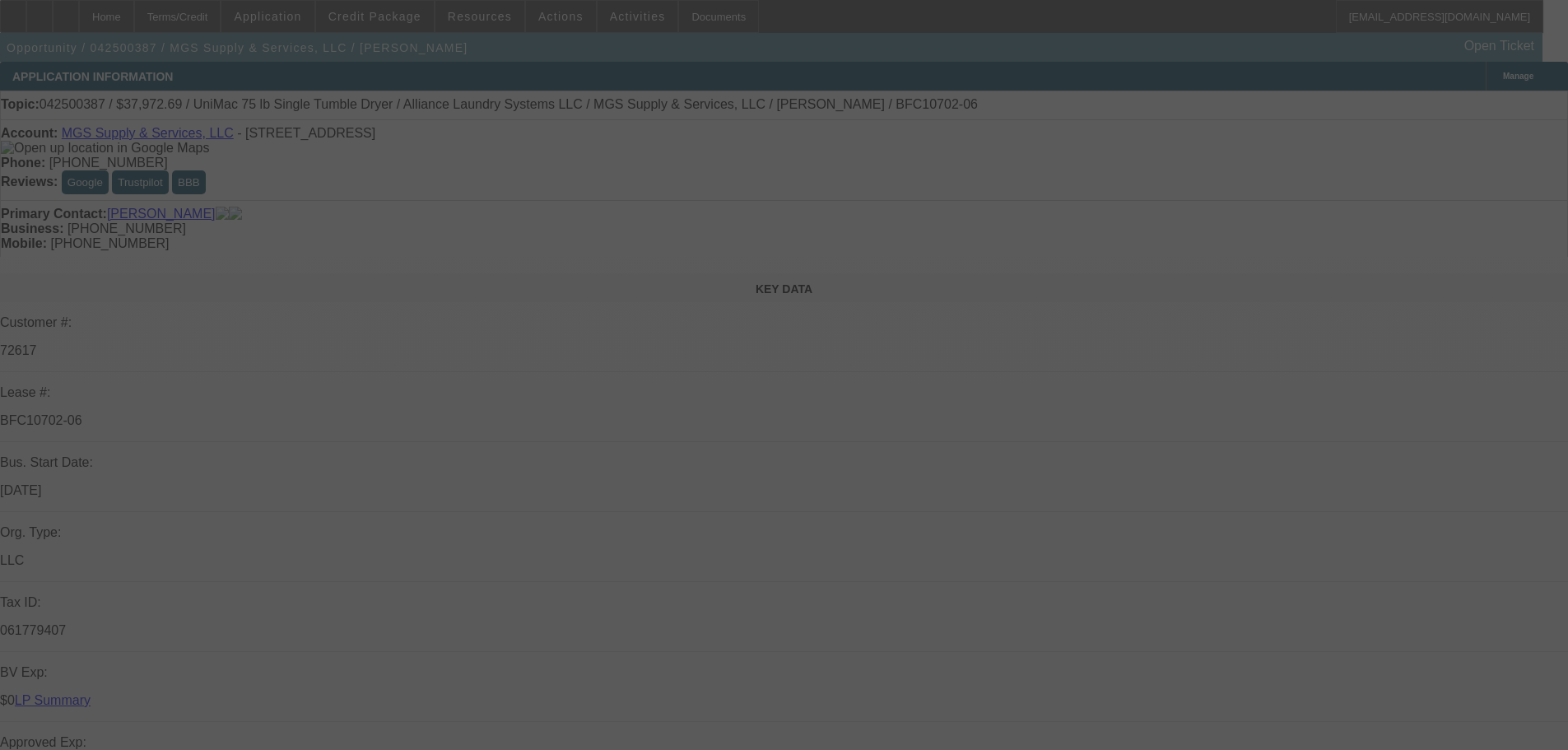
select select "6"
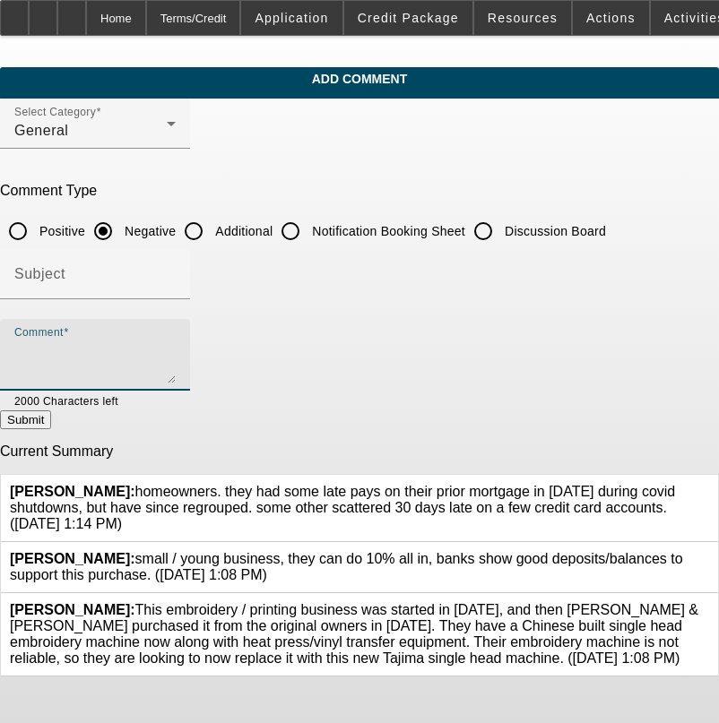
click at [176, 346] on textarea "Comment" at bounding box center [94, 362] width 161 height 43
type textarea "N"
click at [176, 349] on textarea "NEW OWNERSHIP IN PAST YEAR," at bounding box center [94, 362] width 161 height 43
click at [176, 348] on textarea "NEW OWNERSHIP IN PAST YEAR," at bounding box center [94, 362] width 161 height 43
click at [176, 352] on textarea "NEW OWNERSHIP IN PAST YEAR, $2500 DEAL SHIPPING/INSTALL," at bounding box center [94, 362] width 161 height 43
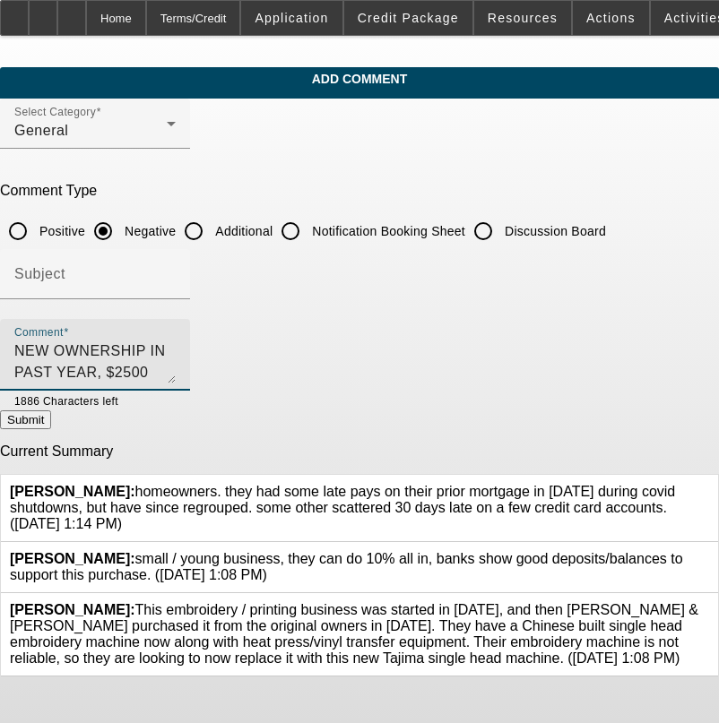
click at [176, 373] on textarea "NEW OWNERSHIP IN PAST YEAR, $2500 DEAL SHIPPING/INSTALL, [PERSON_NAME] HISTORY …" at bounding box center [94, 362] width 161 height 43
click at [176, 370] on textarea "NEW OWNERSHIP IN PAST YEAR, $2500 DEAL SHIPPING/INSTALL, [PERSON_NAME] HISTORY …" at bounding box center [94, 362] width 161 height 43
click at [176, 368] on textarea "NEW OWNERSHIP IN PAST YEAR, $2500 DEAL SHIPPING/INSTALL, [PERSON_NAME] HISTORY …" at bounding box center [94, 362] width 161 height 43
click at [176, 367] on textarea "NEW OWNERSHIP IN PAST YEAR, $2500 DEAL SHIPPING/INSTALL, [PERSON_NAME] HISTORY …" at bounding box center [94, 362] width 161 height 43
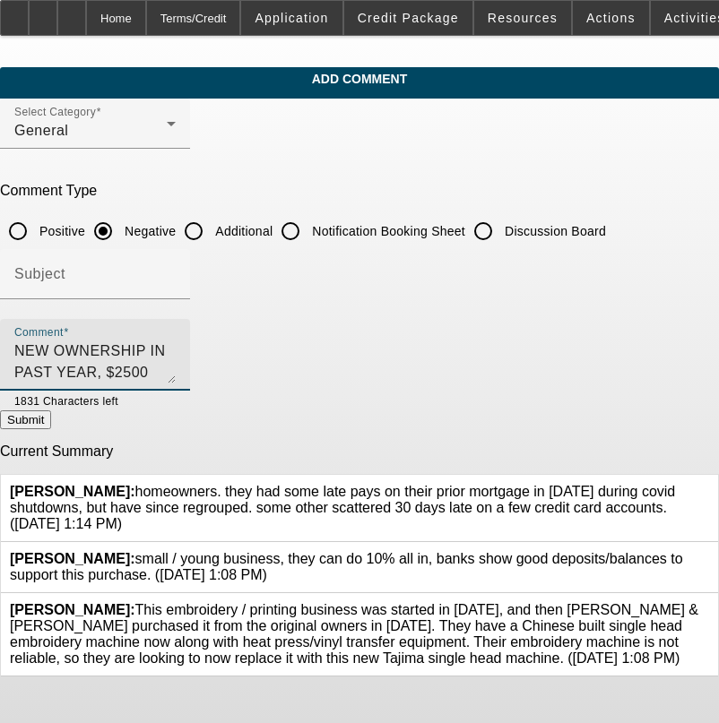
click at [176, 370] on textarea "NEW OWNERSHIP IN PAST YEAR, $2500 DEAL SHIPPING/INSTALL, [PERSON_NAME] HISTORY …" at bounding box center [94, 362] width 161 height 43
click at [176, 372] on textarea "NEW OWNERSHIP IN PAST YEAR, $2500 DEAL SHIPPING/INSTALL, [PERSON_NAME] HISTORY …" at bounding box center [94, 362] width 161 height 43
click at [176, 373] on textarea "NEW OWNERSHIP IN PAST YEAR, $2500 DEAL SHIPPING/INSTALL, KIM HISTORY OF 30/60 S…" at bounding box center [94, 362] width 161 height 43
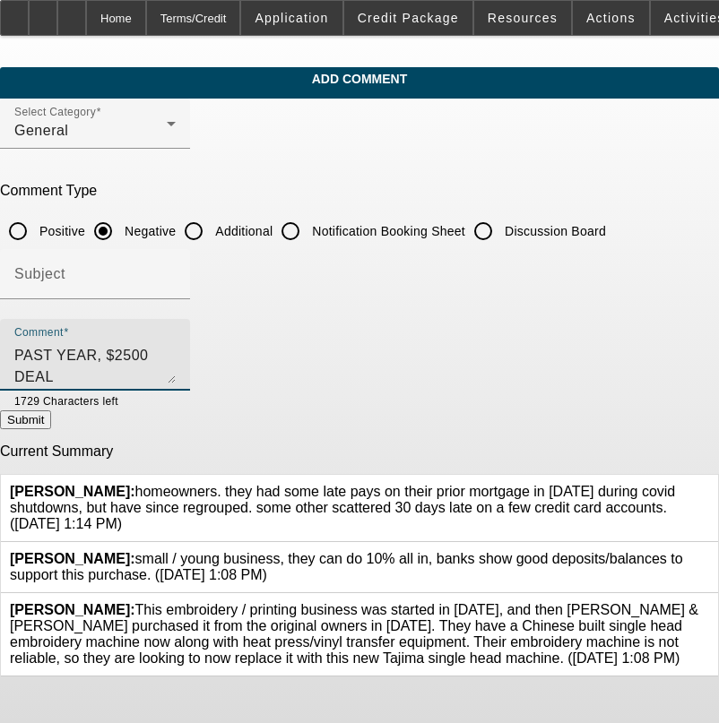
scroll to position [39, 0]
click at [176, 355] on textarea "NEW OWNERSHIP IN PAST YEAR, $2500 DEAL SHIPPING/INSTALL, KIM HISTORY OF 30/60 S…" at bounding box center [94, 362] width 161 height 43
click at [176, 350] on textarea "NEW OWNERSHIP IN PAST YEAR, $2500 DEAL SHIPPING/INSTALL, KIM HISTORY OF 30/60 S…" at bounding box center [94, 362] width 161 height 43
type textarea "NEW OWNERSHIP IN PAST YEAR, $2500 DEAL SHIPPING/INSTALL, KIM HISTORY OF 30/60 S…"
click at [51, 421] on button "Submit" at bounding box center [25, 419] width 51 height 19
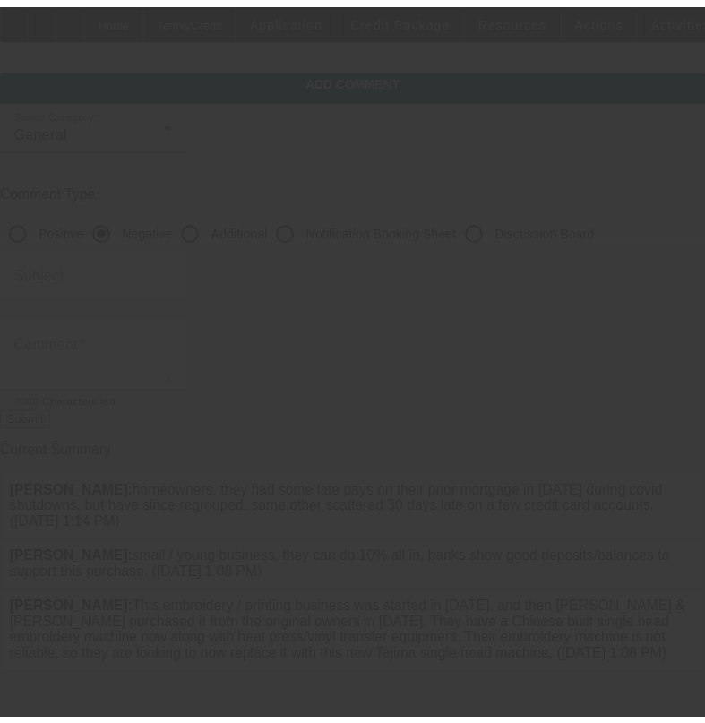
scroll to position [0, 0]
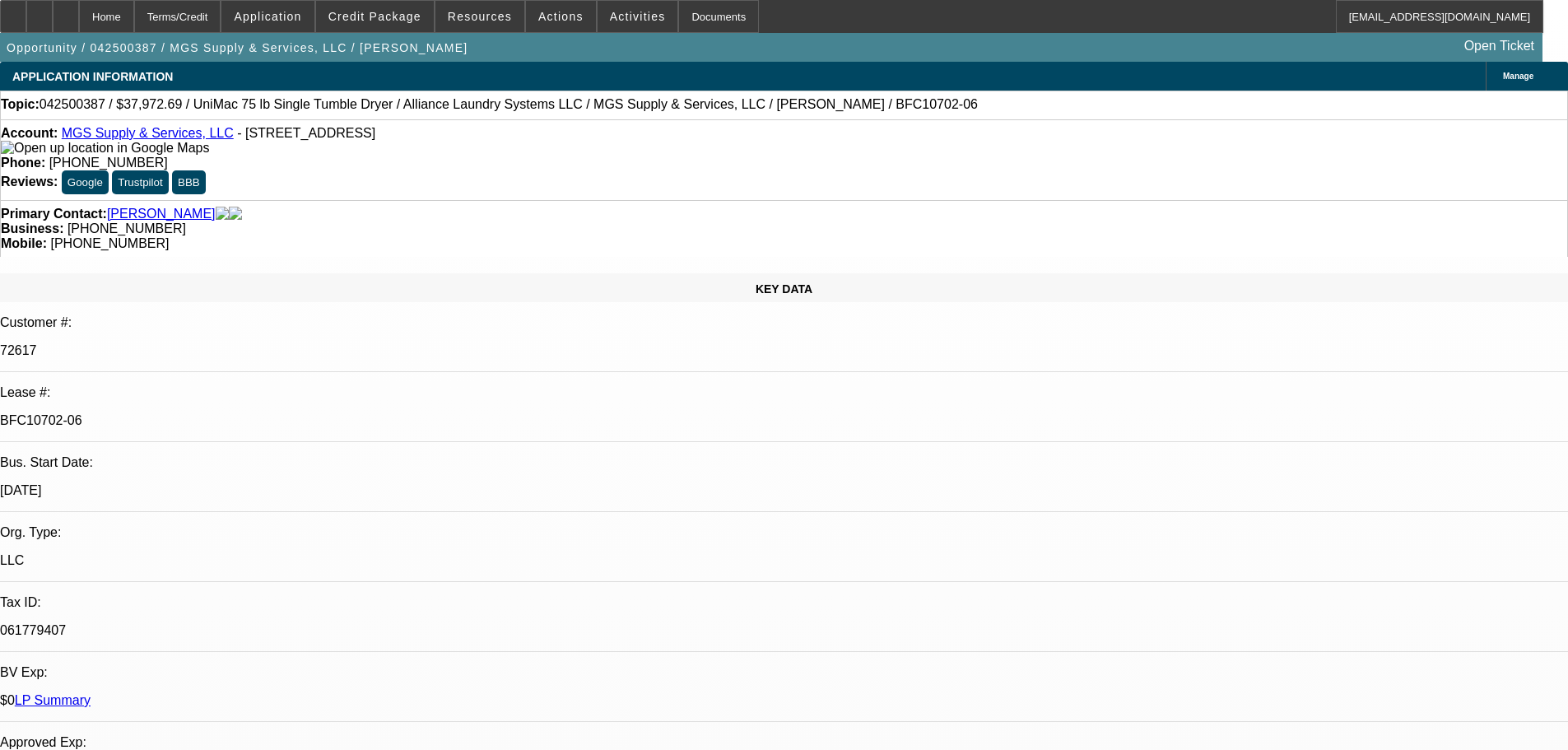
select select "0"
select select "6"
select select "0"
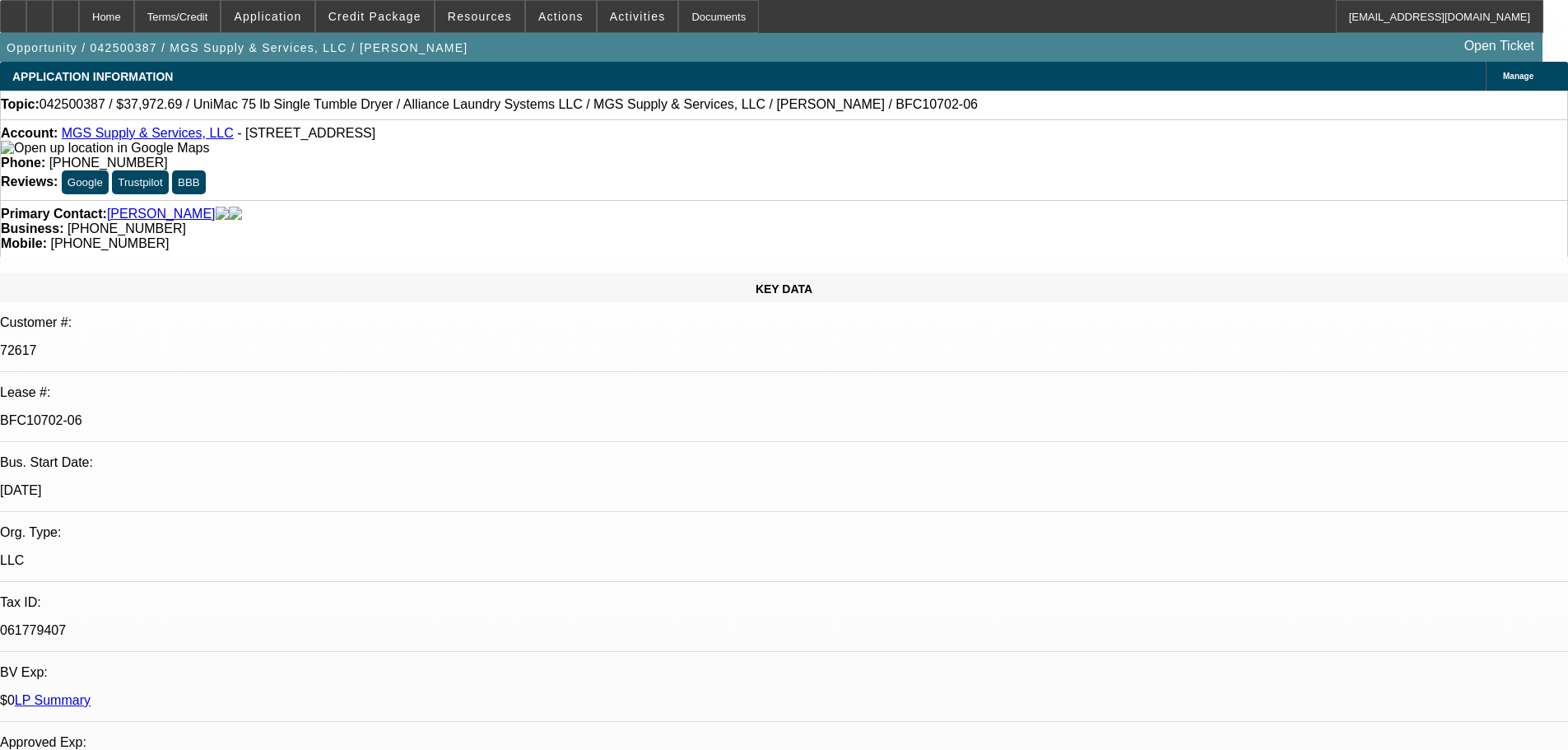
select select "0"
select select "6"
select select "0"
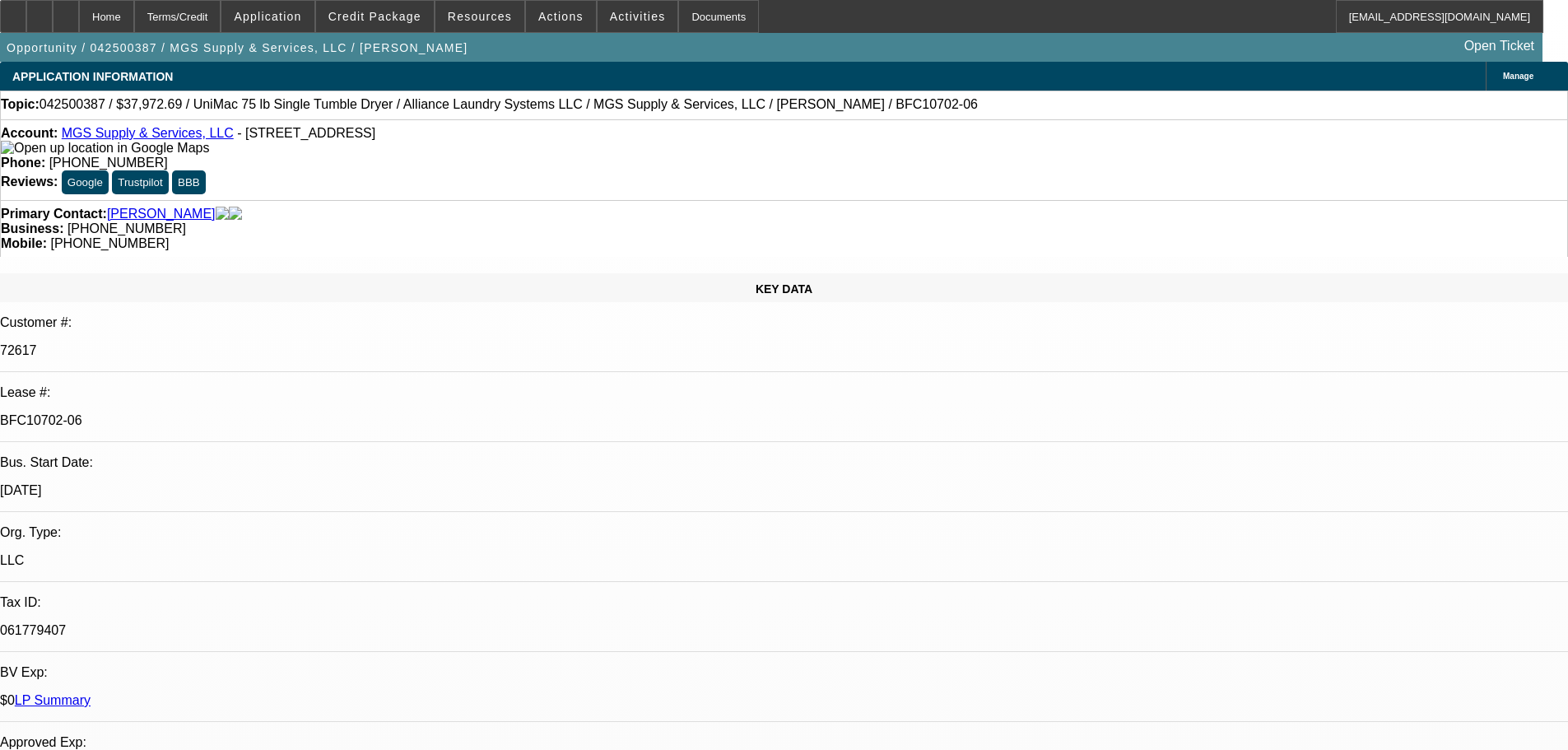
select select "0"
select select "6"
select select "0"
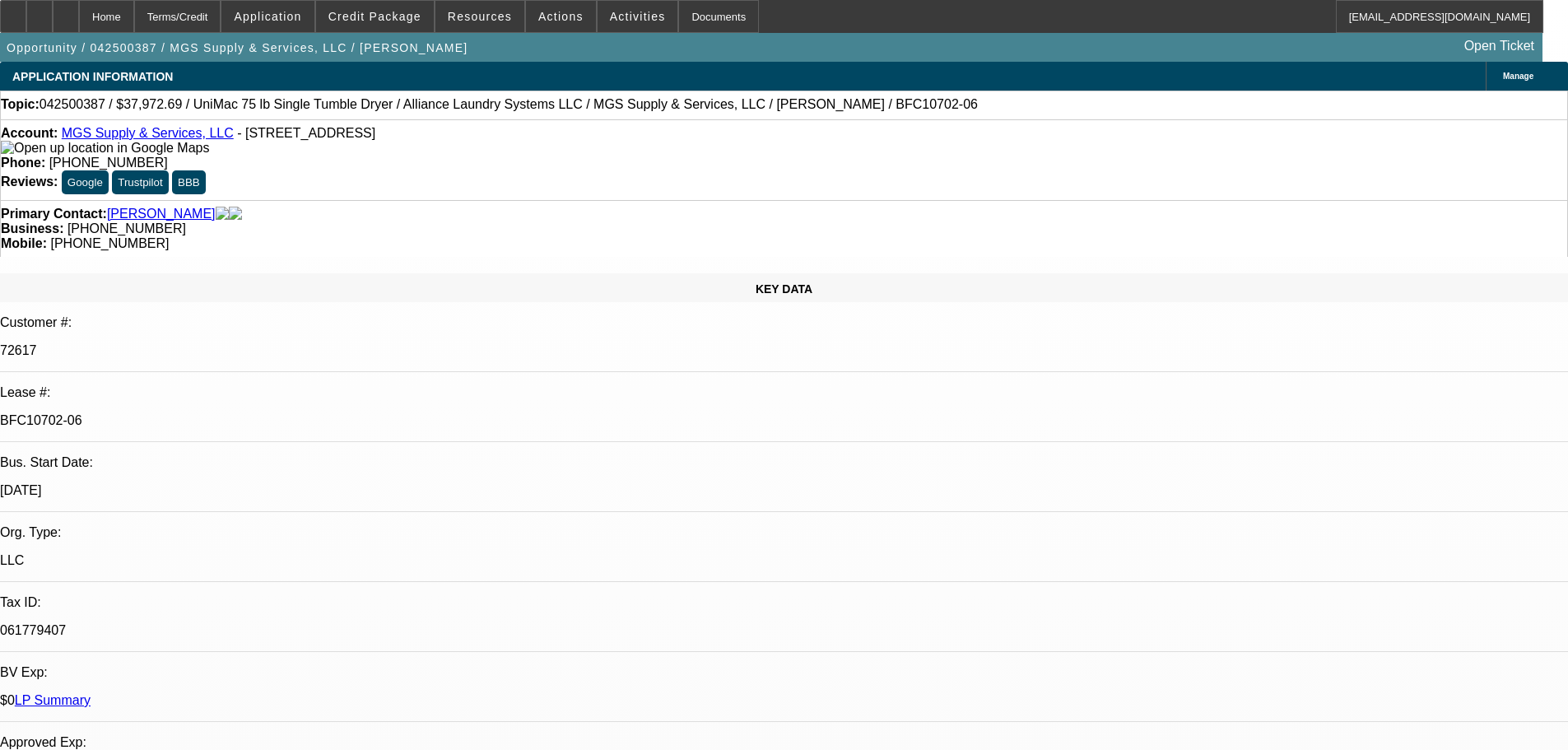
select select "6"
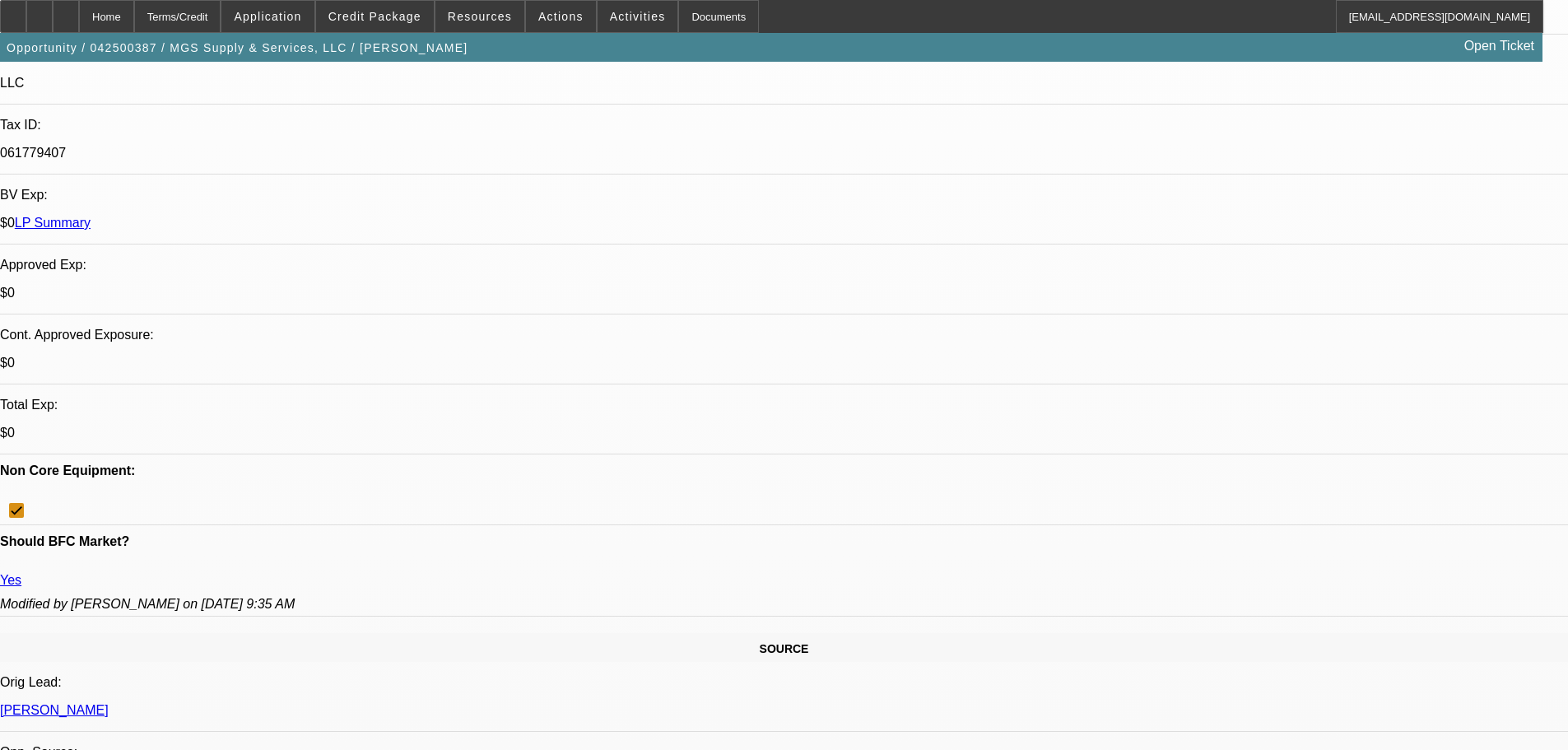
scroll to position [494, 0]
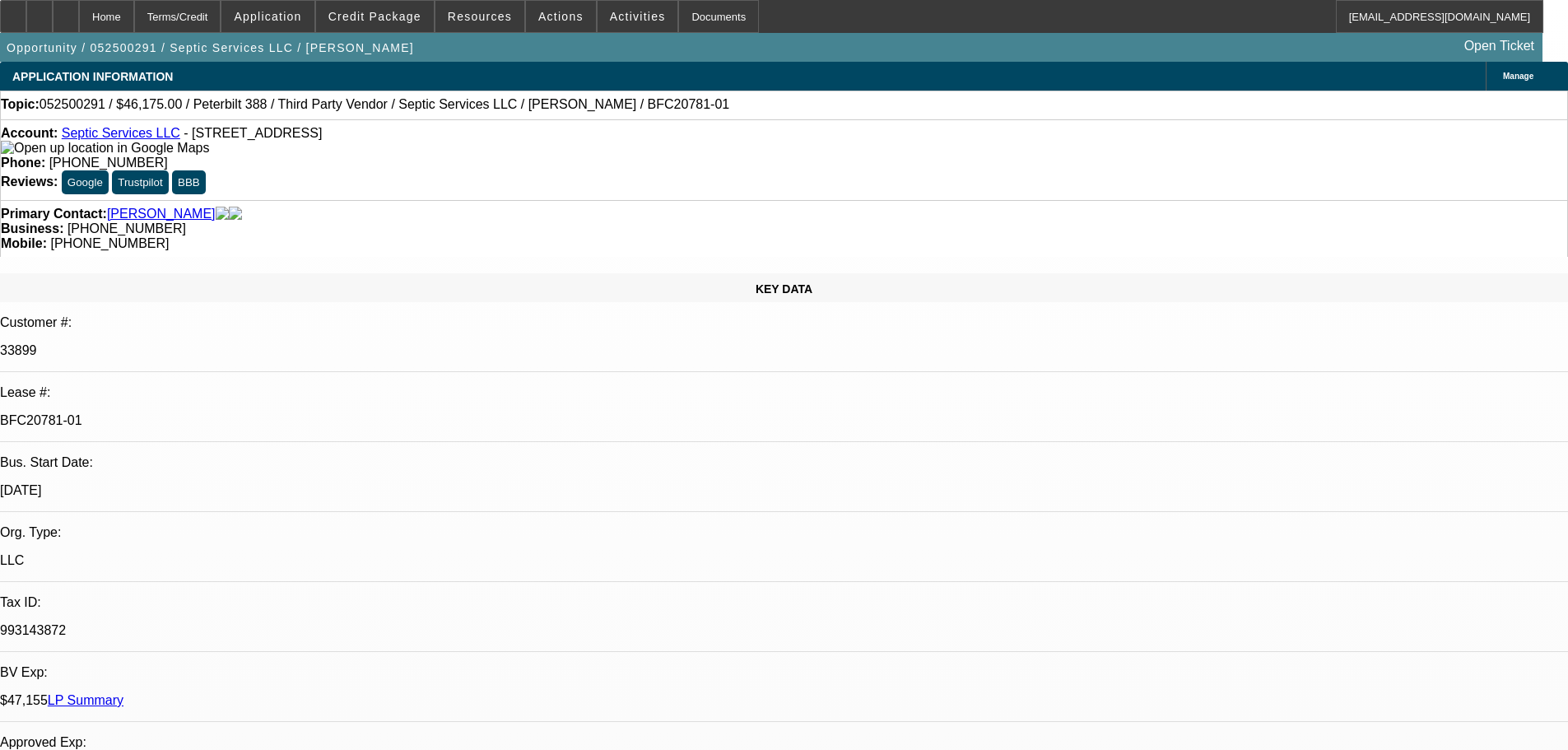
select select "0"
select select "2"
select select "0"
select select "6"
select select "0"
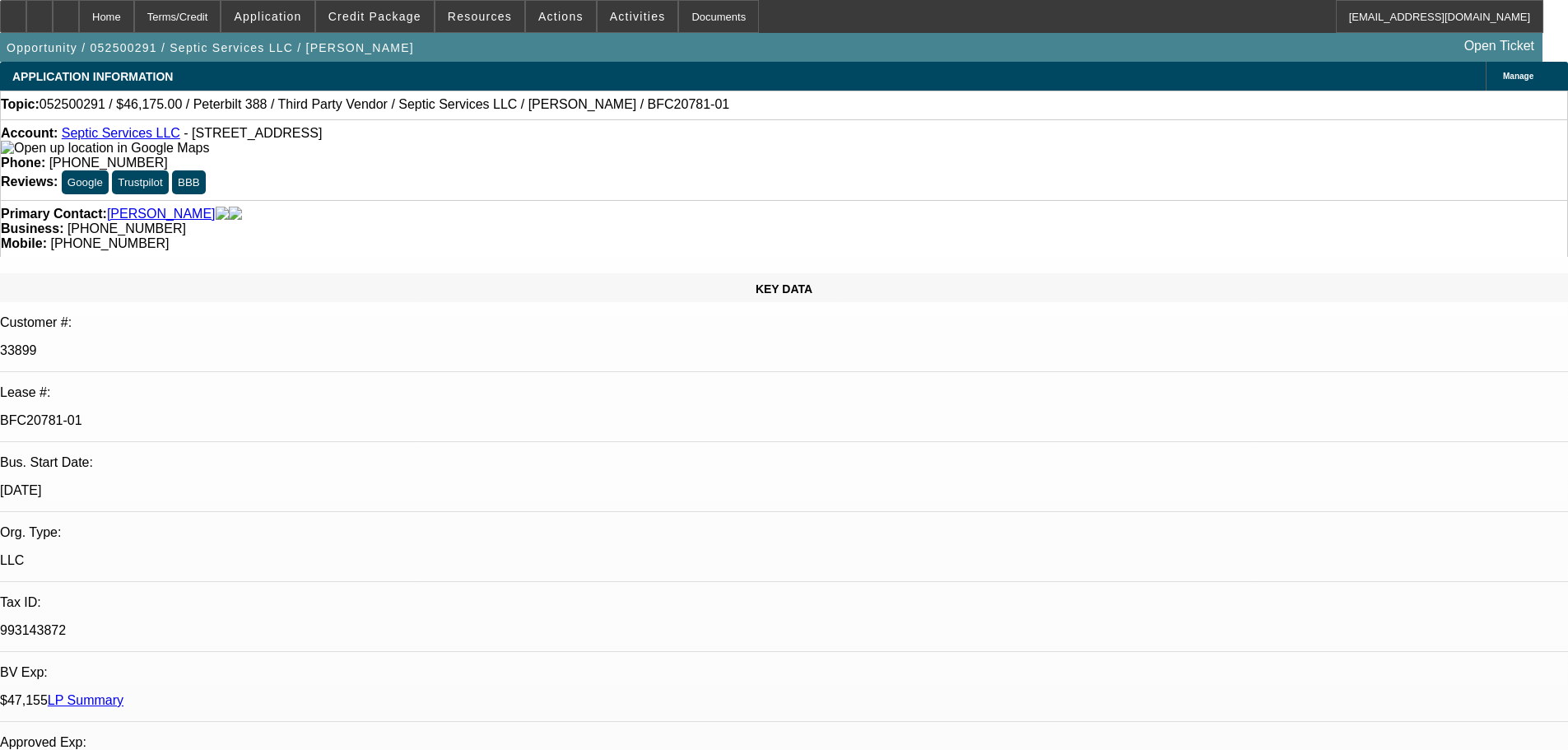
select select "2"
select select "0"
select select "2"
select select "0"
select select "2"
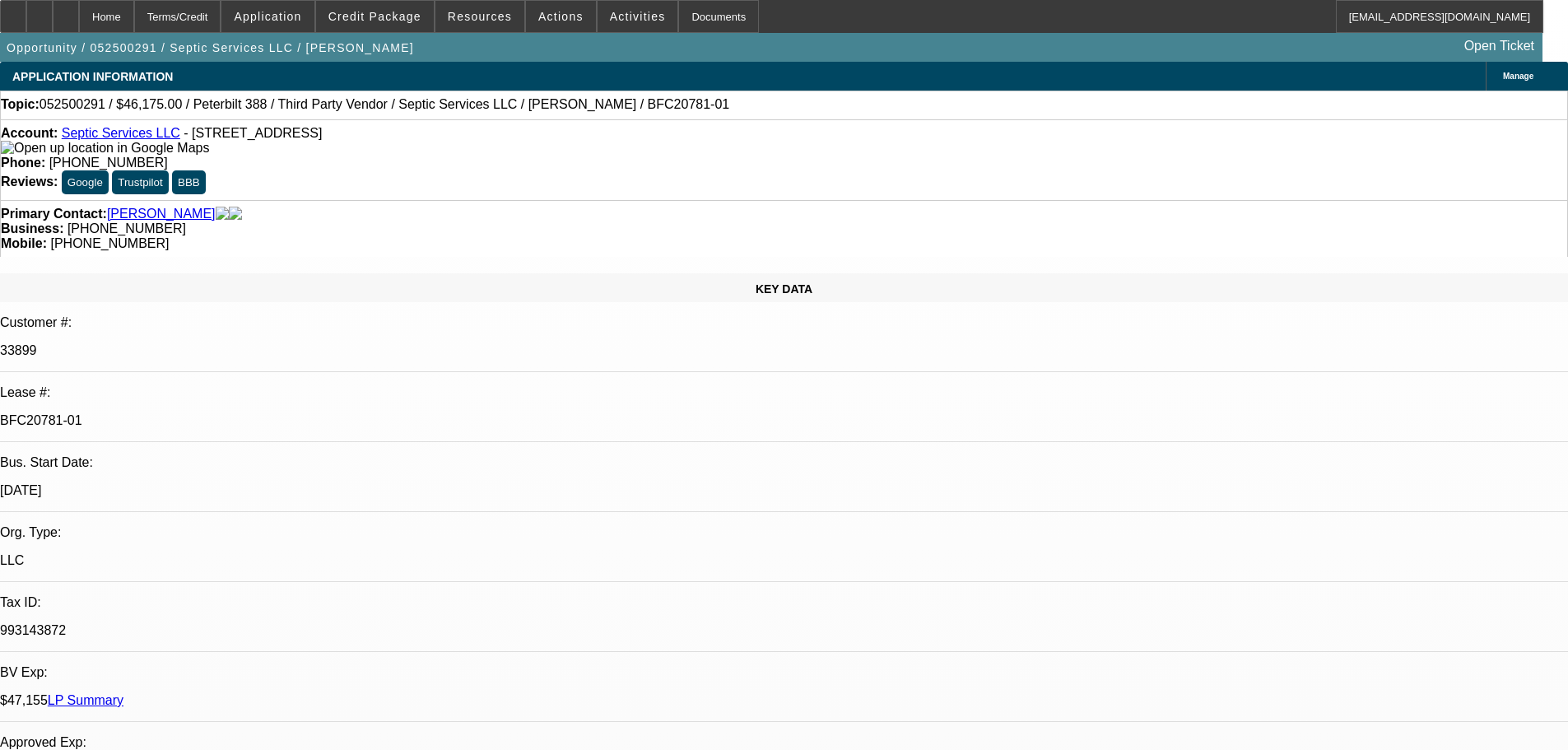
select select "0"
select select "2"
select select "0"
select select "2"
select select "0"
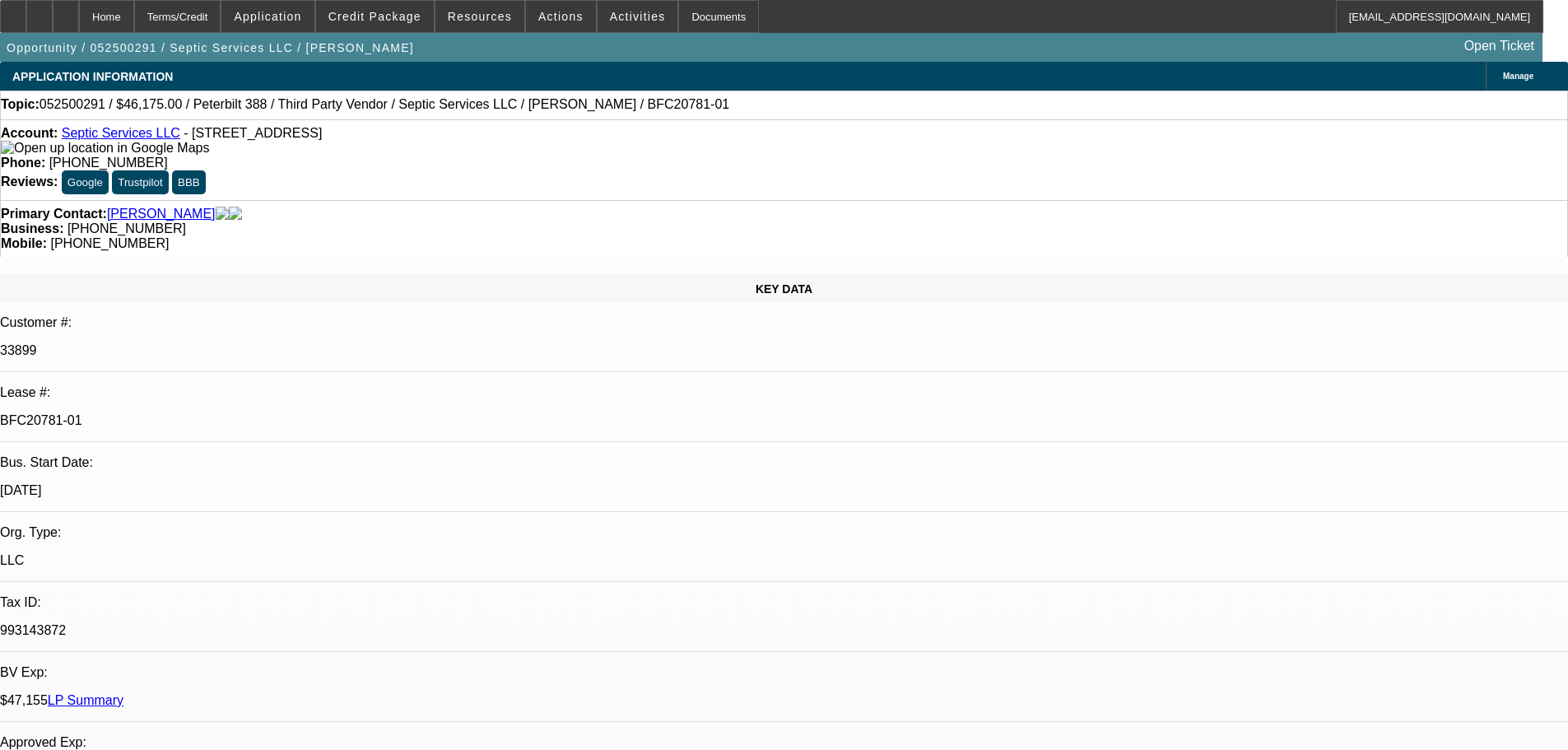
select select "2"
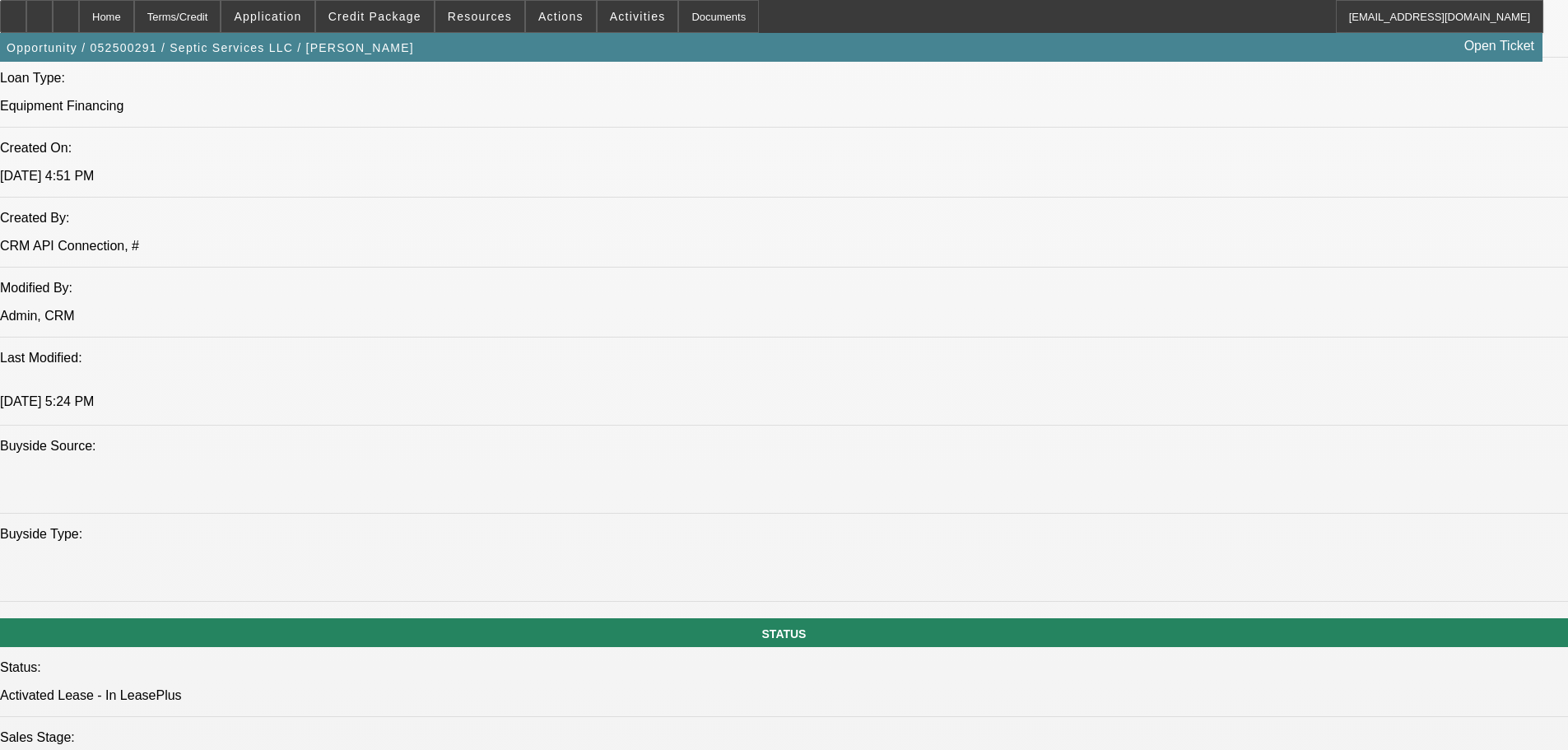
scroll to position [988, 0]
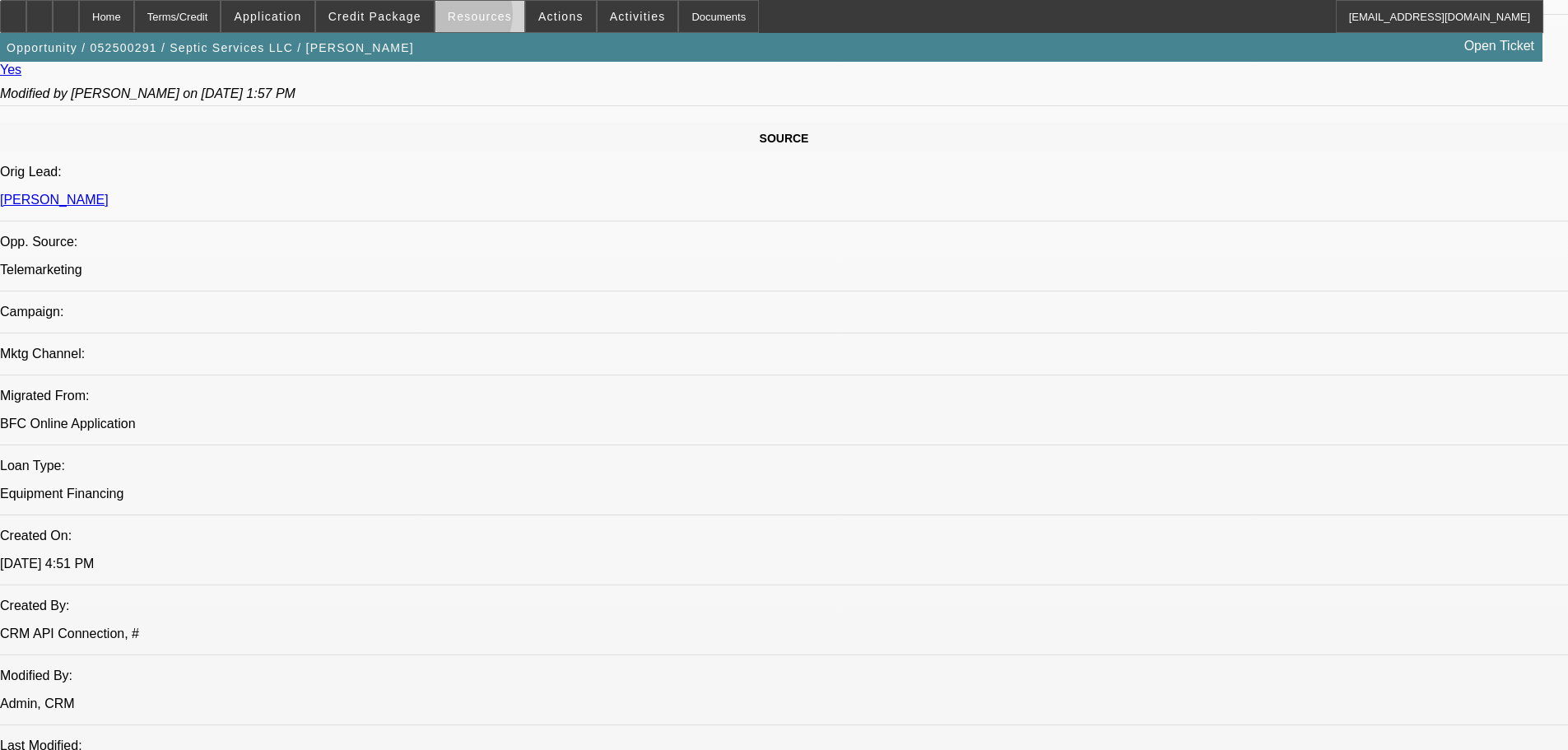
click at [458, 18] on span "Resources" at bounding box center [480, 17] width 64 height 13
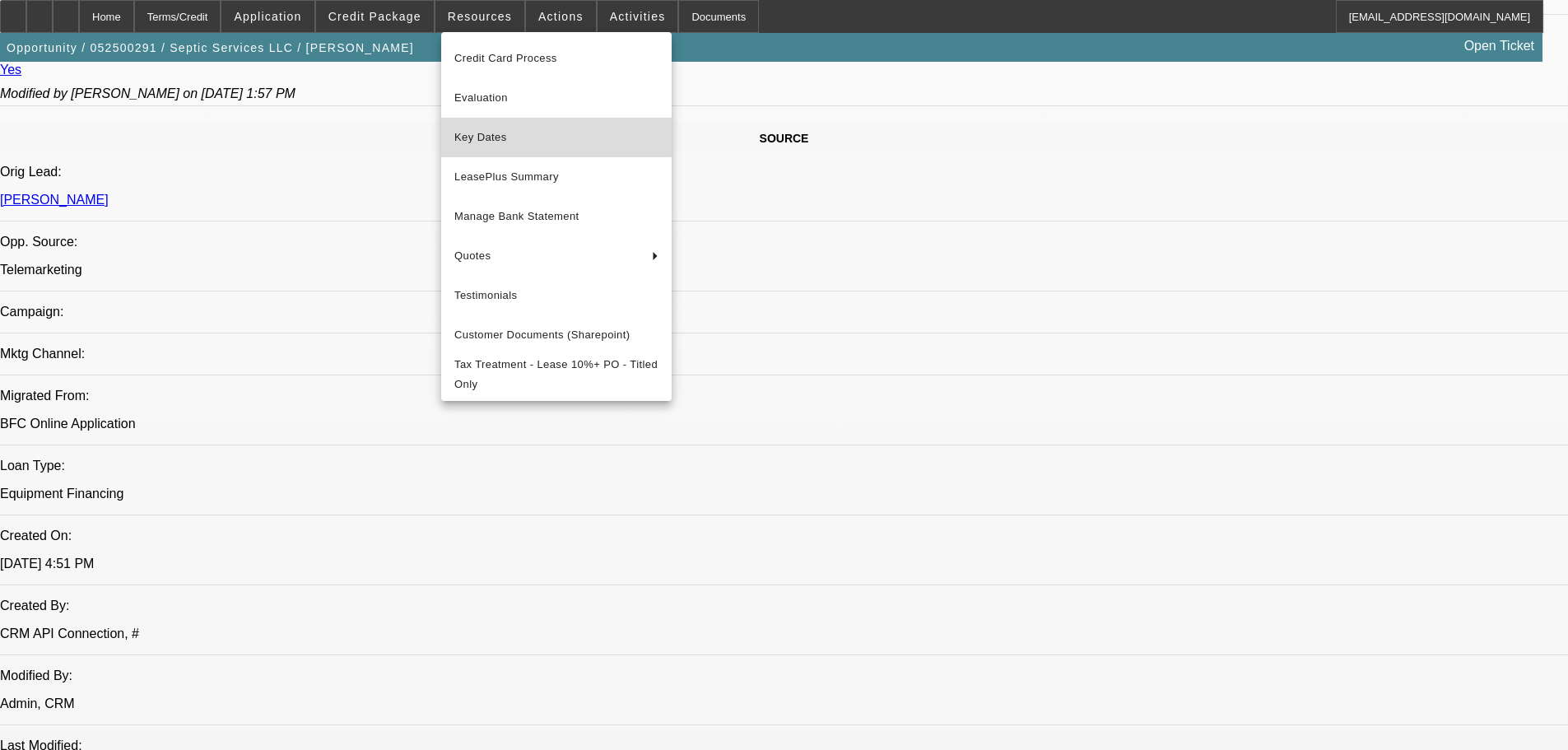
click at [475, 131] on span "Key Dates" at bounding box center [557, 138] width 204 height 20
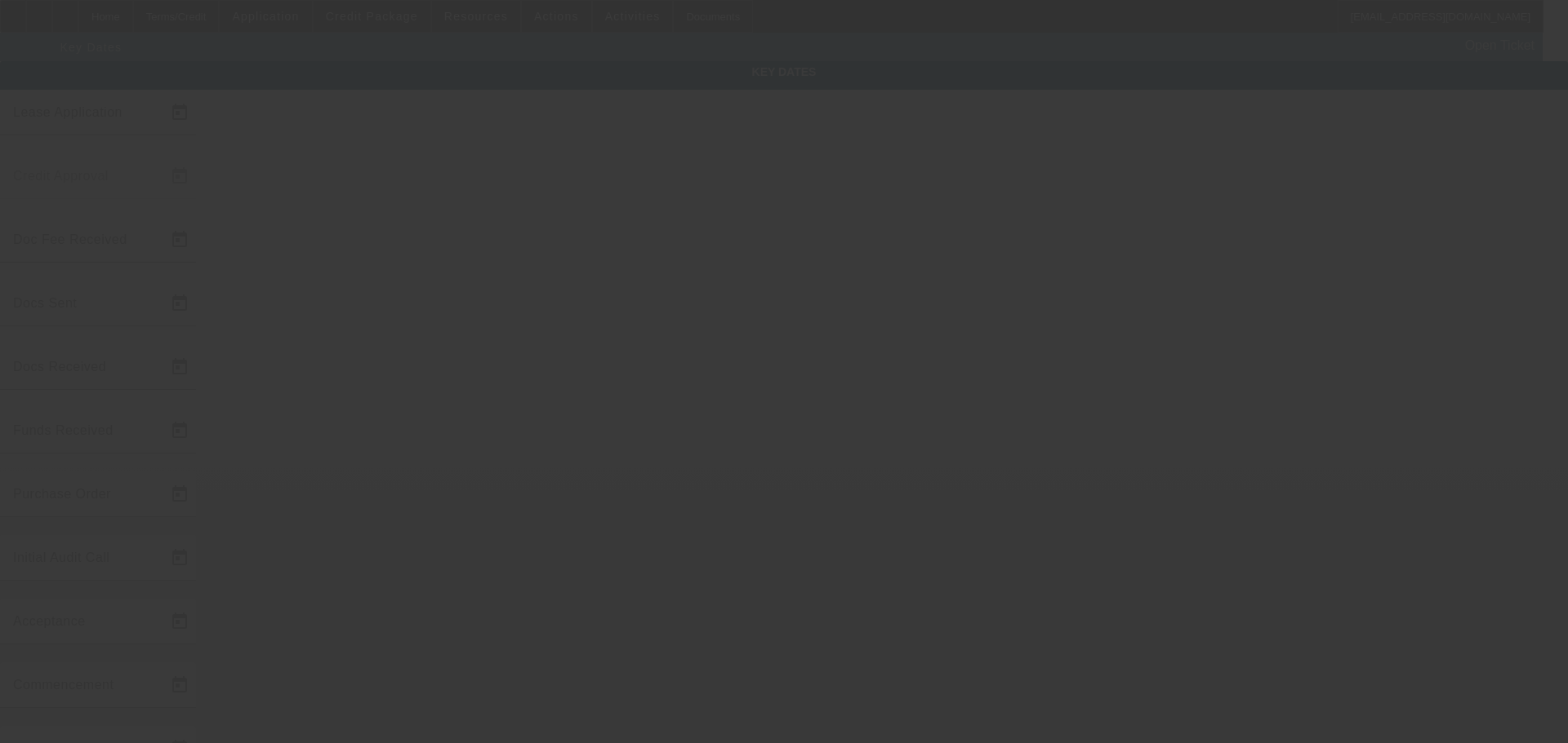
type input "[DATE]"
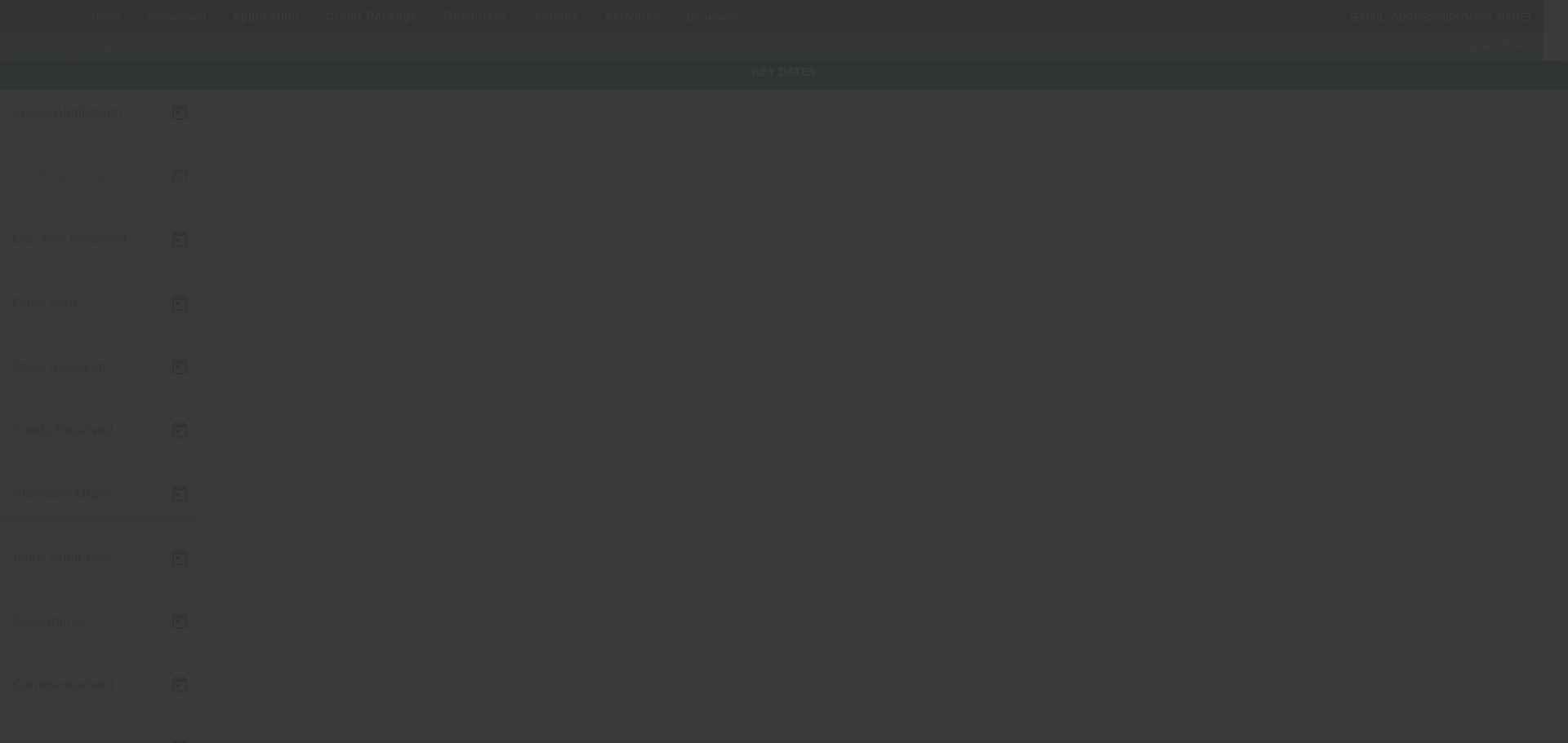
type input "[DATE]"
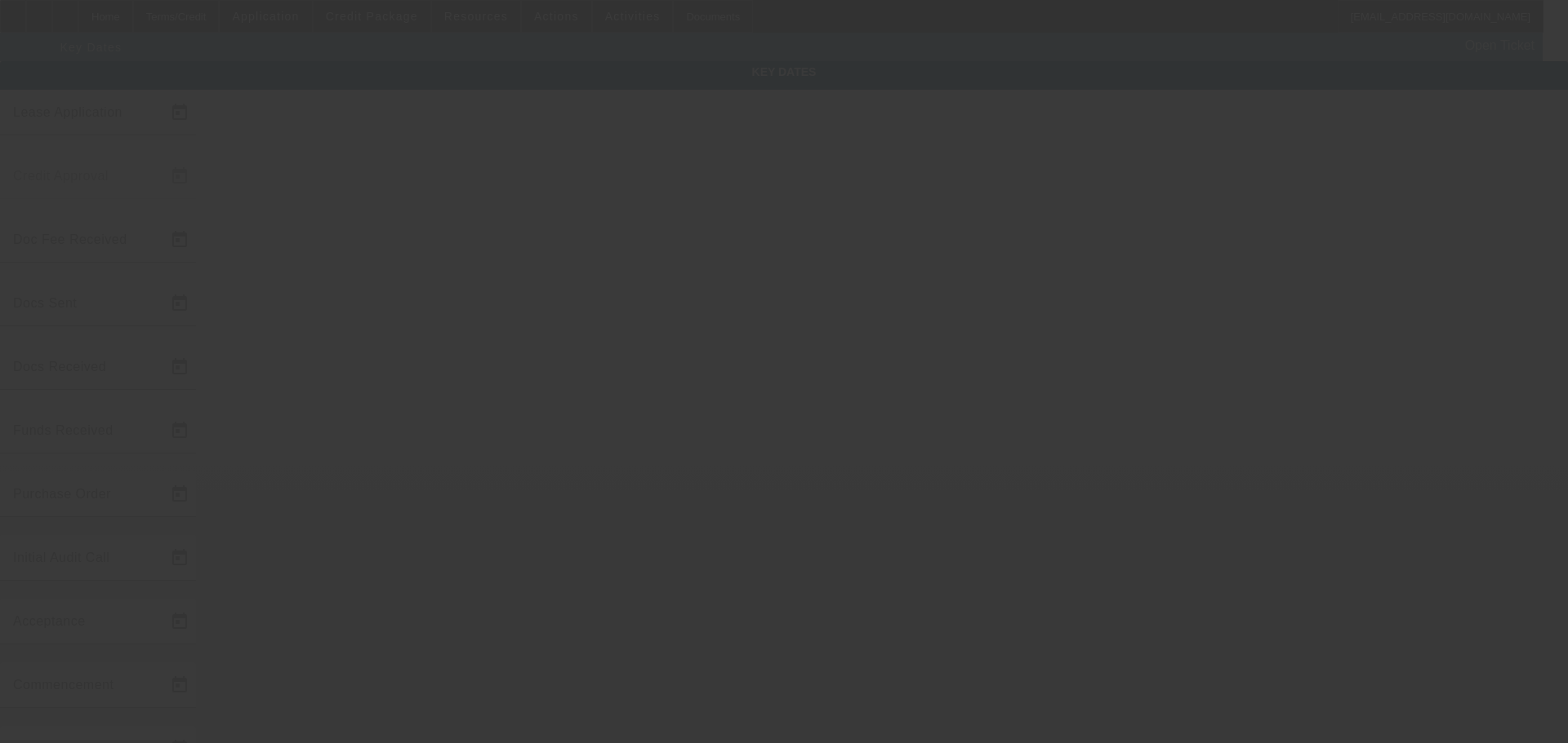
type input "[DATE]"
